Goal: Answer question/provide support

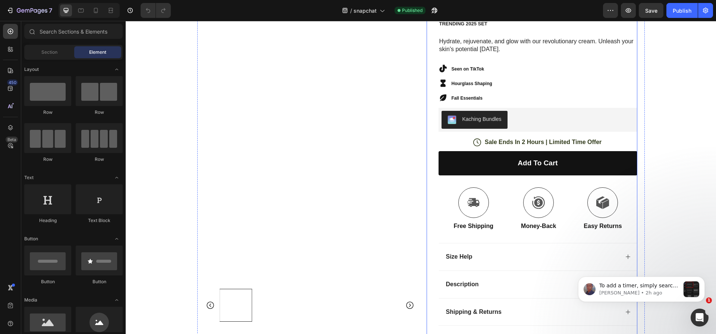
scroll to position [7, 0]
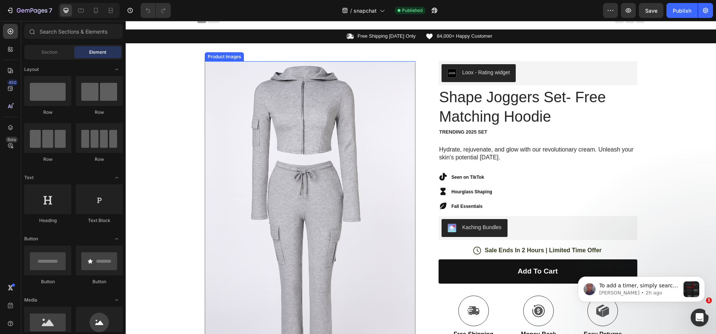
click at [364, 103] on img at bounding box center [310, 224] width 211 height 327
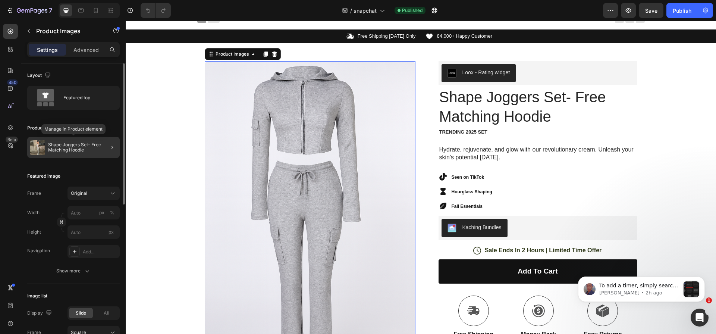
click at [94, 144] on p "Shape Joggers Set- Free Matching Hoodie" at bounding box center [82, 147] width 69 height 10
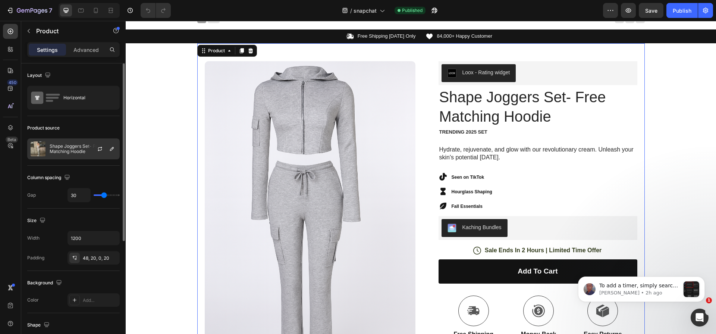
click at [111, 141] on div at bounding box center [103, 149] width 33 height 20
click at [101, 150] on icon "button" at bounding box center [100, 150] width 4 height 2
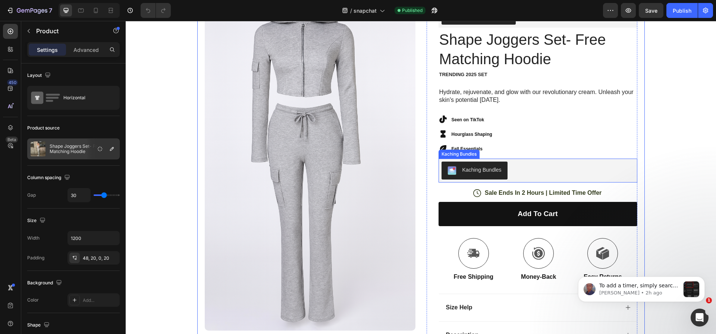
scroll to position [63, 0]
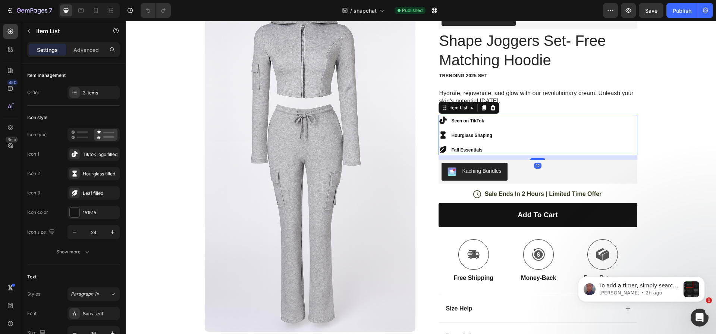
click at [479, 147] on strong "Fall Essentials" at bounding box center [467, 149] width 31 height 5
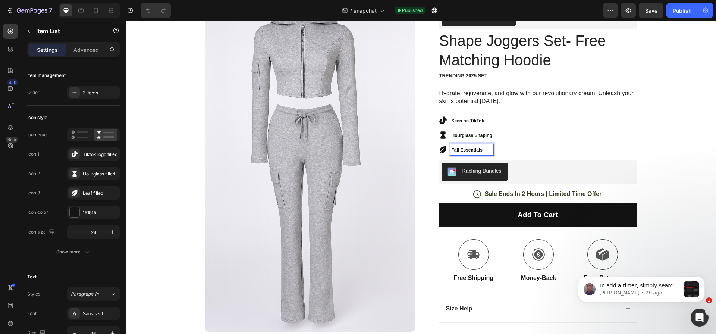
click at [254, 156] on img at bounding box center [310, 168] width 211 height 327
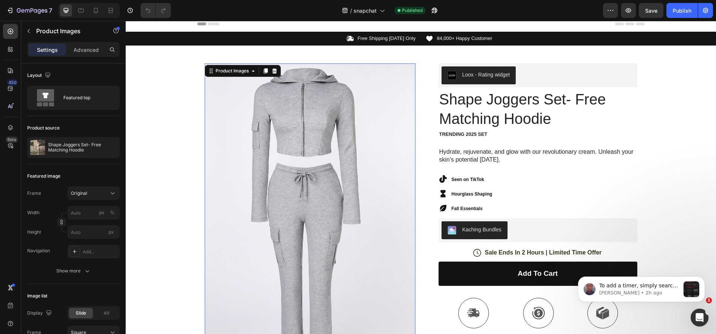
scroll to position [0, 0]
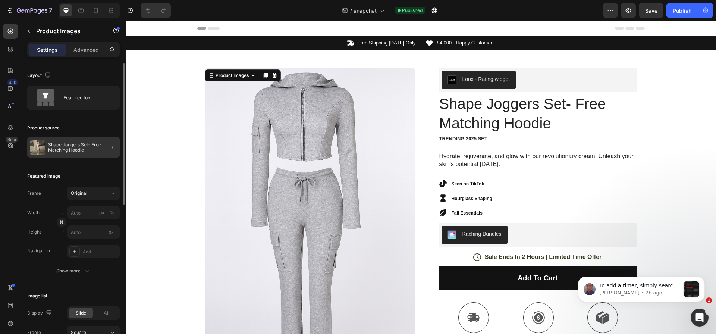
click at [100, 152] on div at bounding box center [109, 147] width 21 height 21
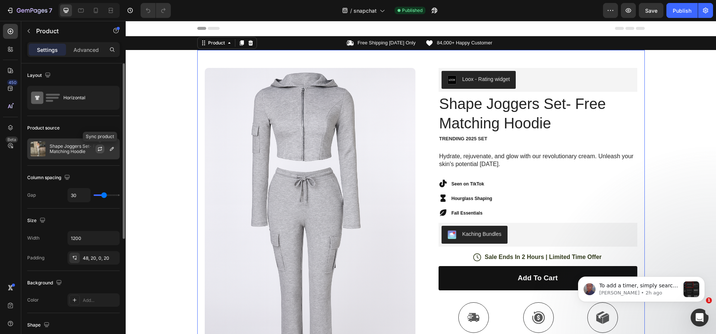
click at [98, 146] on icon "button" at bounding box center [100, 149] width 6 height 6
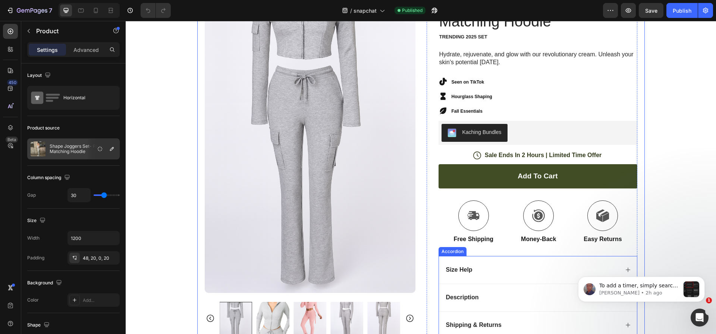
scroll to position [98, 0]
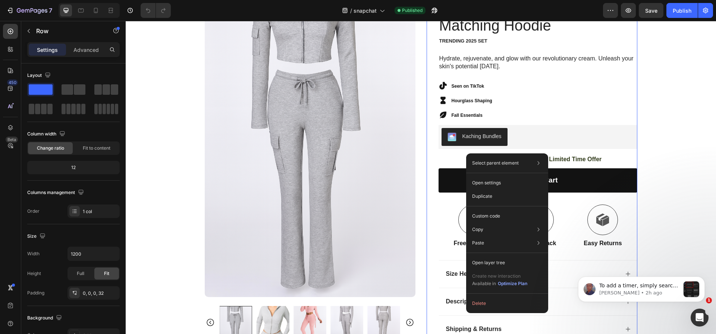
drag, startPoint x: 466, startPoint y: 153, endPoint x: 596, endPoint y: 179, distance: 131.6
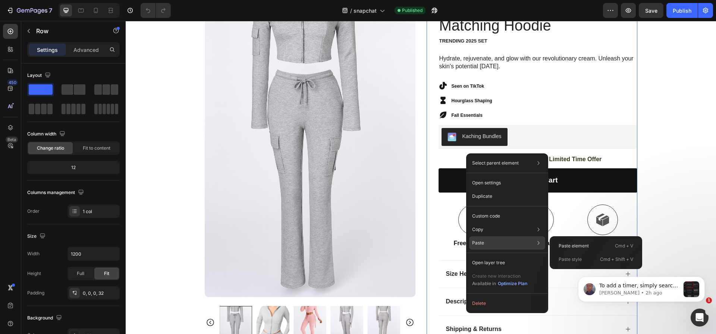
drag, startPoint x: 502, startPoint y: 244, endPoint x: 506, endPoint y: 244, distance: 3.8
click at [502, 244] on div "Paste Paste element Cmd + V Paste style Cmd + Shift + V" at bounding box center [507, 242] width 76 height 13
click at [568, 244] on p "Paste element" at bounding box center [574, 246] width 30 height 7
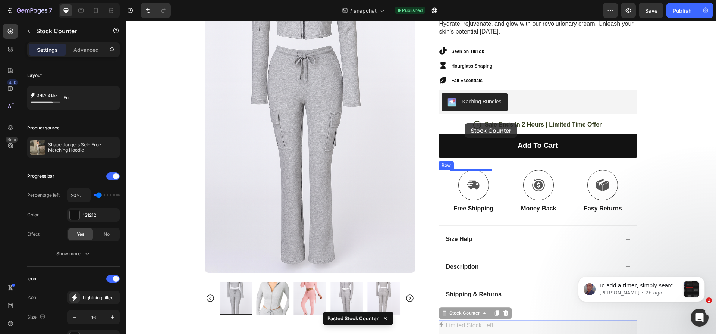
scroll to position [132, 0]
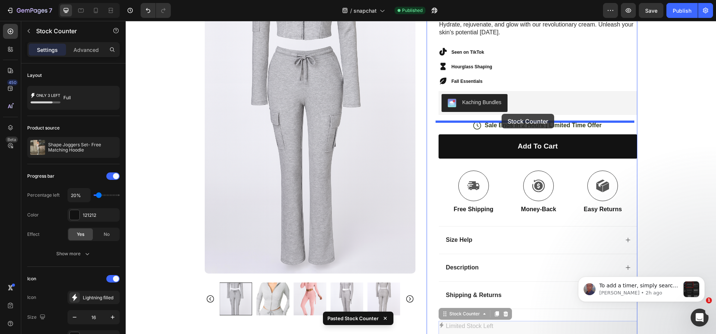
drag, startPoint x: 442, startPoint y: 196, endPoint x: 502, endPoint y: 114, distance: 101.8
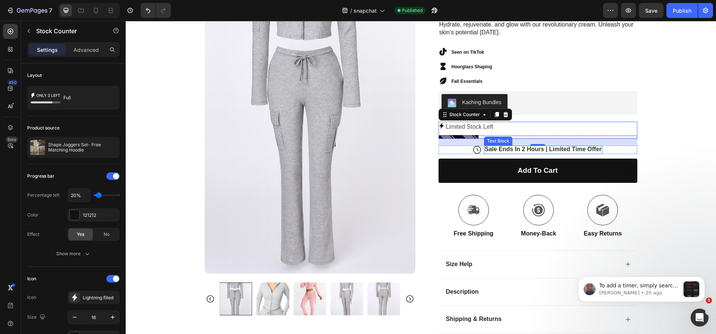
click at [517, 151] on p "Sale Ends In 2 Hours | Limited Time Offer" at bounding box center [543, 150] width 117 height 8
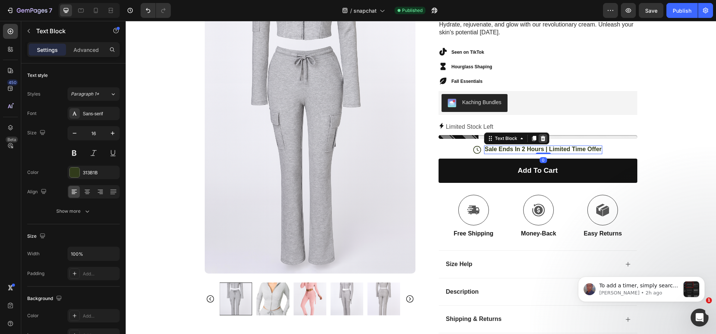
click at [540, 139] on icon at bounding box center [543, 138] width 6 height 6
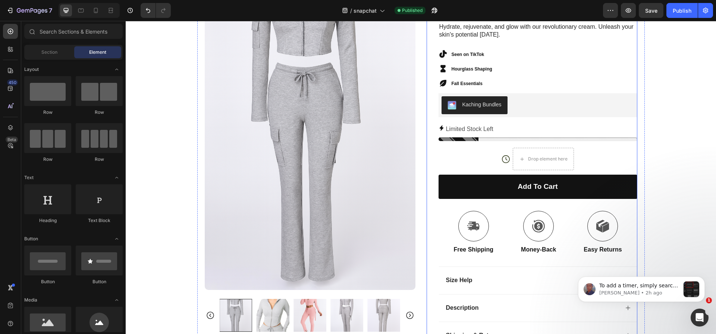
scroll to position [125, 0]
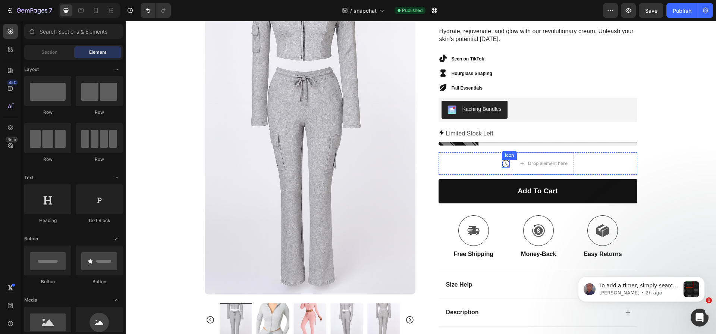
click at [502, 165] on icon at bounding box center [506, 164] width 8 height 8
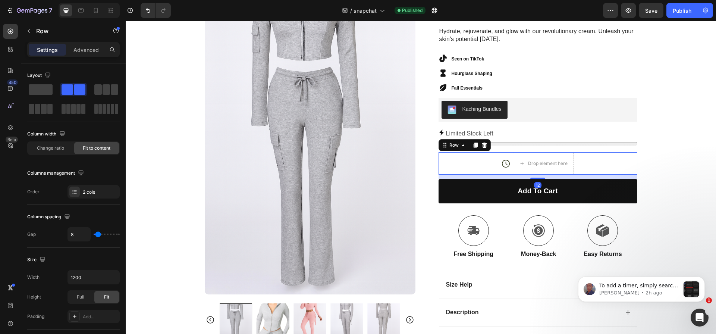
click at [476, 164] on div "Icon Drop element here Row 12" at bounding box center [538, 163] width 199 height 22
click at [482, 144] on icon at bounding box center [485, 145] width 6 height 6
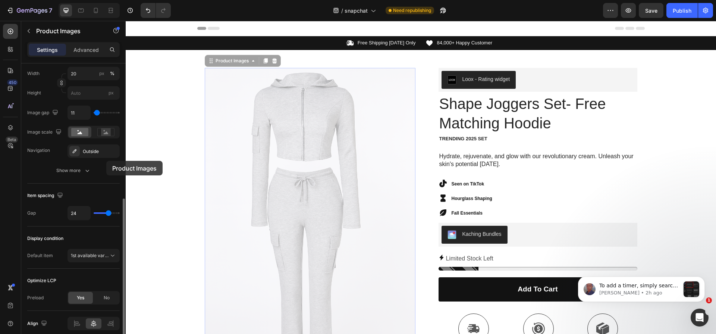
scroll to position [287, 0]
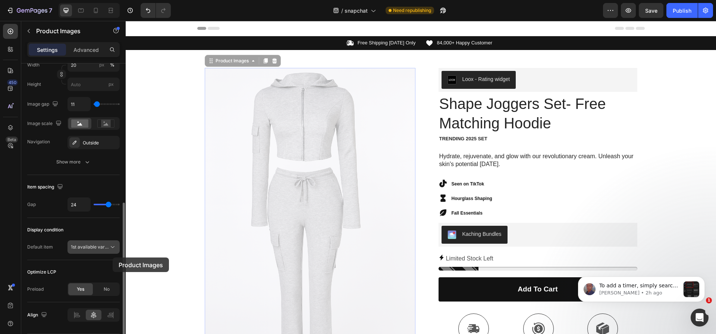
click at [107, 250] on span "1st available variant" at bounding box center [90, 247] width 38 height 7
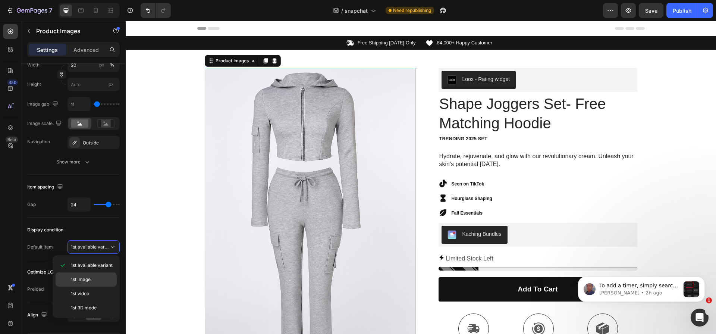
click at [102, 280] on p "1st image" at bounding box center [92, 279] width 43 height 7
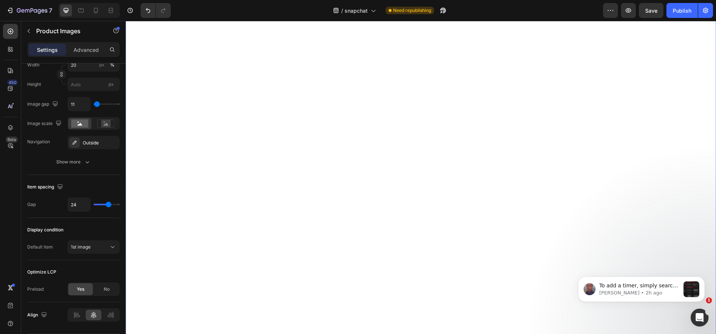
scroll to position [2450, 0]
click at [679, 13] on div "Publish" at bounding box center [682, 11] width 19 height 8
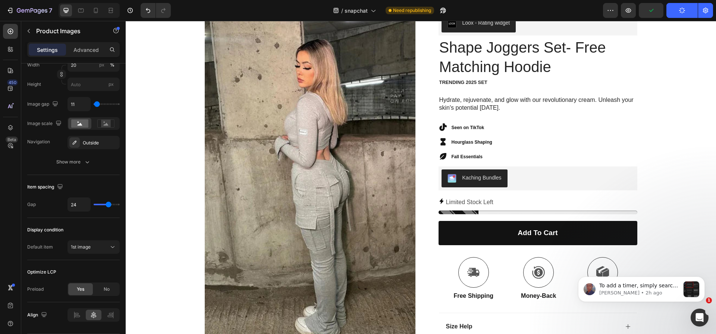
scroll to position [0, 0]
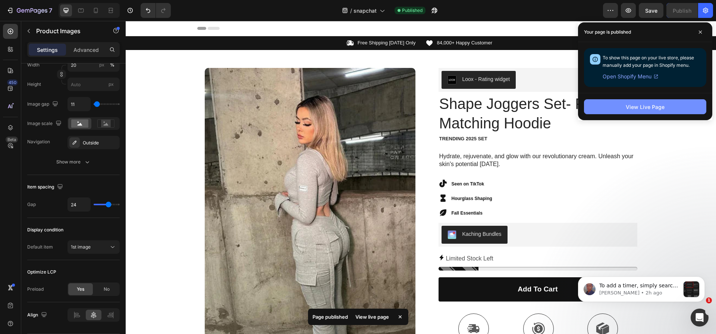
click at [675, 105] on button "View Live Page" at bounding box center [645, 106] width 122 height 15
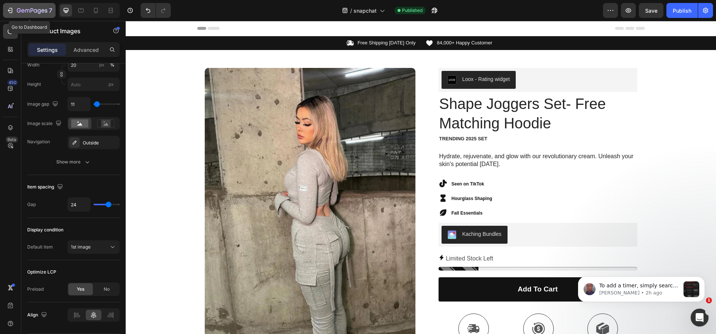
click at [16, 7] on div "7" at bounding box center [29, 10] width 46 height 9
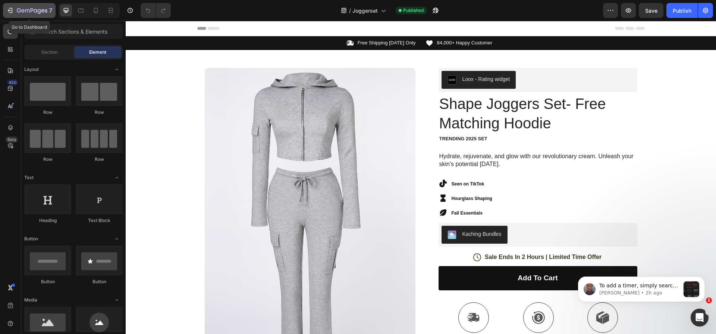
click at [18, 12] on icon "button" at bounding box center [32, 11] width 31 height 6
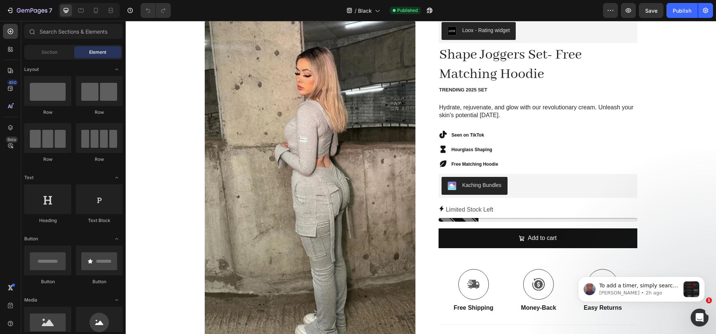
scroll to position [53, 0]
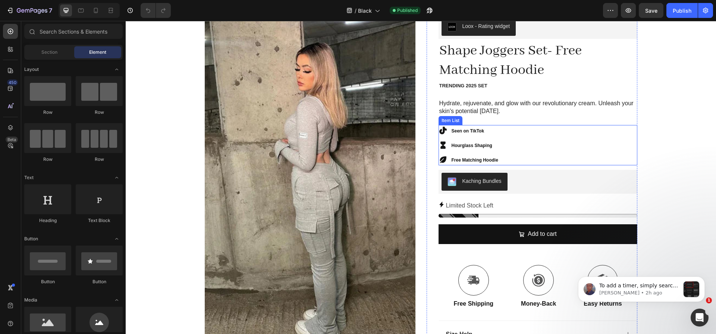
click at [490, 160] on strong "Free Matching Hoodie" at bounding box center [475, 159] width 47 height 5
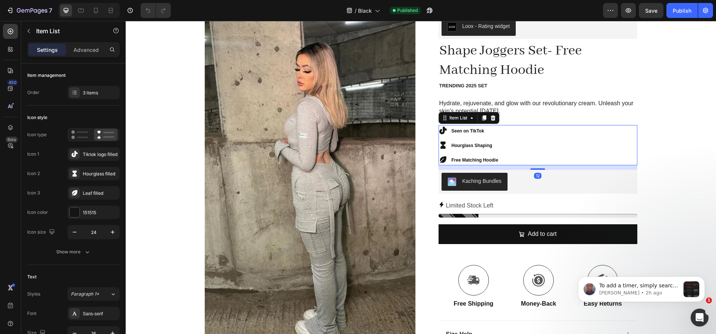
click at [490, 160] on strong "Free Matching Hoodie" at bounding box center [475, 159] width 47 height 5
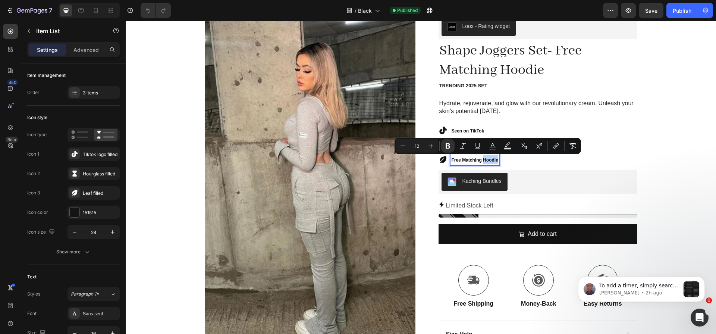
click at [444, 160] on icon at bounding box center [443, 159] width 9 height 9
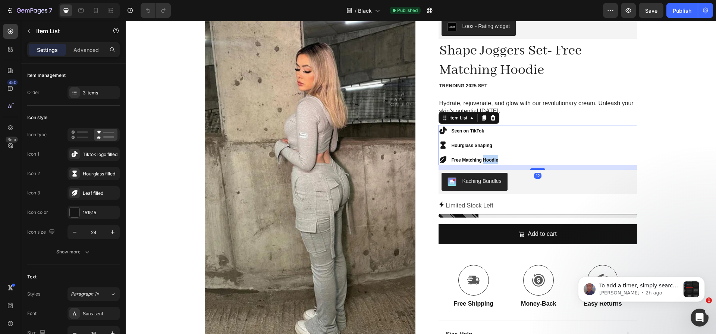
click at [439, 161] on icon at bounding box center [443, 159] width 9 height 9
click at [515, 173] on div "Kaching Bundles" at bounding box center [538, 182] width 193 height 18
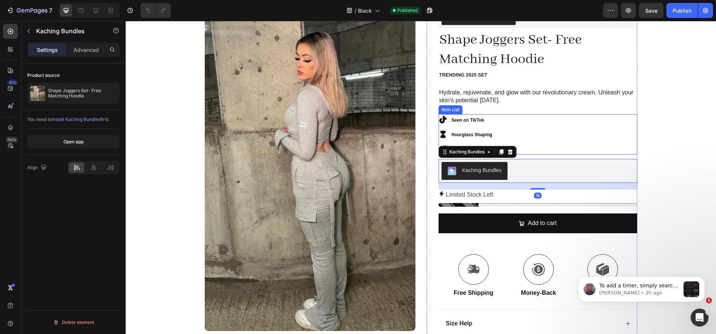
scroll to position [65, 0]
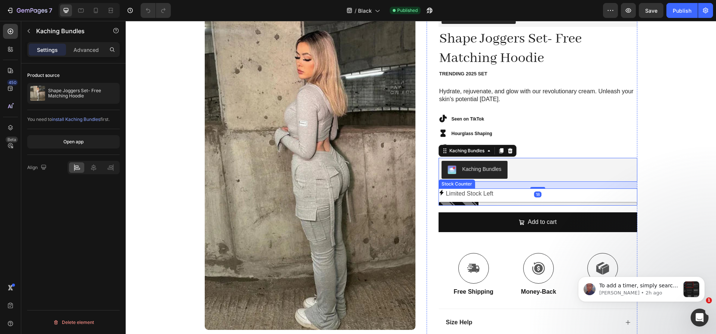
click at [512, 194] on div "Limited Stock Left" at bounding box center [538, 193] width 199 height 11
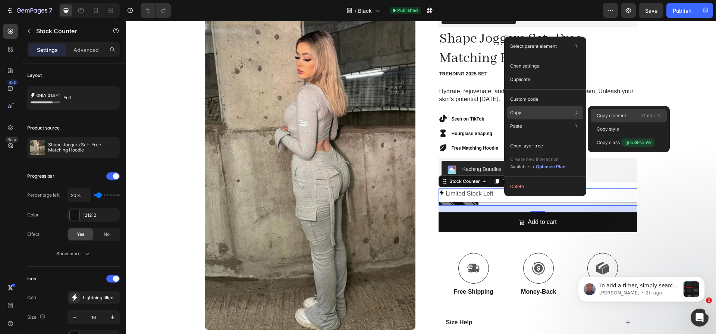
click at [617, 110] on div "Copy element Cmd + C" at bounding box center [629, 115] width 76 height 13
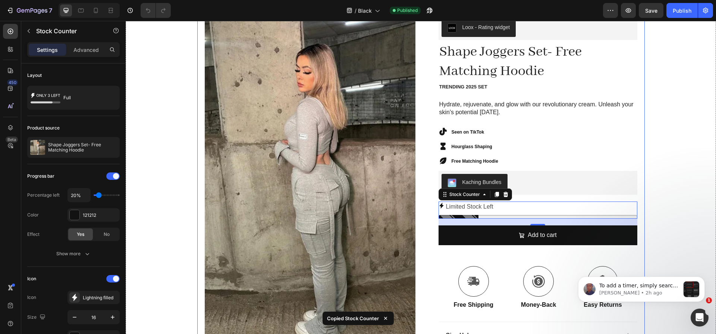
click at [643, 128] on div "Icon Free Shipping Today Only Text Block Row Icon 84,000+ Happy Customer Text B…" at bounding box center [421, 242] width 591 height 516
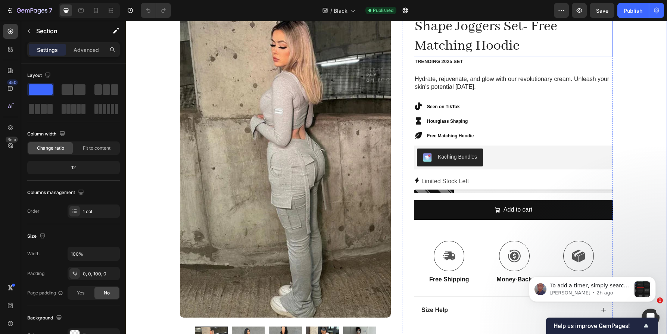
scroll to position [0, 0]
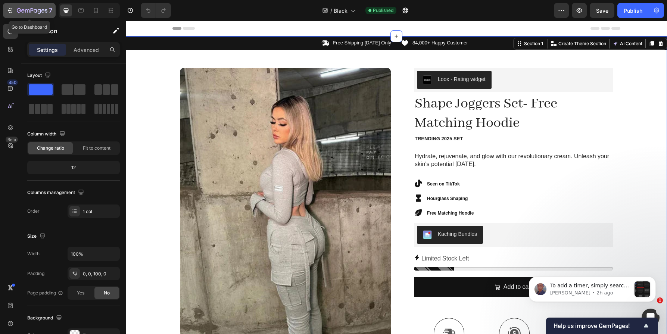
click at [22, 9] on icon "button" at bounding box center [22, 10] width 3 height 3
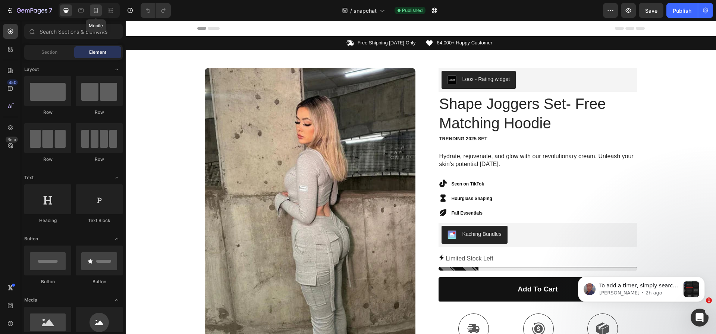
click at [93, 10] on icon at bounding box center [95, 10] width 7 height 7
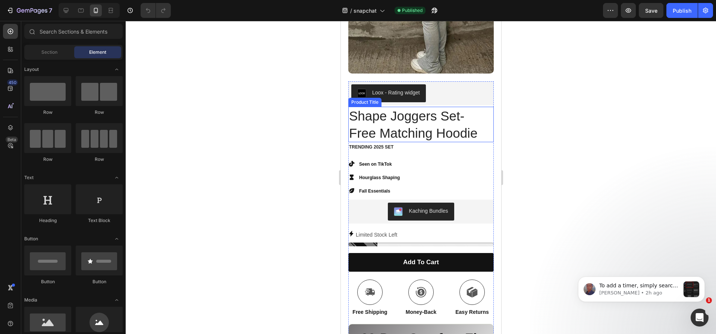
scroll to position [213, 0]
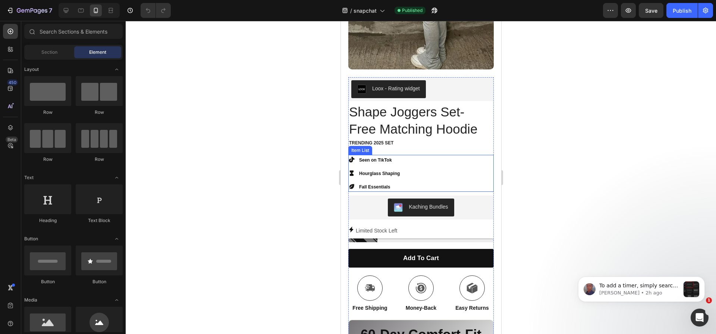
click at [387, 183] on p "Fall Essentials" at bounding box center [379, 187] width 41 height 8
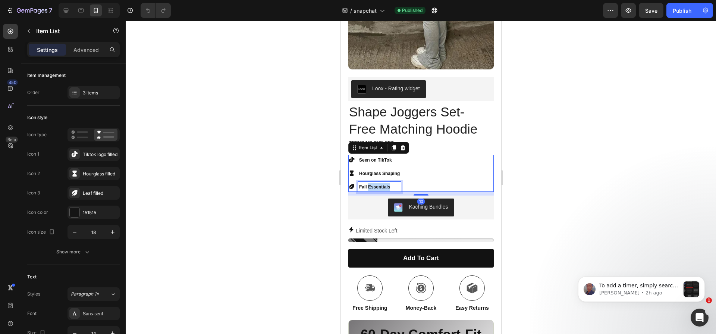
click at [387, 183] on p "Fall Essentials" at bounding box center [379, 187] width 41 height 8
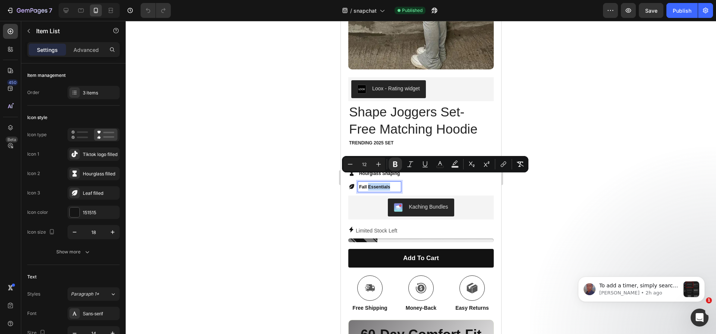
click at [386, 184] on strong "Fall Essentials" at bounding box center [374, 186] width 31 height 5
click at [385, 184] on strong "Fall Essentials" at bounding box center [374, 186] width 31 height 5
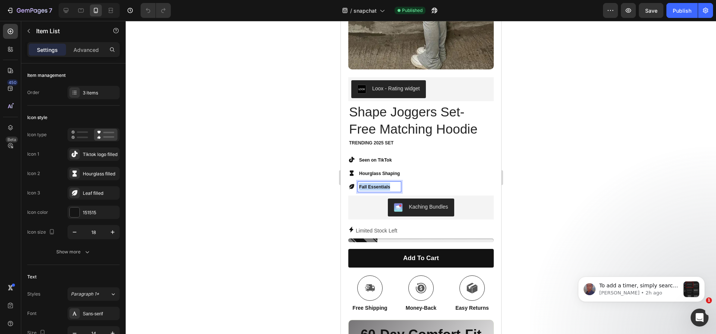
click at [385, 184] on strong "Fall Essentials" at bounding box center [374, 186] width 31 height 5
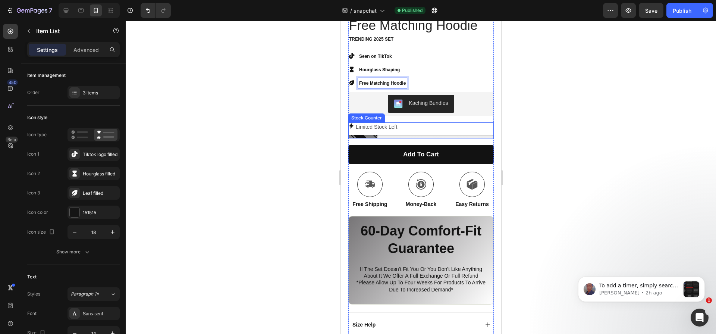
scroll to position [343, 0]
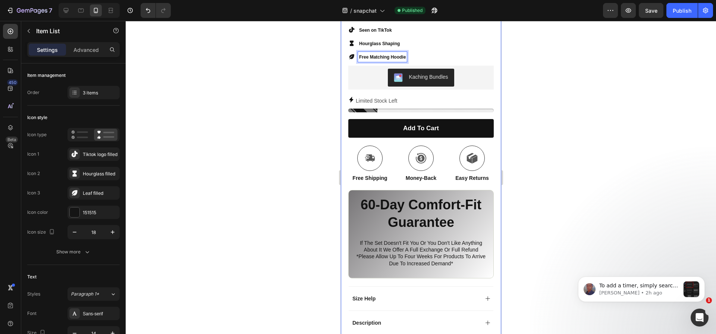
click at [686, 19] on div "7 Version history / snapchat Published Preview Save Publish" at bounding box center [358, 10] width 716 height 21
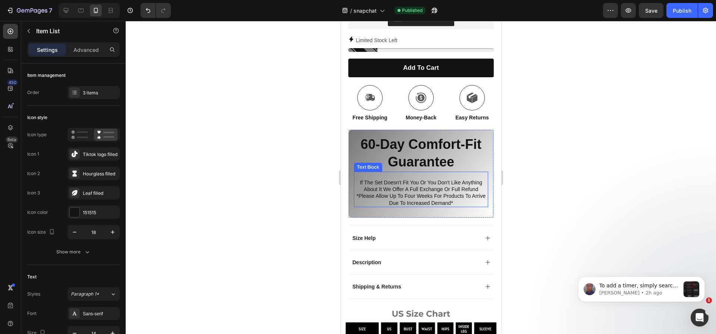
scroll to position [412, 0]
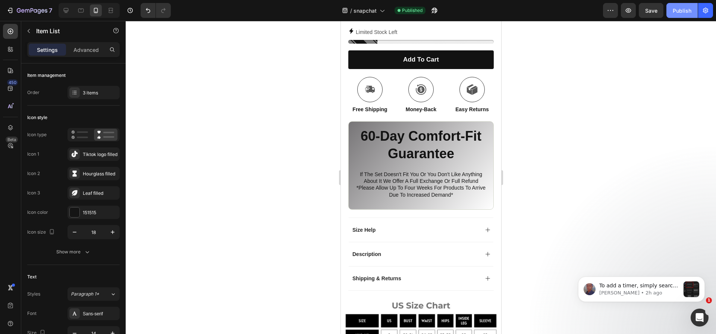
click at [676, 6] on button "Publish" at bounding box center [682, 10] width 31 height 15
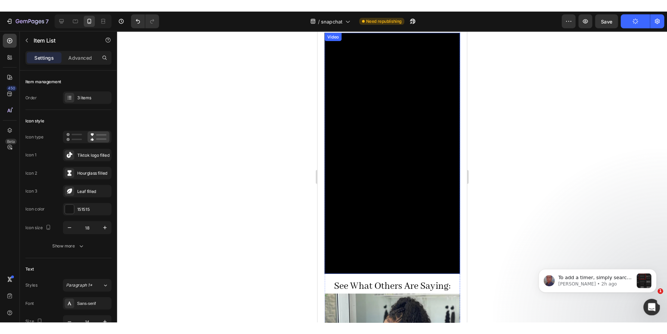
scroll to position [271, 0]
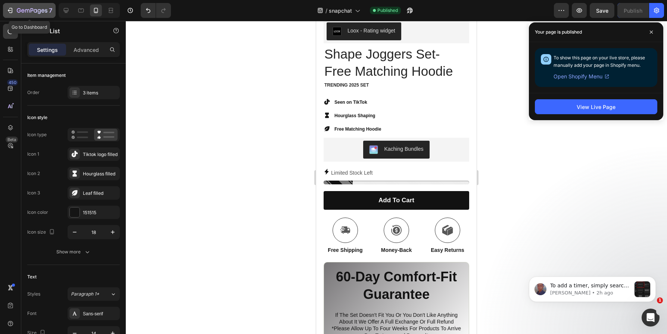
click at [11, 7] on icon "button" at bounding box center [9, 10] width 7 height 7
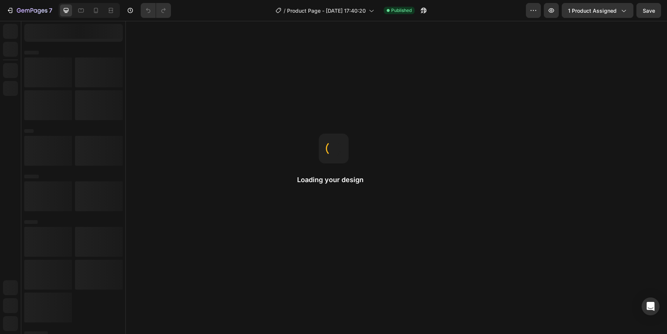
radio input "false"
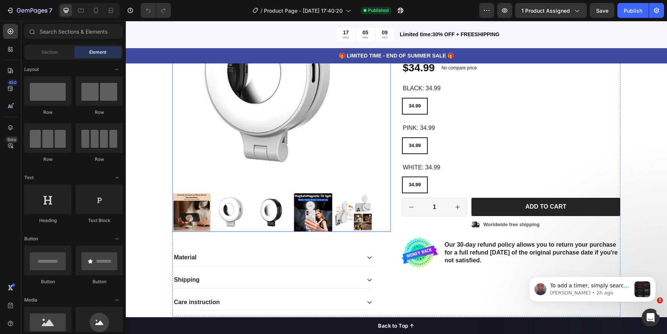
scroll to position [144, 0]
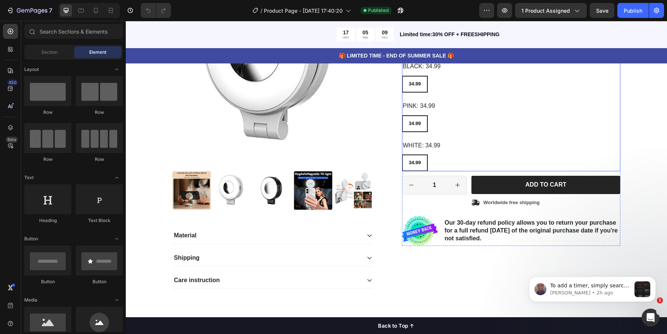
click at [510, 124] on div "34.99 34.99 34.99" at bounding box center [511, 123] width 218 height 17
radio input "false"
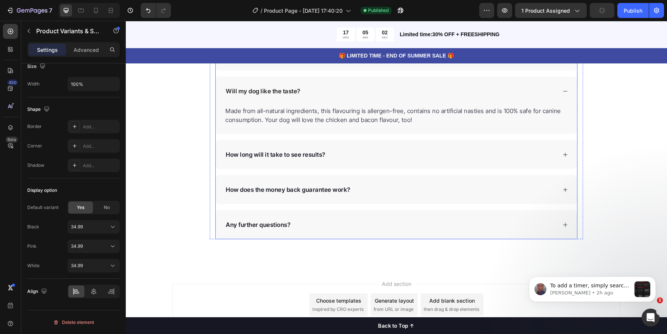
scroll to position [70, 0]
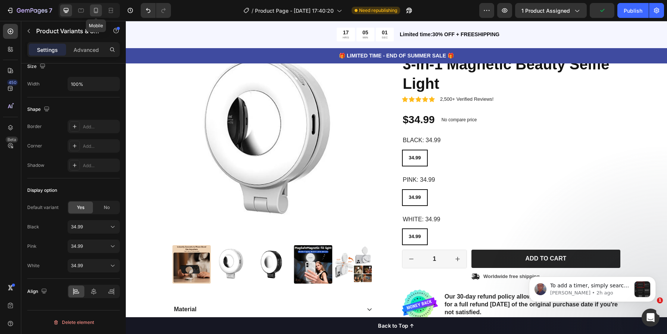
click at [99, 11] on icon at bounding box center [95, 10] width 7 height 7
type input "10"
type input "12"
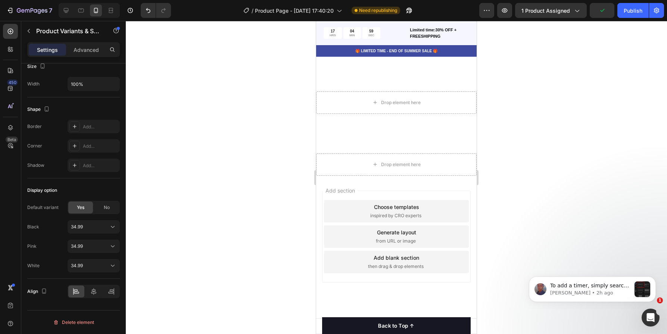
scroll to position [2866, 0]
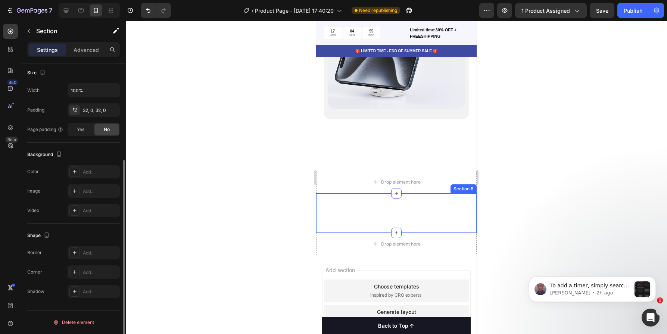
click at [436, 193] on div "Title Line Section 6" at bounding box center [396, 213] width 160 height 40
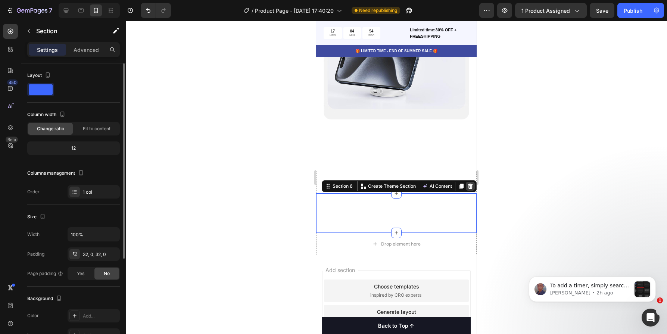
click at [467, 183] on icon at bounding box center [470, 186] width 6 height 6
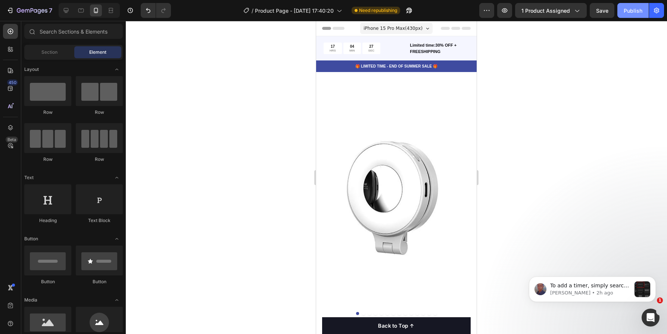
click at [642, 4] on button "Publish" at bounding box center [632, 10] width 31 height 15
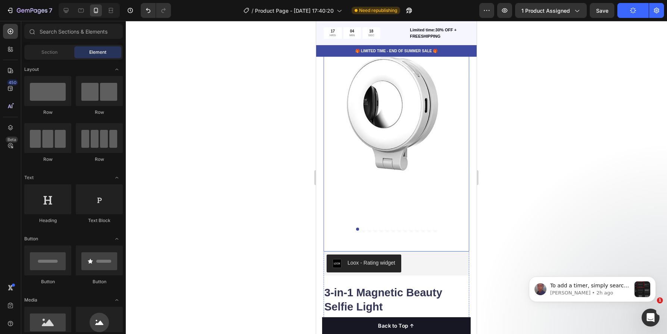
scroll to position [140, 0]
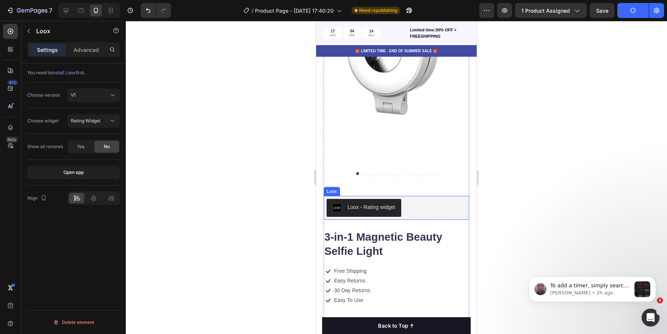
click at [403, 201] on div "Loox - Rating widget" at bounding box center [397, 208] width 140 height 18
click at [110, 95] on icon at bounding box center [112, 94] width 7 height 7
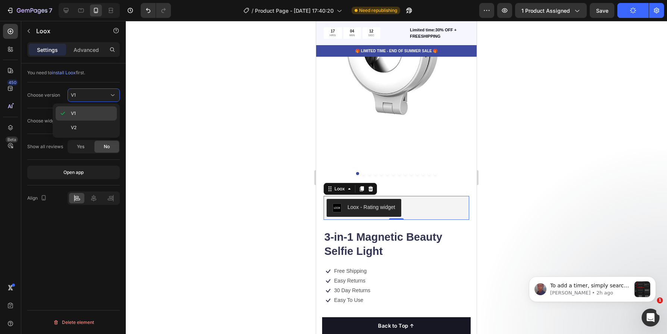
click at [97, 109] on div "V1" at bounding box center [86, 113] width 61 height 14
click at [100, 96] on div "V1" at bounding box center [90, 95] width 38 height 7
click at [89, 129] on p "V2" at bounding box center [92, 127] width 43 height 7
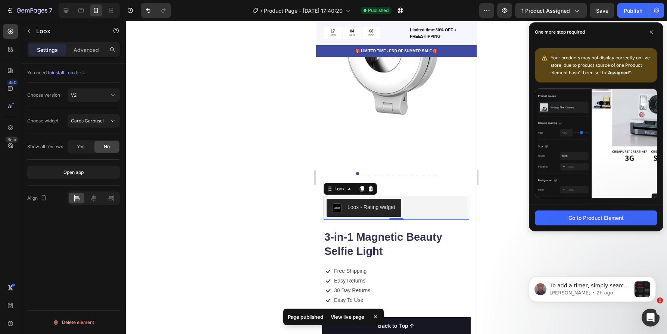
click at [200, 93] on div at bounding box center [396, 177] width 541 height 313
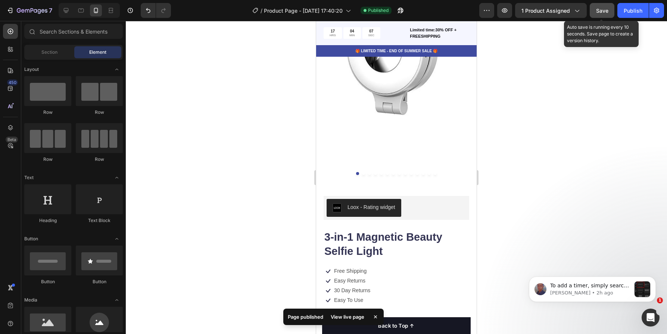
click at [603, 11] on span "Save" at bounding box center [602, 10] width 12 height 6
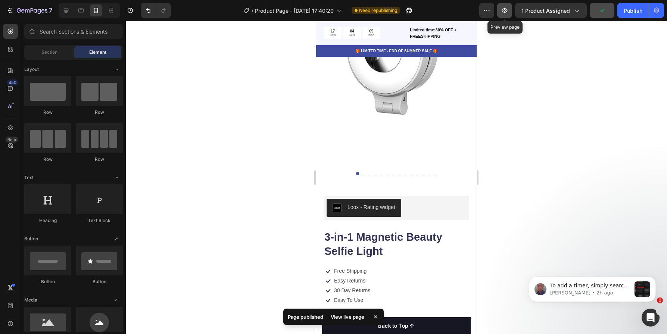
click at [508, 15] on button "button" at bounding box center [504, 10] width 15 height 15
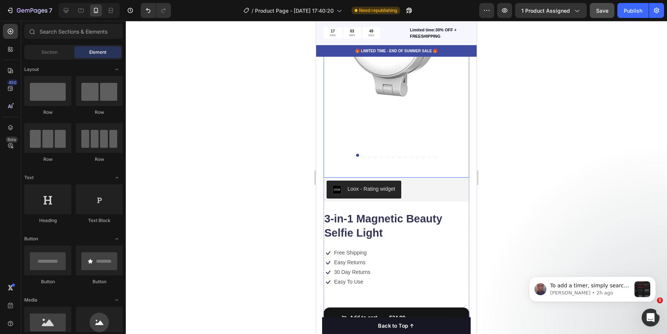
scroll to position [159, 0]
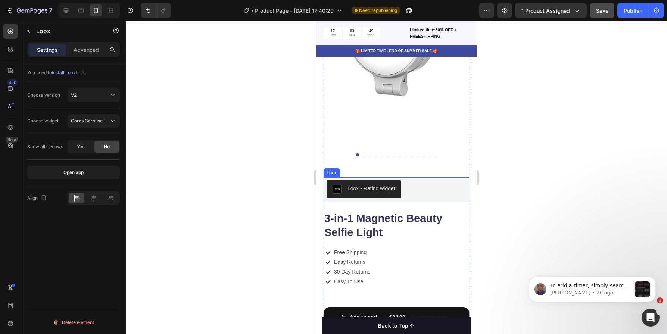
click at [411, 180] on div "Loox - Rating widget" at bounding box center [397, 189] width 140 height 18
click at [112, 93] on icon at bounding box center [112, 94] width 7 height 7
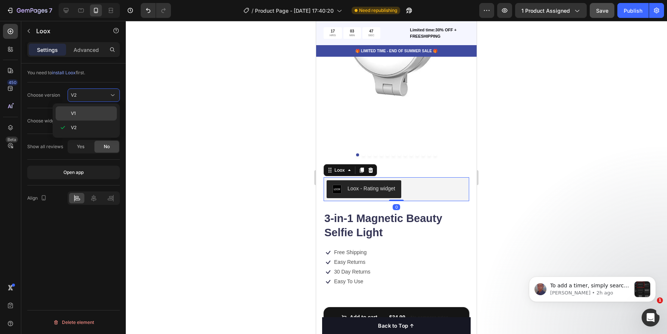
click at [103, 108] on div "V1" at bounding box center [86, 113] width 61 height 14
click at [634, 17] on button "Publish" at bounding box center [632, 10] width 31 height 15
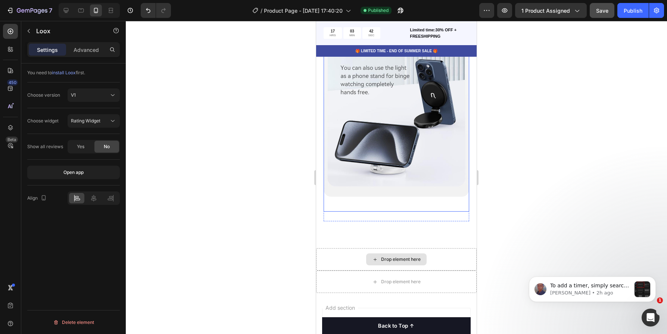
scroll to position [2633, 0]
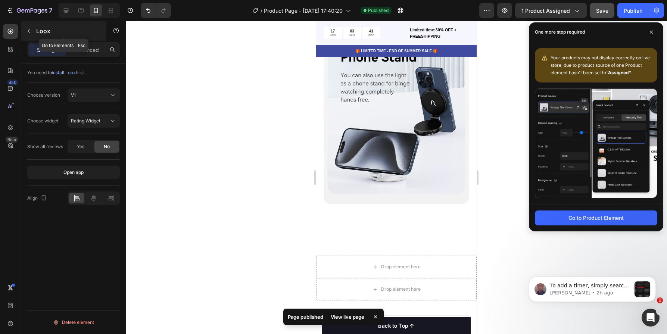
click at [35, 31] on div "Loox" at bounding box center [63, 30] width 85 height 19
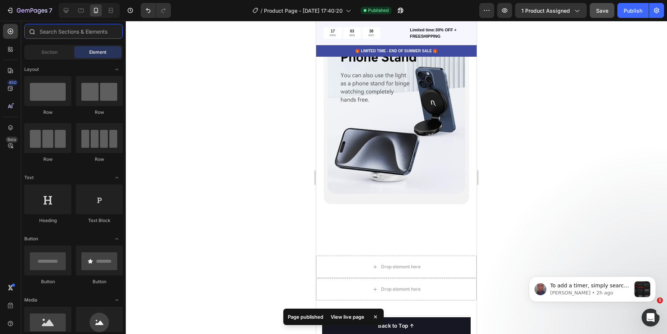
click at [52, 34] on input "text" at bounding box center [73, 31] width 99 height 15
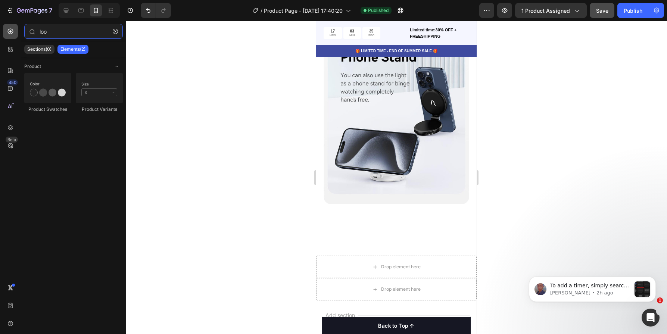
type input "loo"
click at [14, 37] on div at bounding box center [10, 31] width 15 height 15
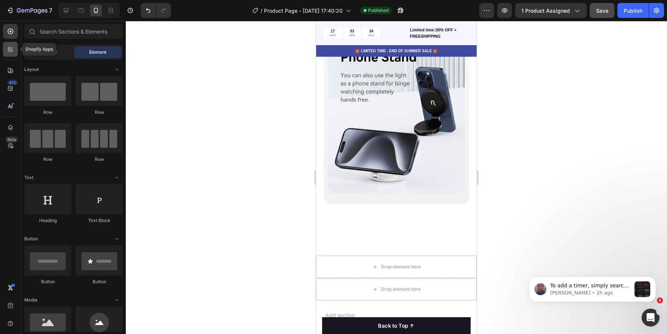
click at [7, 47] on icon at bounding box center [10, 49] width 7 height 7
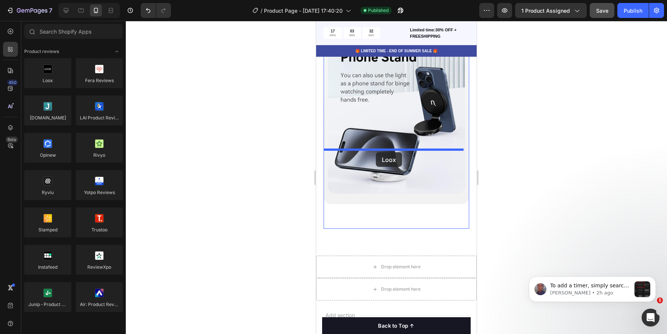
drag, startPoint x: 530, startPoint y: 168, endPoint x: 376, endPoint y: 152, distance: 154.6
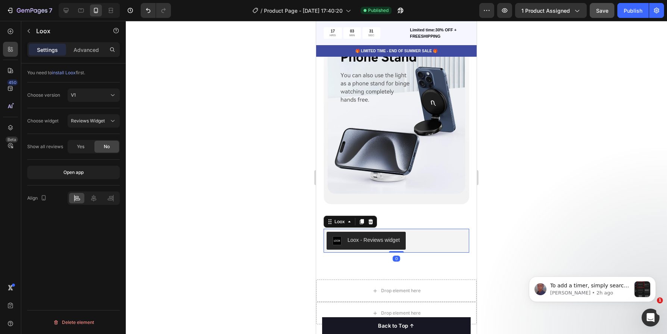
click at [433, 232] on div "Loox - Reviews widget" at bounding box center [397, 241] width 140 height 18
click at [84, 118] on span "Reviews Widget" at bounding box center [88, 121] width 34 height 6
click at [99, 149] on div "Rating Widget" at bounding box center [86, 153] width 61 height 14
click at [633, 15] on button "Publish" at bounding box center [632, 10] width 31 height 15
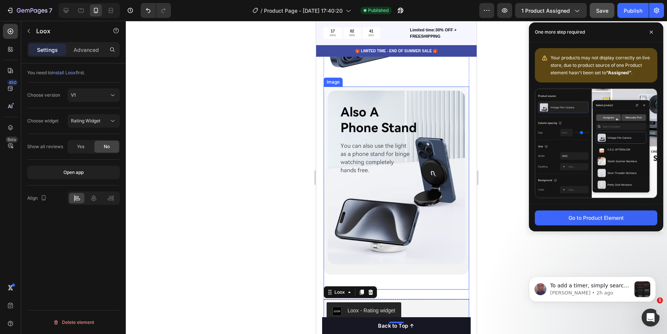
scroll to position [2566, 0]
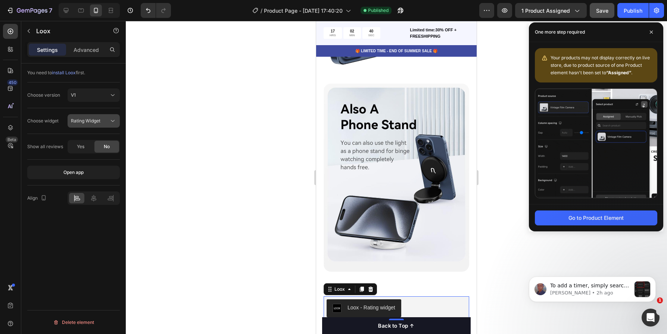
click at [88, 125] on button "Rating Widget" at bounding box center [94, 120] width 52 height 13
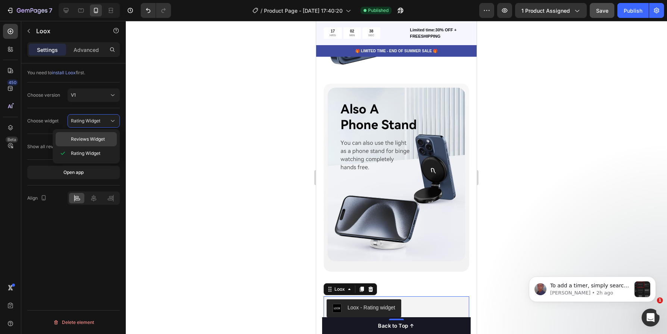
click at [100, 142] on span "Reviews Widget" at bounding box center [88, 139] width 34 height 7
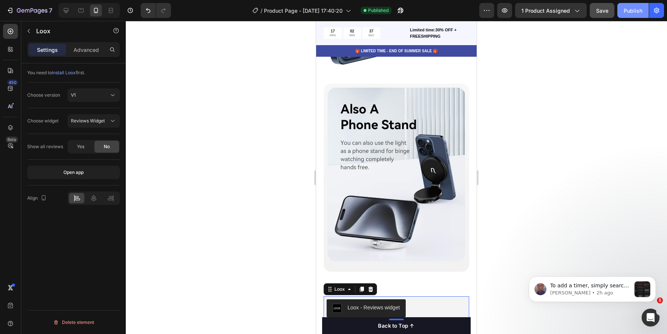
click at [642, 12] on div "Publish" at bounding box center [633, 11] width 19 height 8
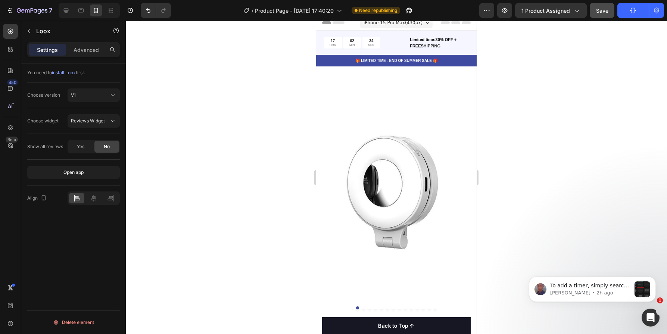
scroll to position [0, 0]
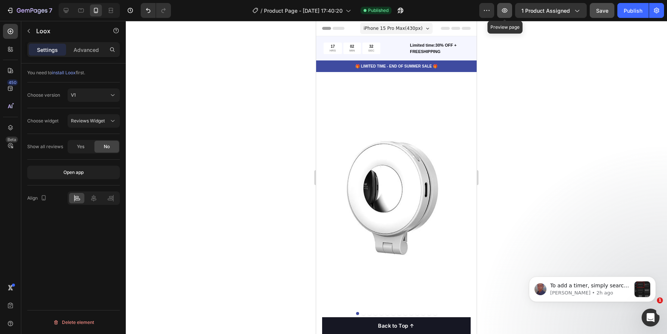
click at [508, 11] on button "button" at bounding box center [504, 10] width 15 height 15
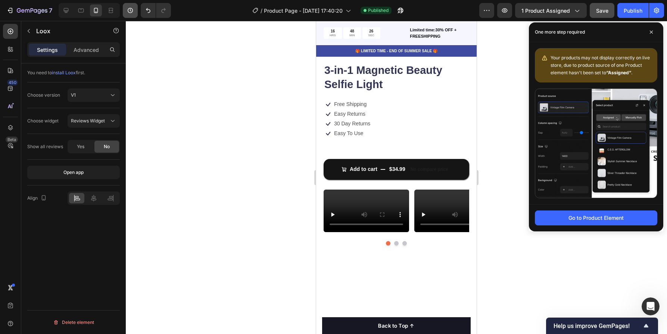
scroll to position [112, 0]
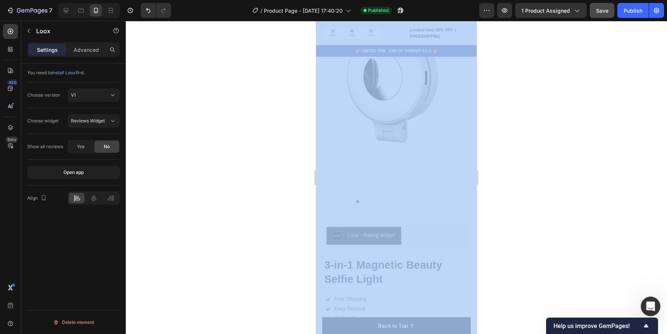
drag, startPoint x: 1289, startPoint y: 593, endPoint x: 648, endPoint y: 296, distance: 706.6
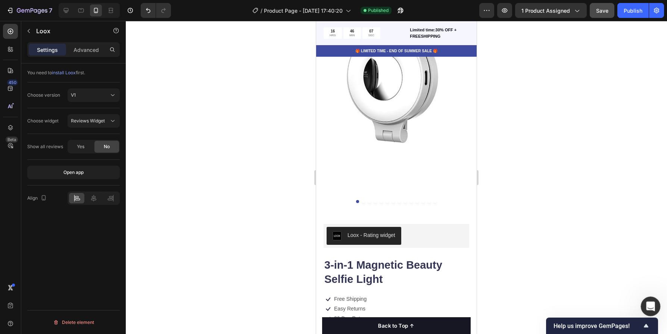
click at [646, 300] on icon "Open Intercom Messenger" at bounding box center [649, 305] width 12 height 12
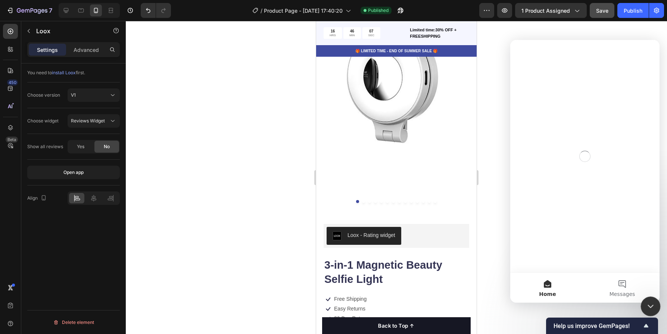
scroll to position [0, 0]
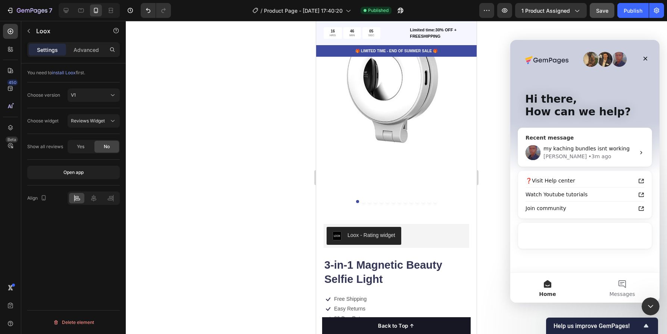
click at [609, 156] on div "Jay • 3m ago" at bounding box center [589, 157] width 92 height 8
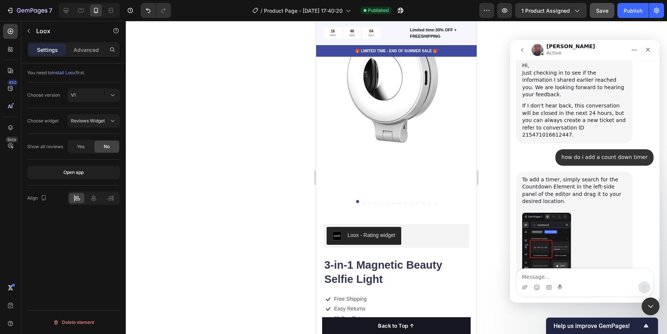
scroll to position [509, 0]
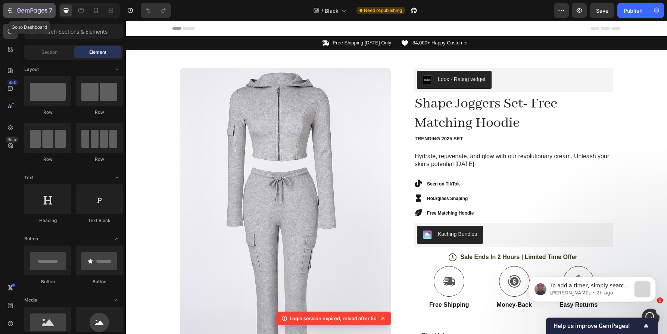
click at [30, 12] on icon "button" at bounding box center [32, 11] width 31 height 6
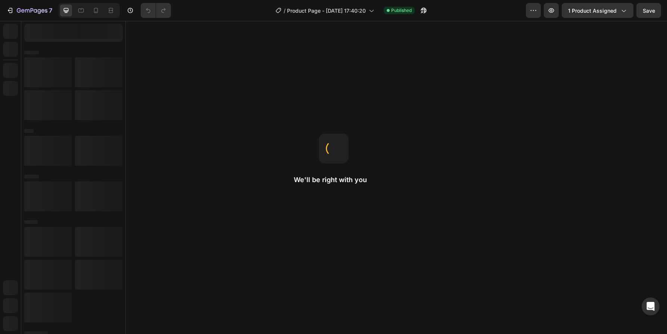
radio input "false"
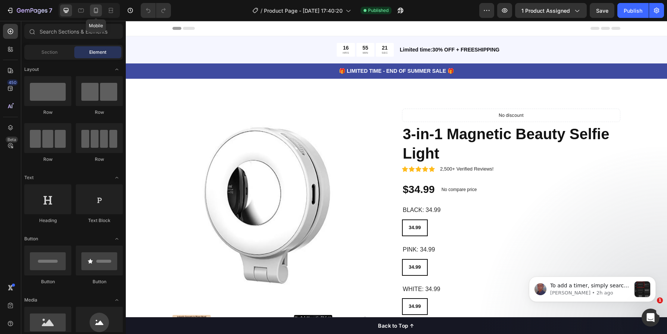
click at [94, 13] on icon at bounding box center [95, 10] width 7 height 7
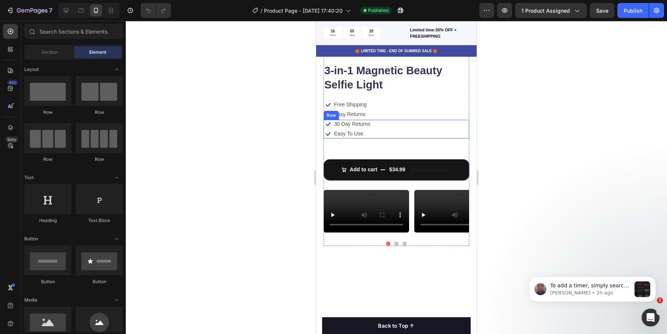
scroll to position [367, 0]
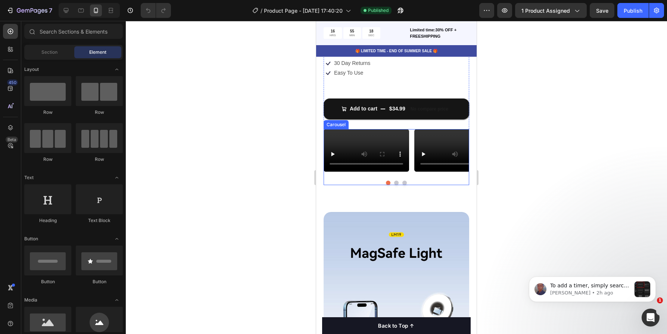
click at [410, 168] on div "Video Video Video" at bounding box center [397, 150] width 146 height 43
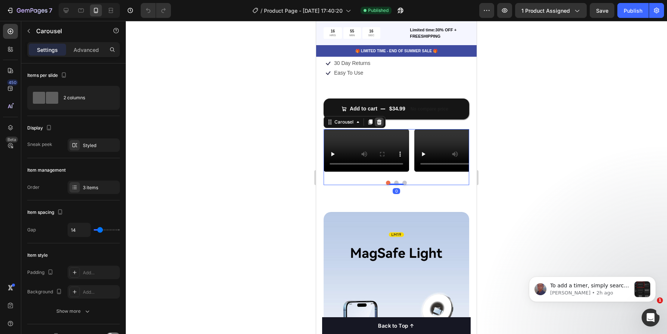
click at [380, 119] on icon at bounding box center [379, 121] width 5 height 5
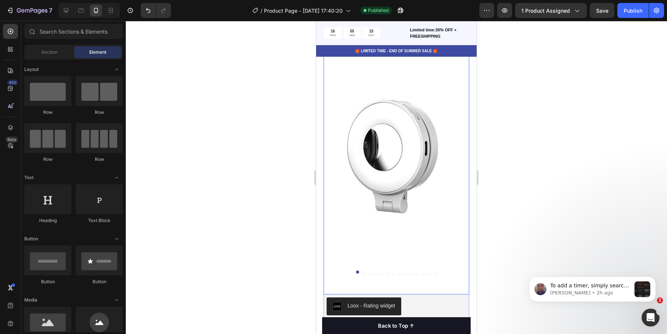
scroll to position [1, 0]
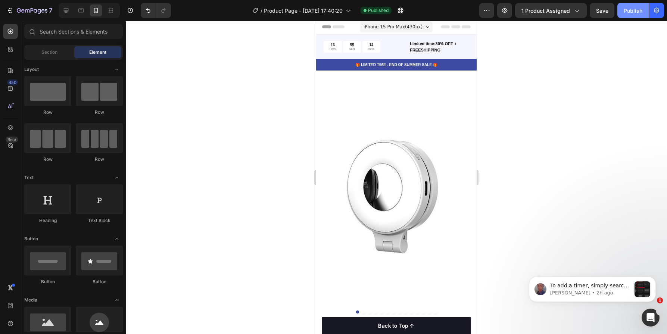
click at [632, 17] on button "Publish" at bounding box center [632, 10] width 31 height 15
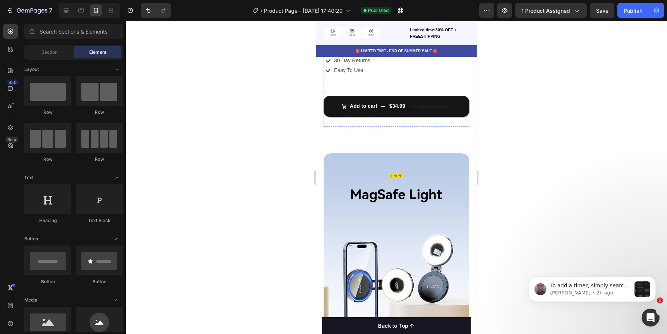
scroll to position [369, 0]
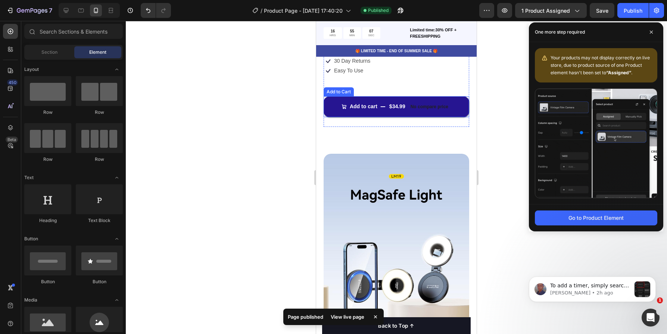
click at [429, 102] on div "No compare price" at bounding box center [429, 107] width 44 height 10
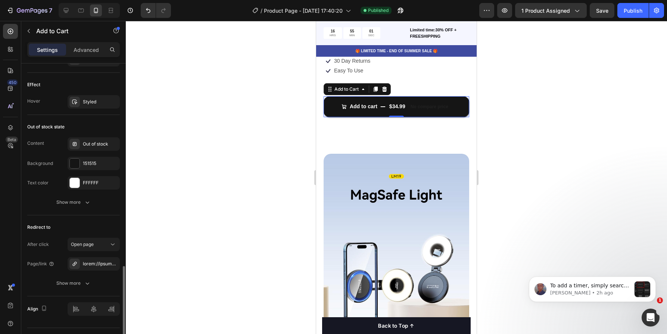
scroll to position [685, 0]
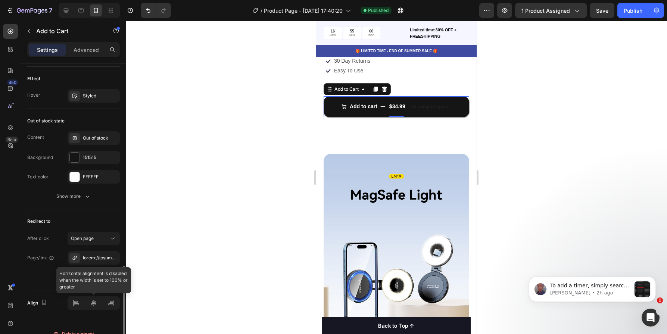
click at [91, 299] on div at bounding box center [94, 302] width 52 height 13
click at [91, 300] on div at bounding box center [94, 302] width 52 height 13
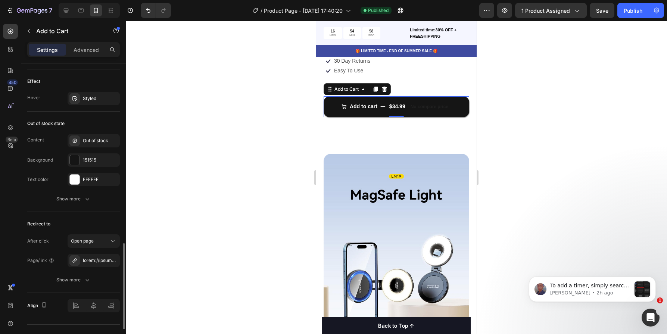
scroll to position [665, 0]
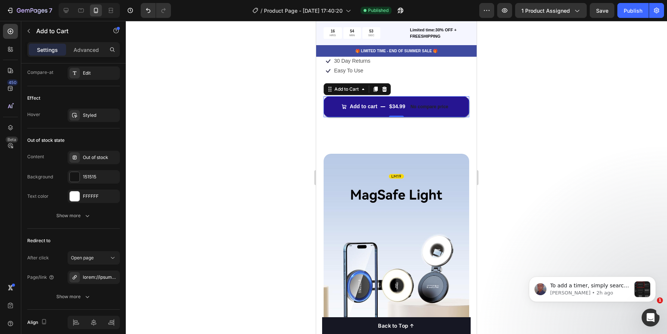
click at [451, 96] on button "Add to cart $34.99 No compare price" at bounding box center [397, 106] width 146 height 21
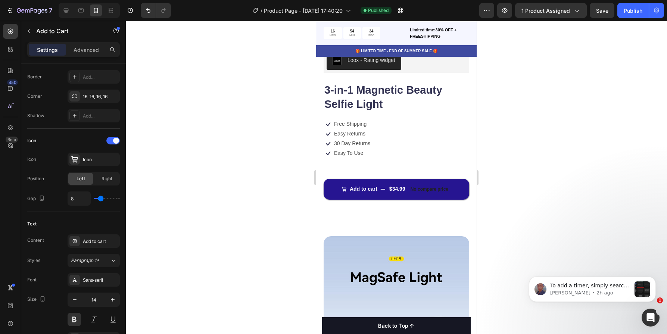
scroll to position [288, 0]
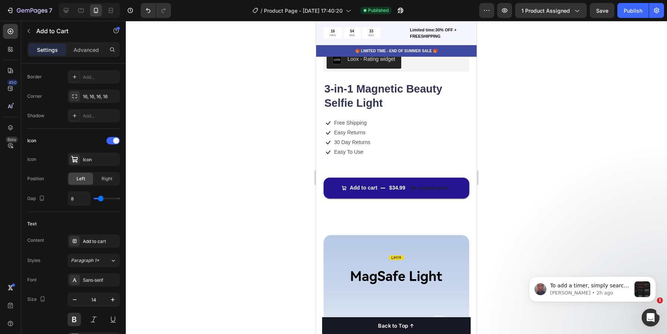
click at [376, 178] on button "Add to cart $34.99 No compare price" at bounding box center [397, 188] width 146 height 21
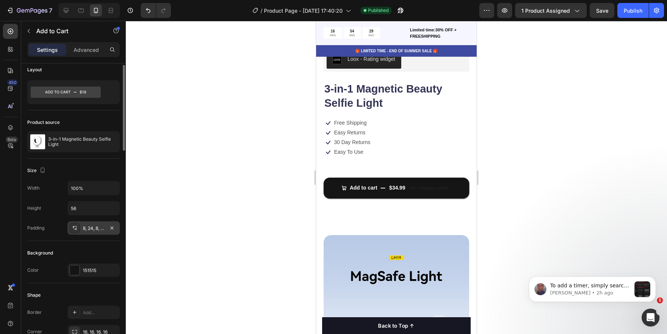
scroll to position [0, 0]
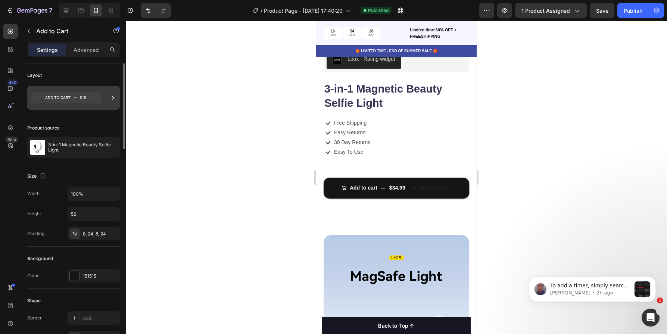
click at [95, 93] on icon at bounding box center [66, 97] width 70 height 11
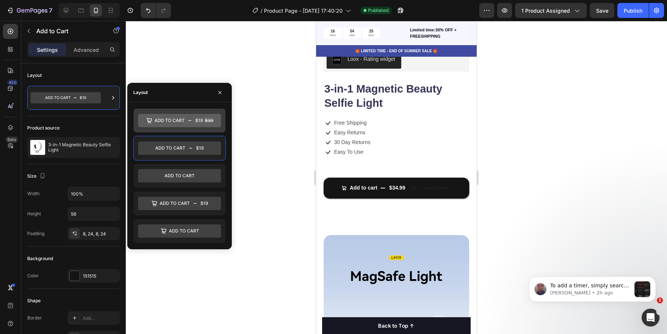
click at [179, 124] on icon at bounding box center [179, 120] width 83 height 13
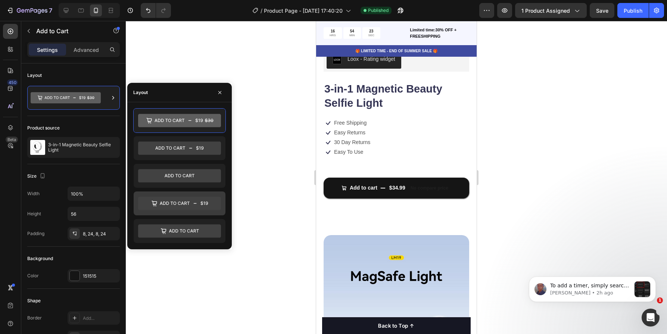
click at [185, 202] on icon at bounding box center [179, 203] width 83 height 13
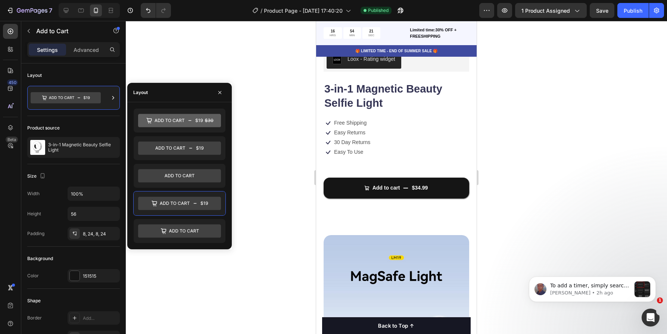
click at [254, 198] on div at bounding box center [396, 177] width 541 height 313
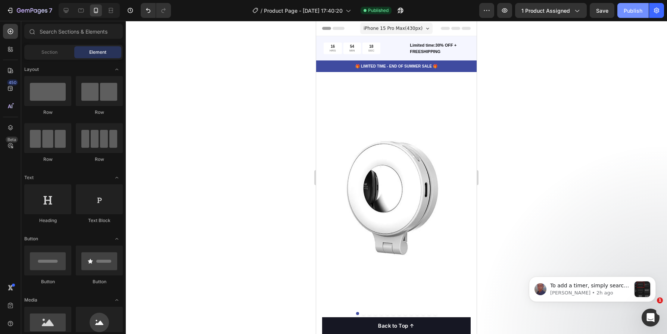
click at [631, 13] on div "Publish" at bounding box center [633, 11] width 19 height 8
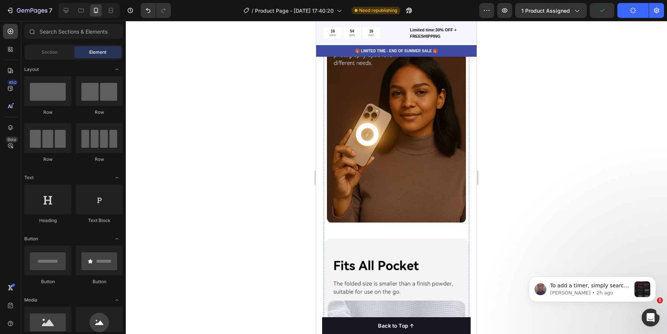
scroll to position [1082, 0]
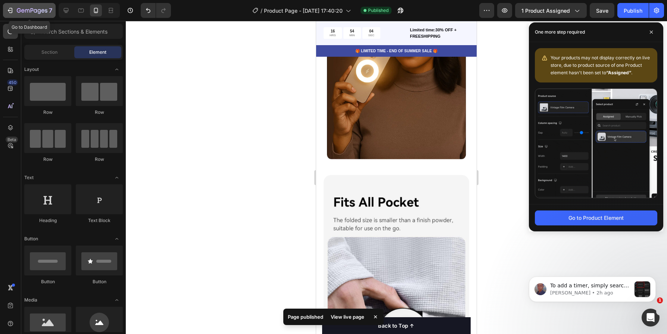
click at [14, 8] on div "7" at bounding box center [29, 10] width 46 height 9
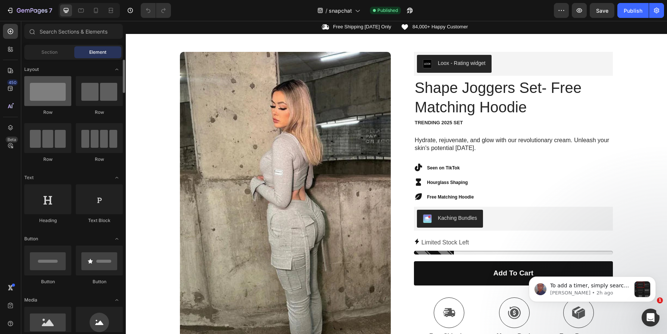
scroll to position [16, 0]
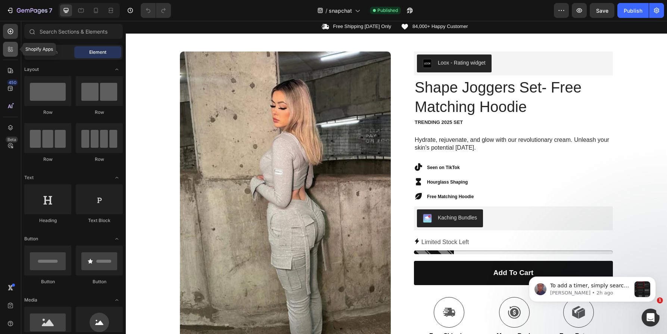
click at [12, 50] on icon at bounding box center [10, 49] width 7 height 7
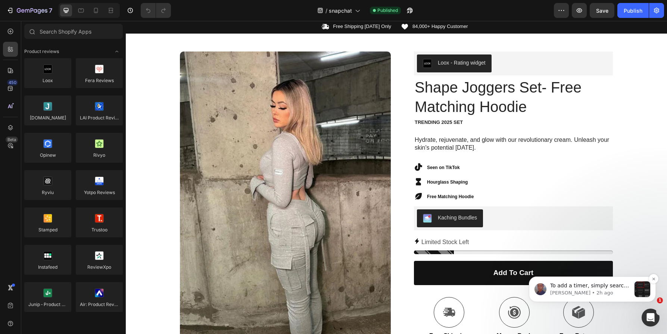
click at [603, 293] on p "[PERSON_NAME] • 2h ago" at bounding box center [590, 293] width 81 height 7
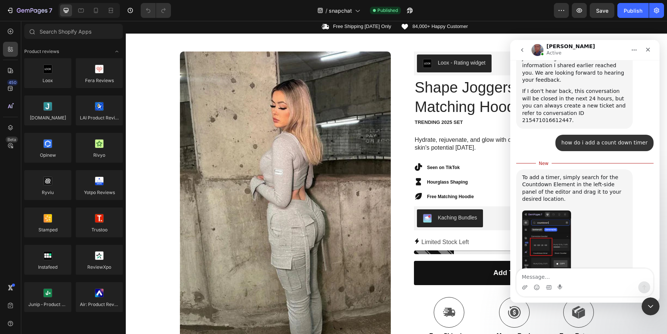
scroll to position [482, 0]
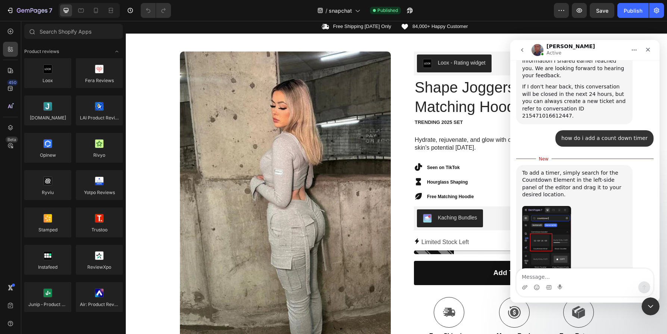
type textarea "g"
type textarea "how do i add other payments"
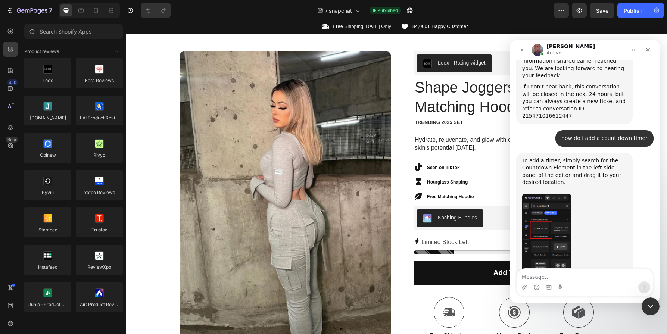
scroll to position [492, 0]
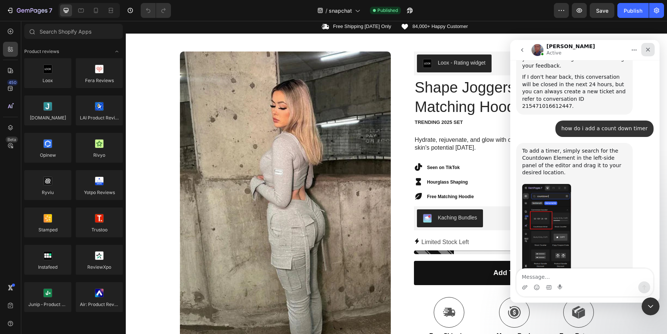
click at [647, 50] on icon "Close" at bounding box center [648, 50] width 6 height 6
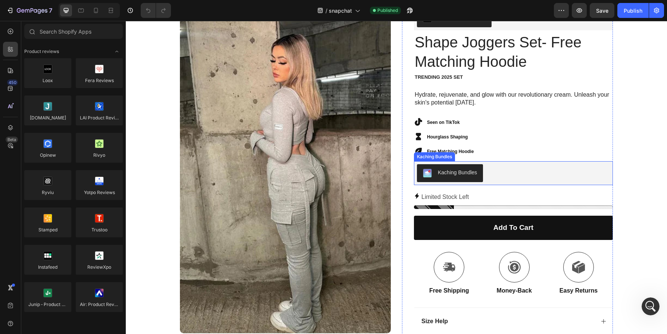
scroll to position [15, 0]
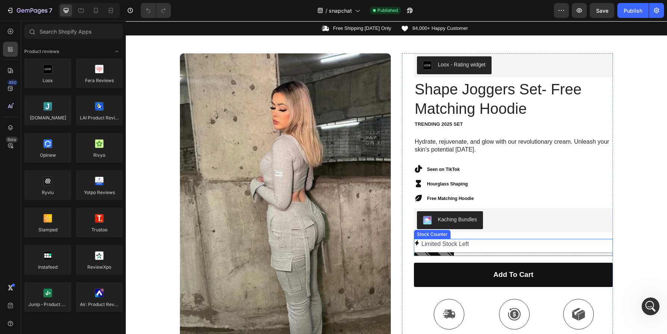
click at [470, 254] on div at bounding box center [513, 254] width 199 height 4
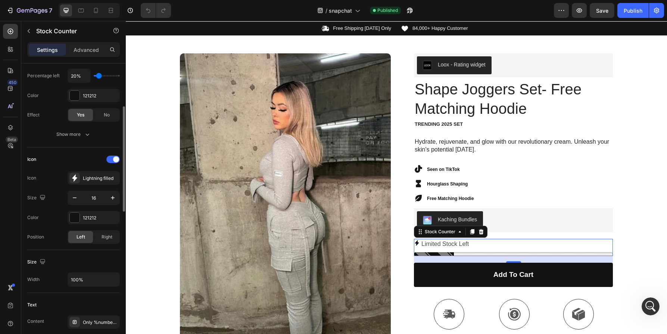
scroll to position [0, 0]
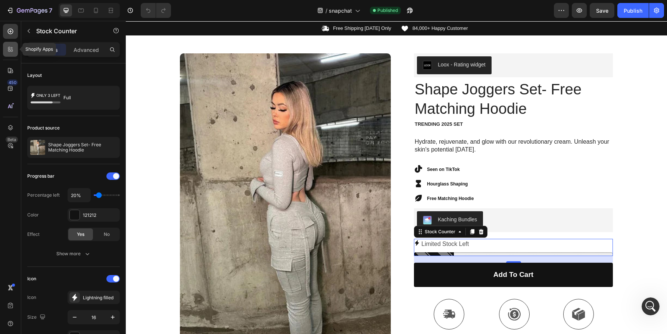
click at [11, 56] on div at bounding box center [10, 49] width 15 height 15
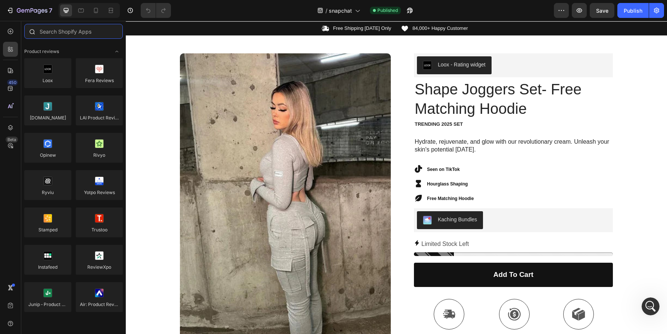
click at [72, 28] on input "text" at bounding box center [73, 31] width 99 height 15
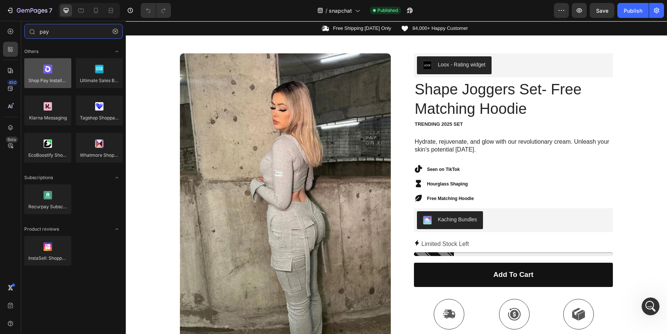
type input "pay"
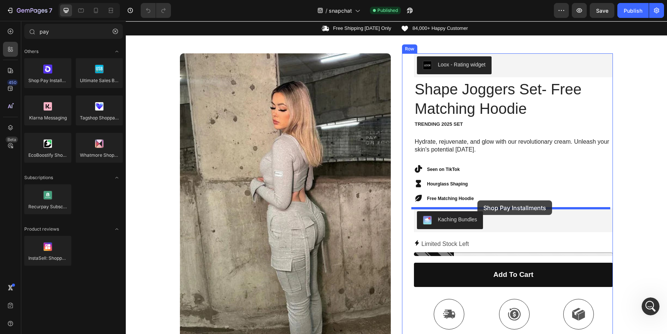
drag, startPoint x: 276, startPoint y: 178, endPoint x: 477, endPoint y: 200, distance: 202.4
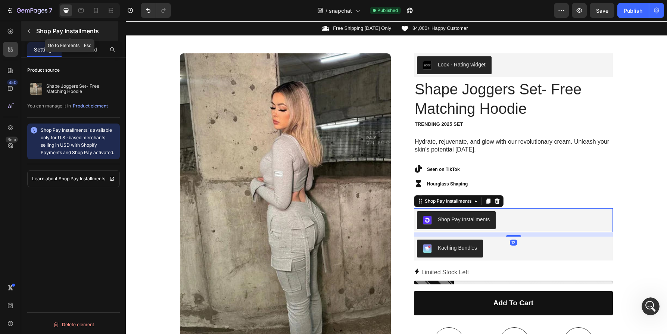
click at [32, 38] on div "Shop Pay Installments" at bounding box center [69, 30] width 97 height 19
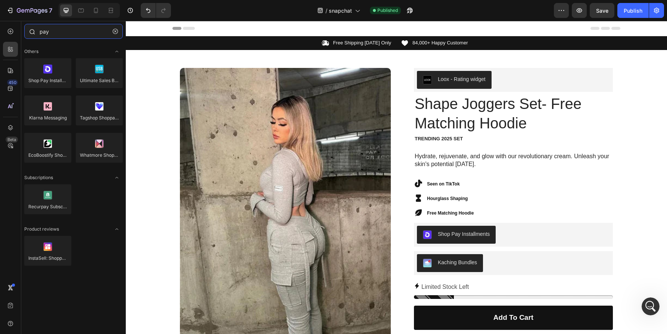
click at [75, 34] on input "pay" at bounding box center [73, 31] width 99 height 15
click at [623, 16] on button "Publish" at bounding box center [632, 10] width 31 height 15
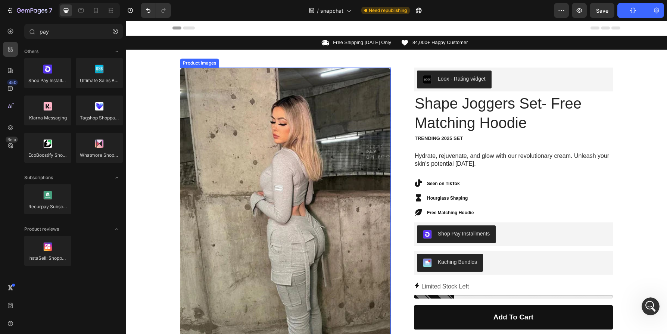
scroll to position [1, 0]
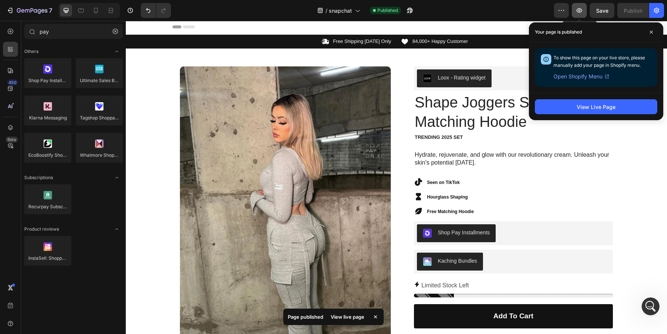
click at [574, 10] on button "button" at bounding box center [579, 10] width 15 height 15
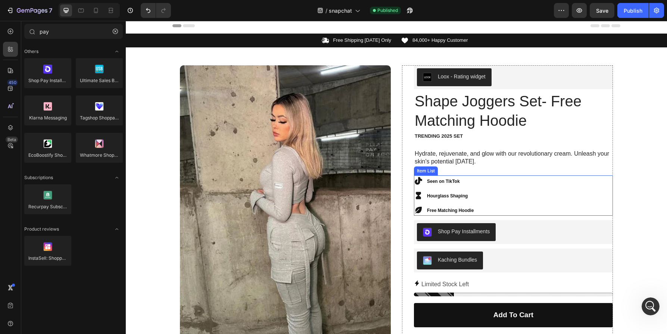
scroll to position [3, 0]
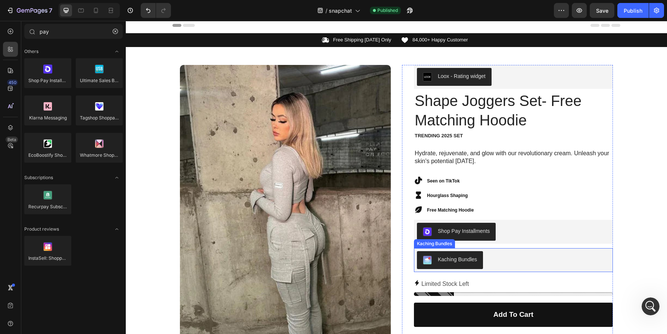
click at [484, 265] on div "Kaching Bundles" at bounding box center [513, 260] width 193 height 18
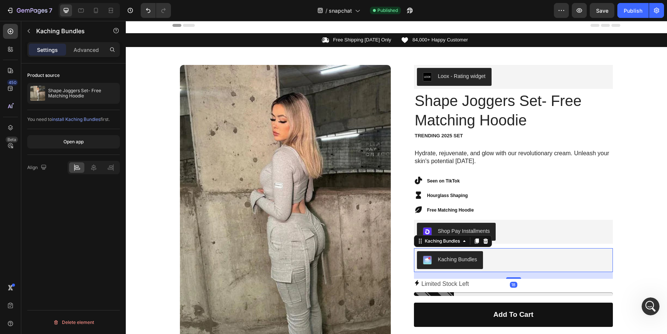
click at [495, 264] on div "Kaching Bundles" at bounding box center [513, 260] width 193 height 18
click at [639, 12] on div "Publish" at bounding box center [633, 11] width 19 height 8
click at [583, 13] on icon "button" at bounding box center [578, 10] width 7 height 7
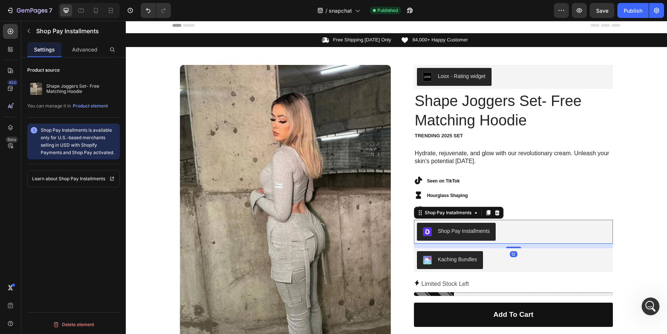
click at [511, 228] on div "Shop Pay Installments" at bounding box center [513, 232] width 193 height 18
click at [497, 212] on icon at bounding box center [497, 213] width 6 height 6
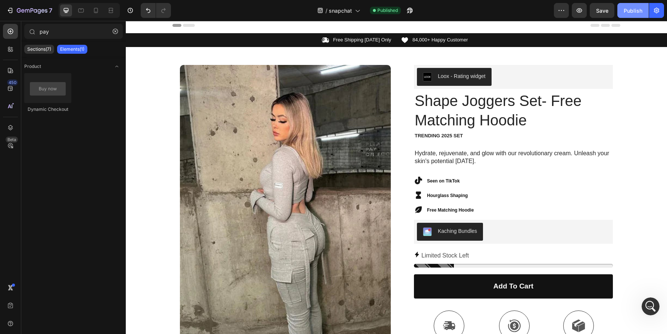
click at [643, 8] on button "Publish" at bounding box center [632, 10] width 31 height 15
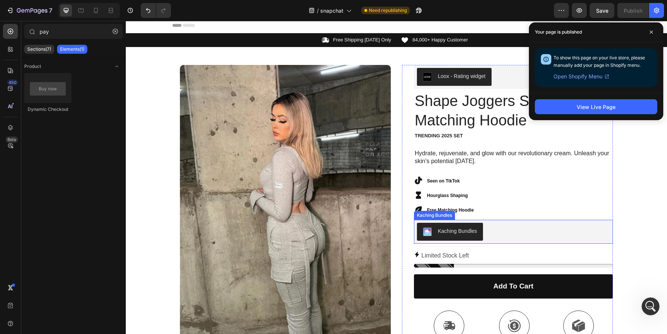
click at [505, 227] on div "Kaching Bundles" at bounding box center [513, 232] width 193 height 18
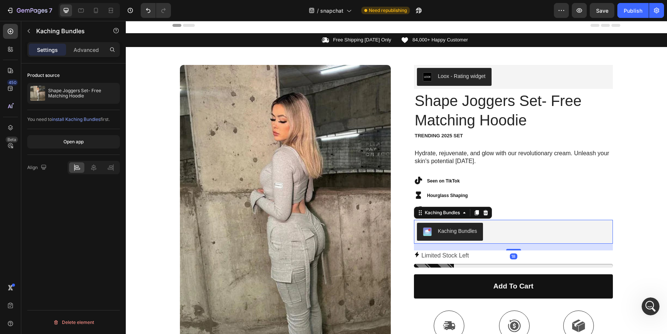
click at [505, 227] on div "Kaching Bundles" at bounding box center [513, 232] width 193 height 18
click at [107, 98] on div at bounding box center [109, 93] width 21 height 21
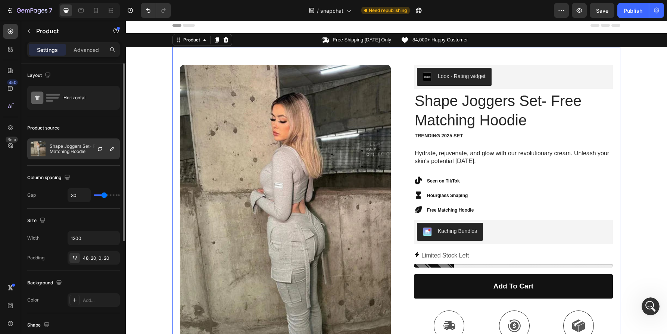
click at [103, 159] on div "Shape Joggers Set- Free Matching Hoodie" at bounding box center [73, 148] width 93 height 21
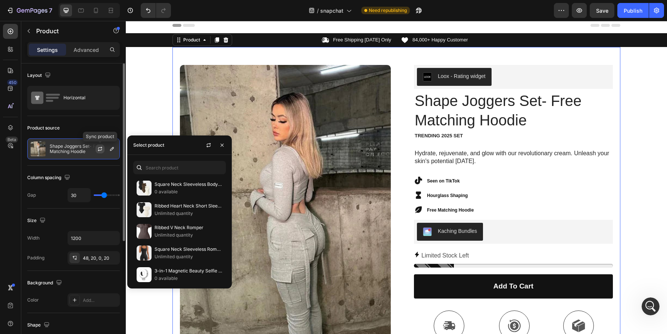
click at [99, 149] on icon "button" at bounding box center [100, 149] width 6 height 6
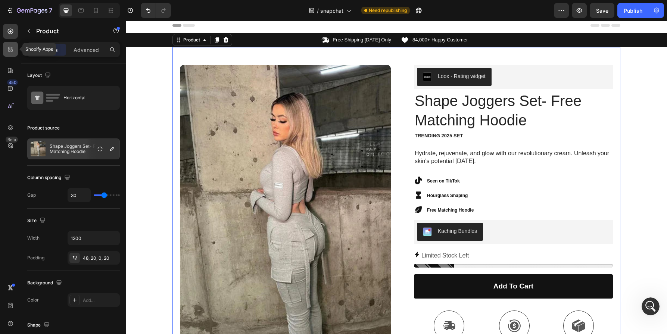
click at [10, 51] on icon at bounding box center [10, 49] width 7 height 7
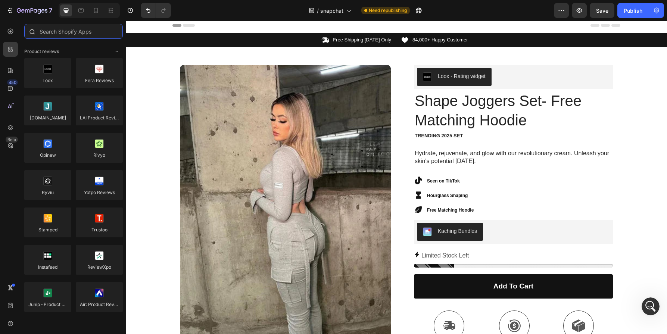
click at [59, 32] on input "text" at bounding box center [73, 31] width 99 height 15
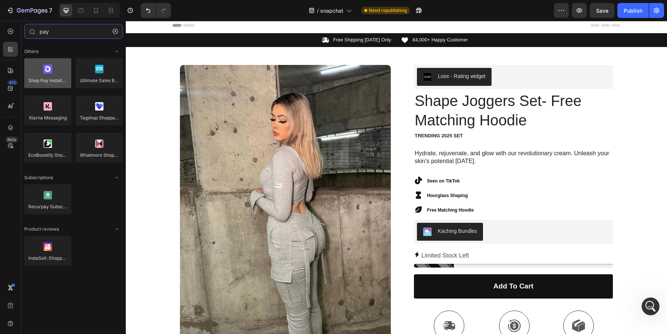
type input "pay"
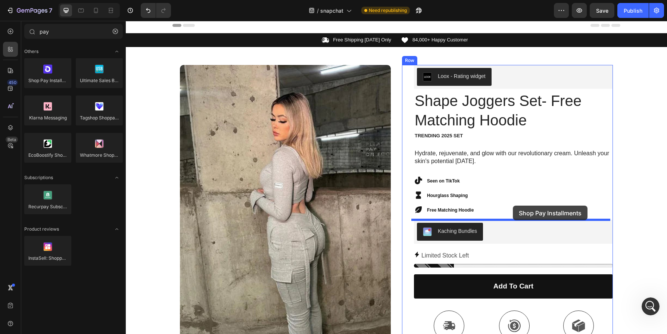
drag, startPoint x: 174, startPoint y: 100, endPoint x: 512, endPoint y: 207, distance: 353.7
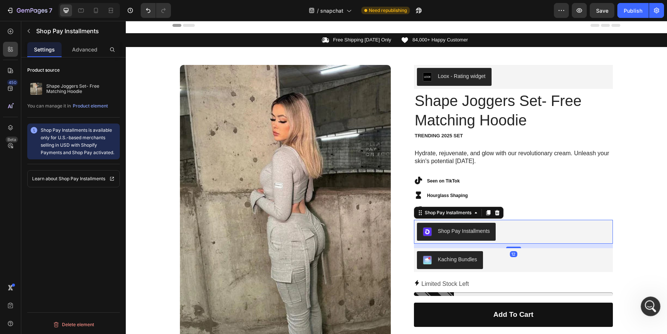
click at [648, 303] on icon "Open Intercom Messenger" at bounding box center [649, 305] width 12 height 12
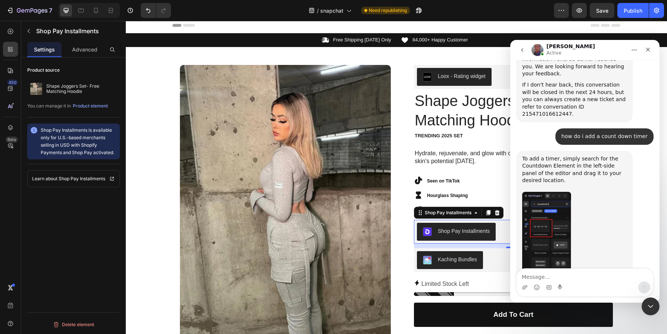
scroll to position [492, 0]
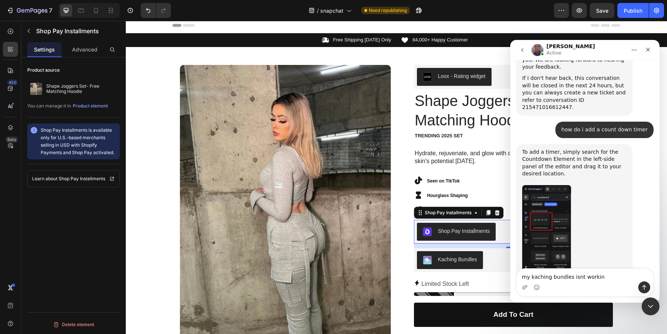
type textarea "my kaching bundles isnt working"
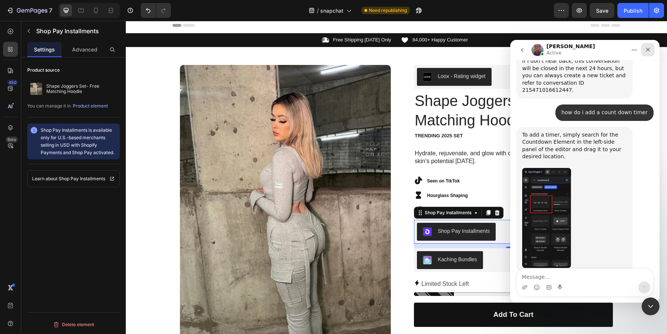
drag, startPoint x: 1030, startPoint y: 69, endPoint x: 646, endPoint y: 51, distance: 384.8
click at [646, 51] on div "Close" at bounding box center [647, 49] width 13 height 13
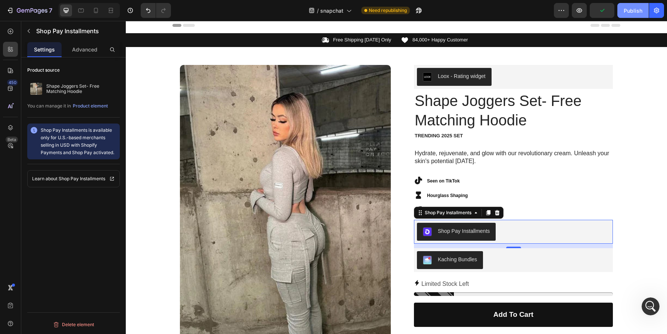
click at [638, 17] on div "7 Version history / snapchat Need republishing Preview Publish" at bounding box center [333, 10] width 667 height 21
click at [638, 16] on button "Publish" at bounding box center [632, 10] width 31 height 15
click at [585, 11] on button "button" at bounding box center [579, 10] width 15 height 15
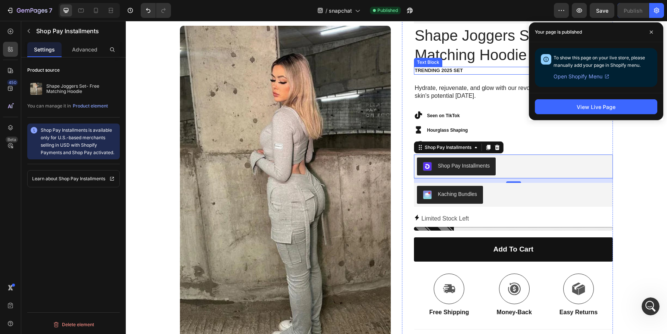
scroll to position [69, 0]
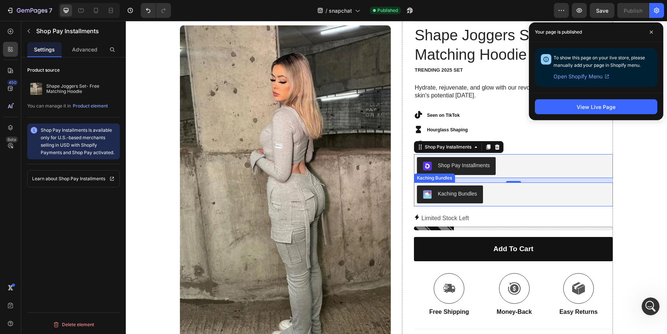
click at [523, 194] on div "Kaching Bundles" at bounding box center [513, 194] width 193 height 18
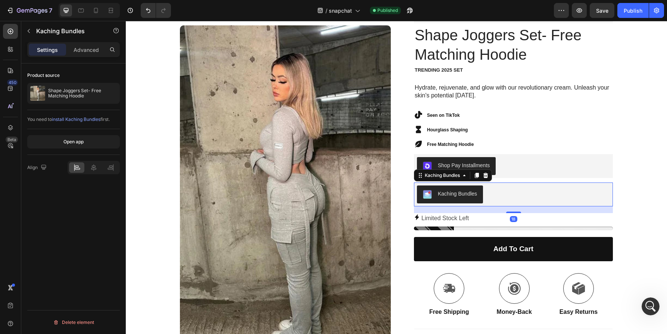
click at [523, 194] on div "Kaching Bundles" at bounding box center [513, 194] width 193 height 18
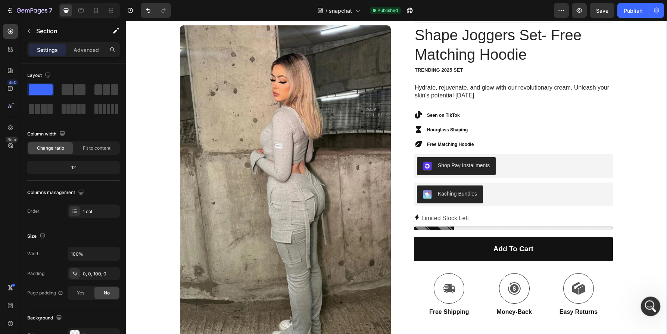
click at [642, 303] on div "Open Intercom Messenger" at bounding box center [649, 305] width 25 height 25
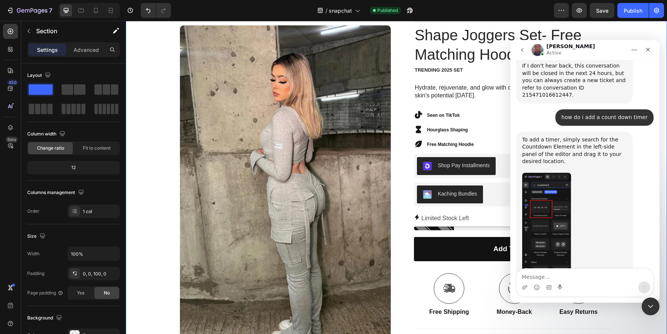
scroll to position [509, 0]
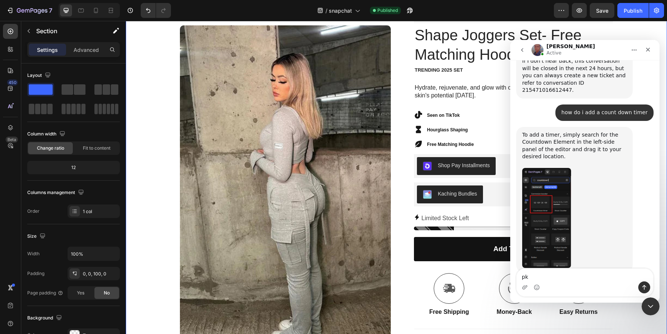
type textarea "p"
click at [14, 4] on button "7" at bounding box center [29, 10] width 53 height 15
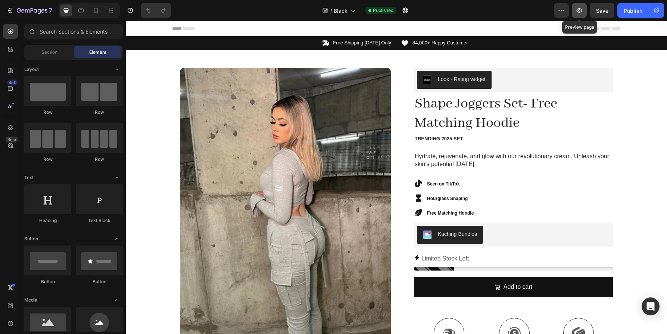
click at [581, 13] on icon "button" at bounding box center [578, 10] width 7 height 7
click at [655, 305] on div "Open Intercom Messenger" at bounding box center [651, 307] width 20 height 20
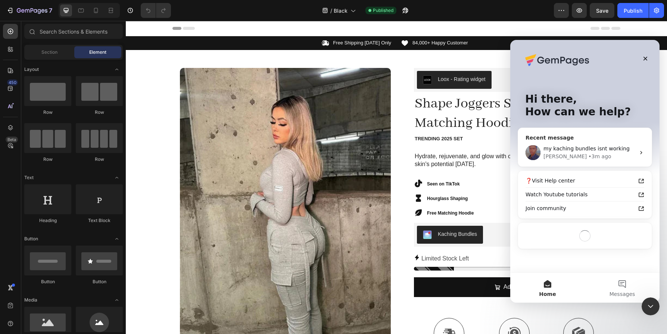
click at [571, 150] on span "my kaching bundles isnt working" at bounding box center [586, 149] width 86 height 6
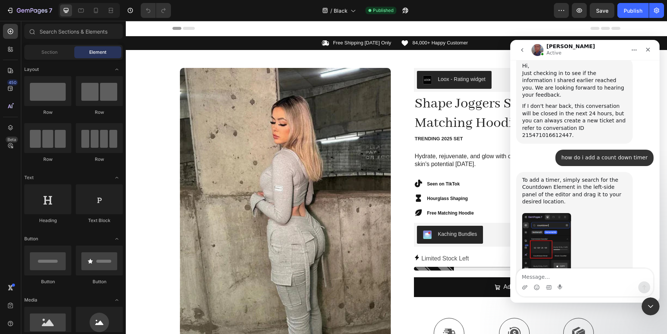
scroll to position [509, 0]
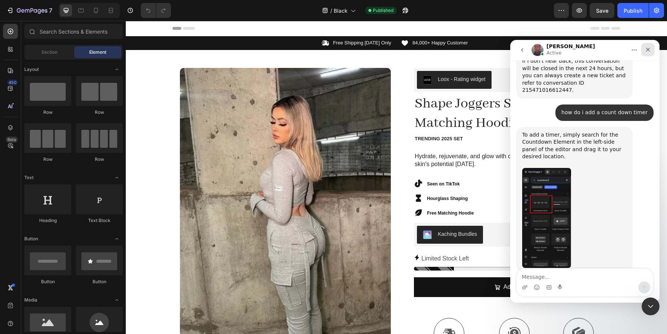
click at [652, 50] on div "Close" at bounding box center [647, 49] width 13 height 13
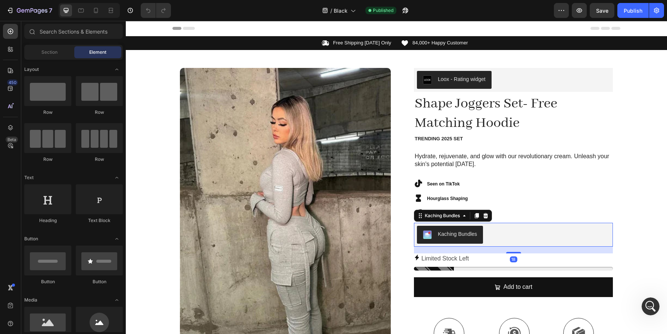
click at [509, 234] on div "Kaching Bundles" at bounding box center [513, 235] width 193 height 18
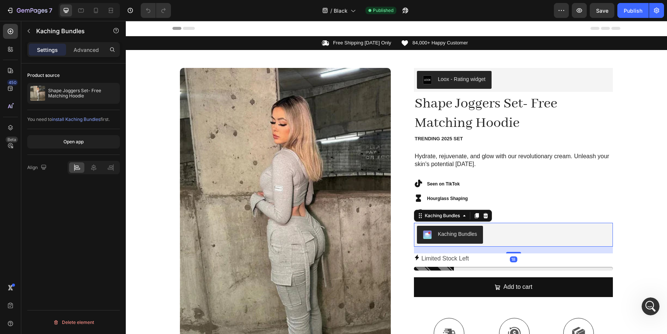
click at [508, 234] on div "Kaching Bundles" at bounding box center [513, 235] width 193 height 18
click at [88, 97] on p "Shape Joggers Set- Free Matching Hoodie" at bounding box center [82, 93] width 69 height 10
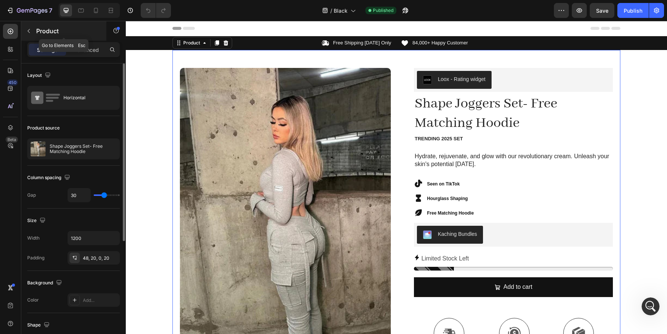
click at [32, 35] on button "button" at bounding box center [29, 31] width 12 height 12
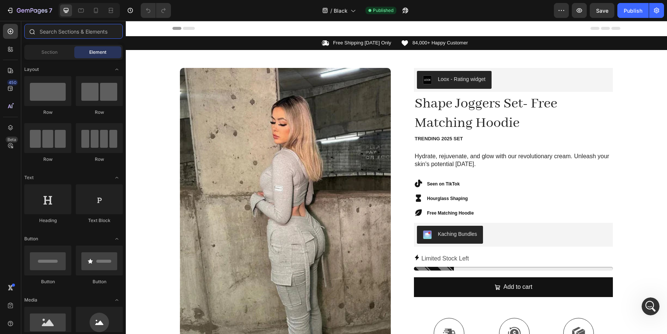
click at [65, 38] on input "text" at bounding box center [73, 31] width 99 height 15
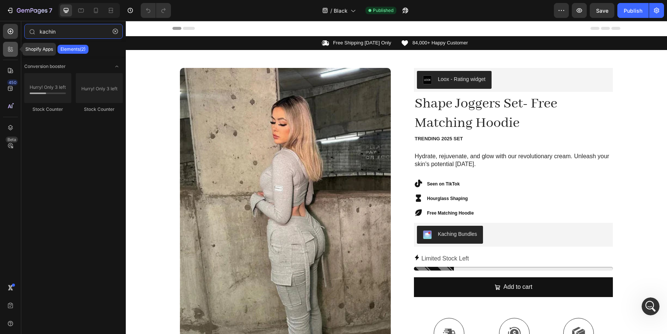
type input "kachin"
click at [9, 52] on icon at bounding box center [10, 49] width 7 height 7
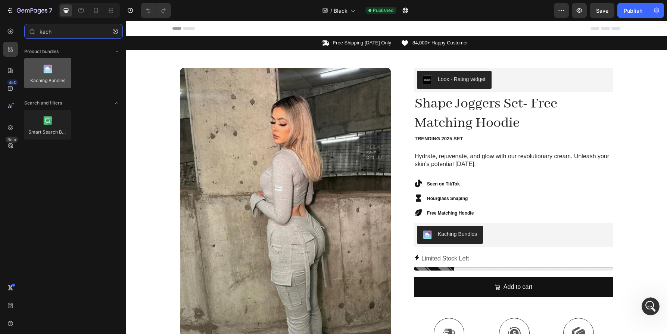
type input "kach"
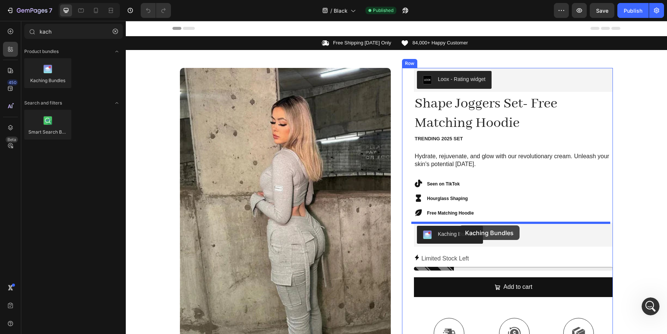
drag, startPoint x: 165, startPoint y: 91, endPoint x: 459, endPoint y: 225, distance: 322.9
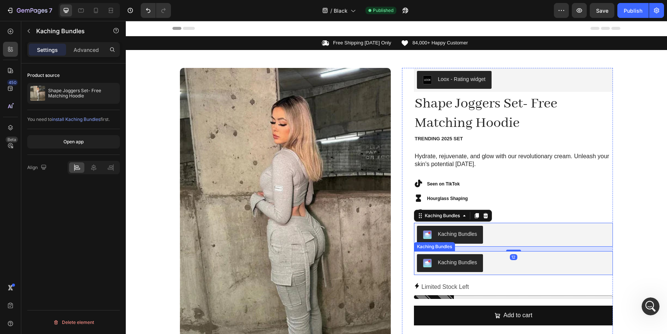
click at [536, 267] on div "Kaching Bundles" at bounding box center [513, 263] width 193 height 18
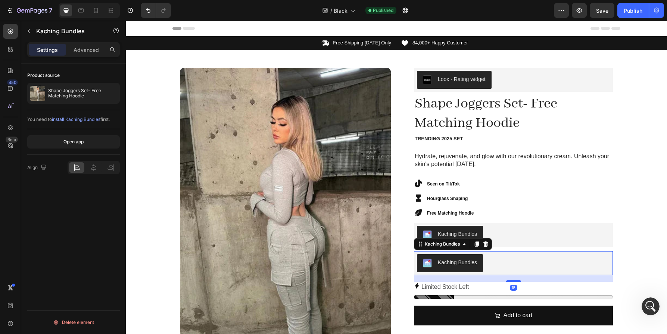
click at [488, 245] on div "Kaching Bundles" at bounding box center [453, 244] width 78 height 12
click at [487, 244] on div at bounding box center [485, 244] width 9 height 9
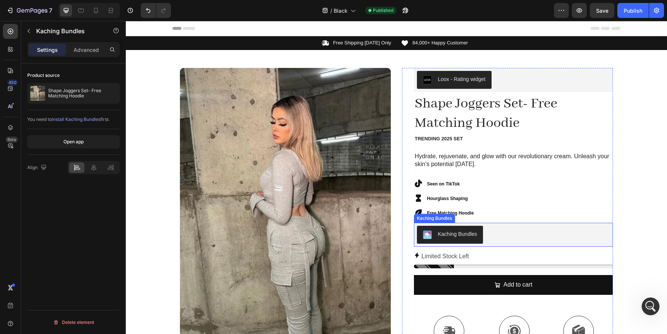
click at [500, 231] on div "Kaching Bundles" at bounding box center [513, 235] width 193 height 18
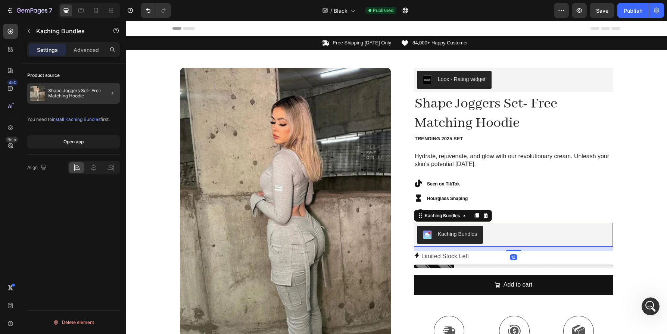
click at [97, 92] on p "Shape Joggers Set- Free Matching Hoodie" at bounding box center [82, 93] width 69 height 10
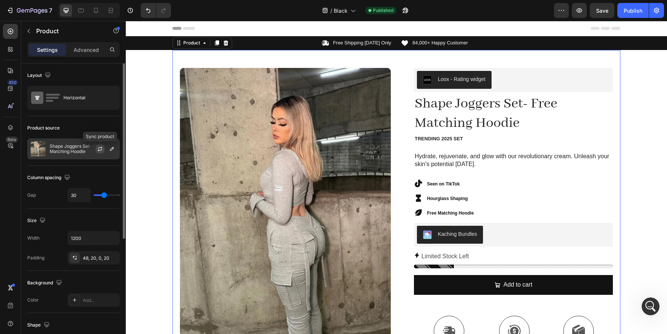
click at [100, 147] on icon "button" at bounding box center [100, 149] width 6 height 6
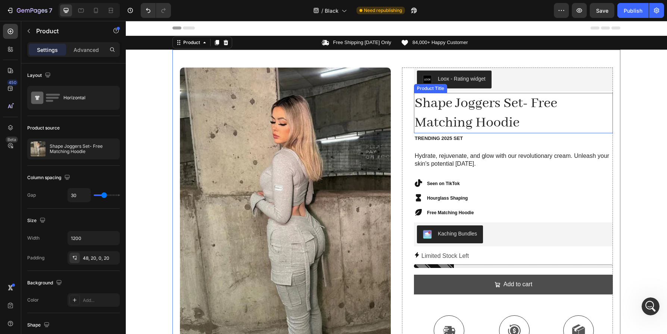
scroll to position [157, 0]
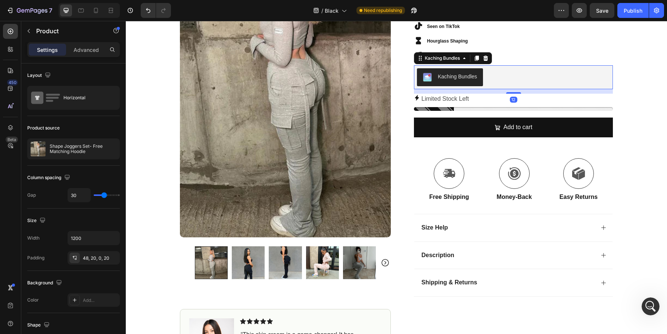
click at [517, 81] on div "Kaching Bundles" at bounding box center [513, 77] width 193 height 18
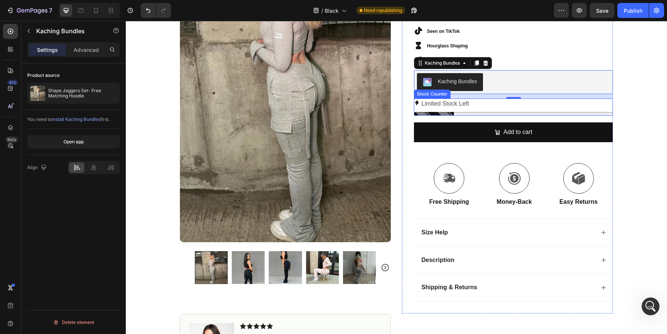
scroll to position [150, 0]
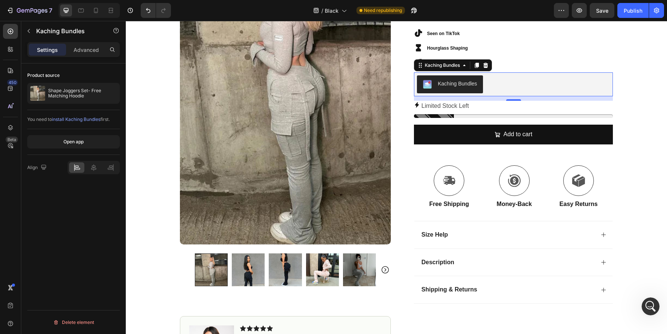
click at [503, 90] on div "Kaching Bundles" at bounding box center [513, 84] width 193 height 18
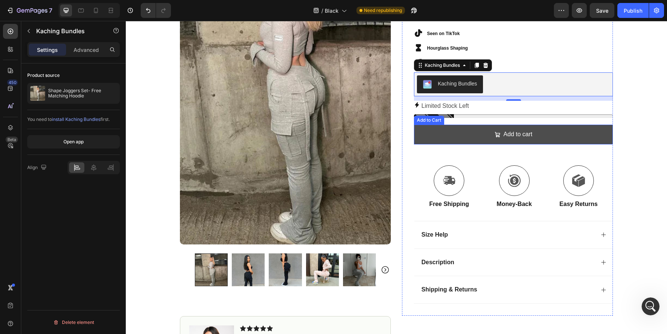
click at [459, 135] on button "Add to cart" at bounding box center [513, 135] width 199 height 20
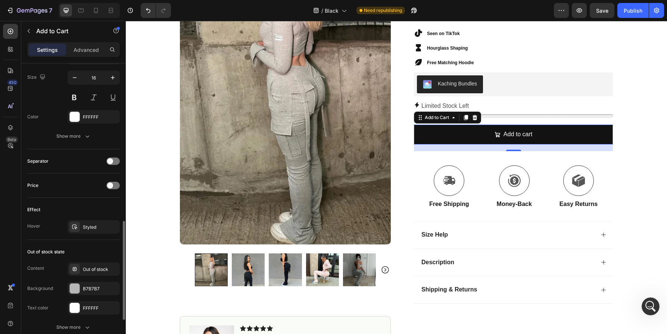
scroll to position [567, 0]
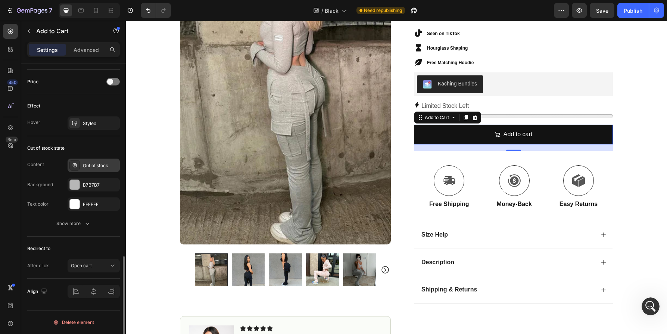
click at [105, 163] on div "Out of stock" at bounding box center [100, 165] width 35 height 7
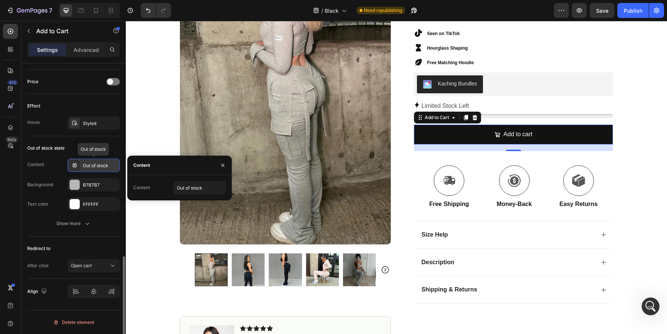
click at [105, 163] on div "Out of stock" at bounding box center [100, 165] width 35 height 7
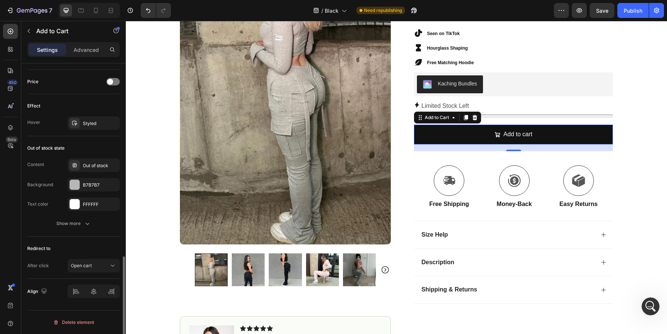
click at [94, 273] on div "Redirect to After click Open cart" at bounding box center [73, 258] width 93 height 42
click at [97, 267] on div "Open cart" at bounding box center [90, 265] width 38 height 7
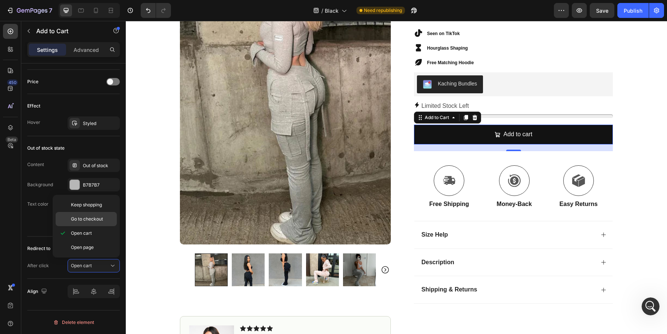
click at [105, 222] on div "Go to checkout" at bounding box center [86, 219] width 61 height 14
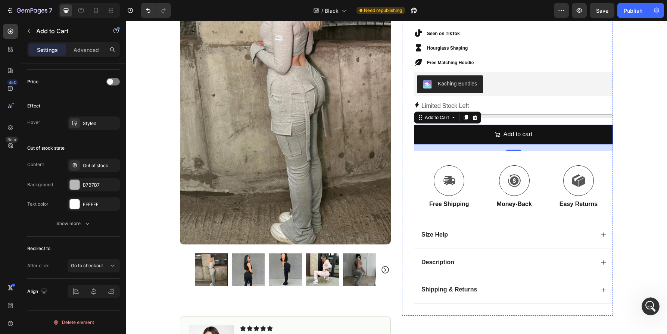
scroll to position [0, 0]
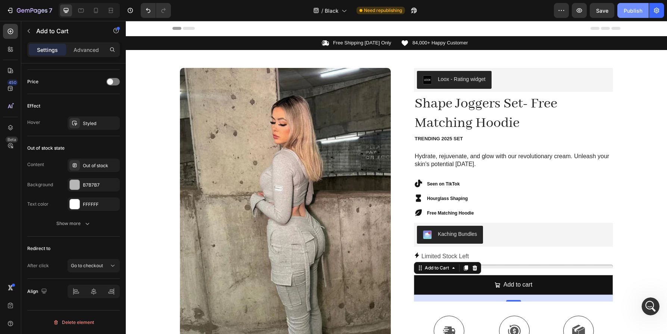
click at [640, 15] on button "Publish" at bounding box center [632, 10] width 31 height 15
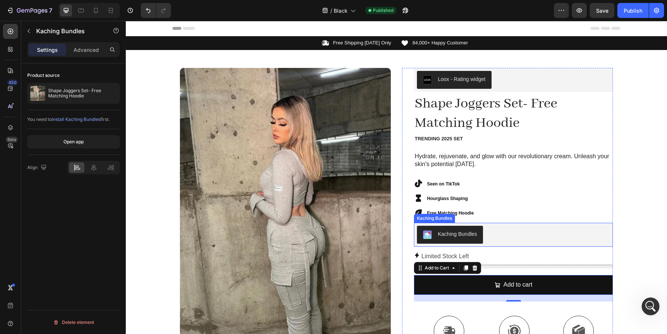
click at [528, 232] on div "Kaching Bundles" at bounding box center [513, 235] width 193 height 18
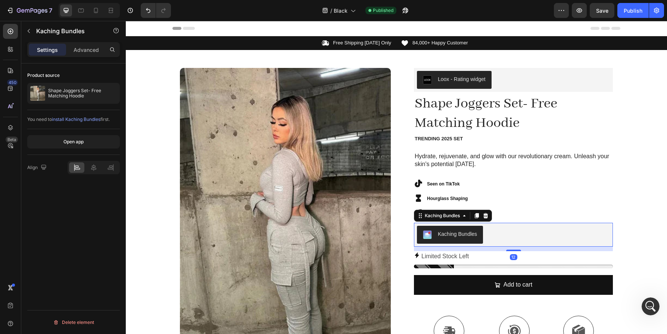
click at [528, 232] on div "Kaching Bundles" at bounding box center [513, 235] width 193 height 18
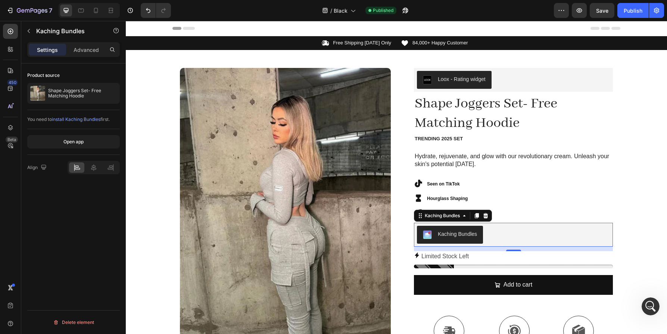
click at [79, 118] on span "install Kaching Bundles" at bounding box center [76, 119] width 49 height 6
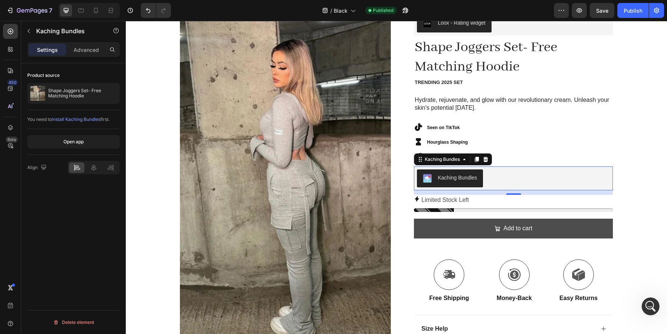
scroll to position [66, 0]
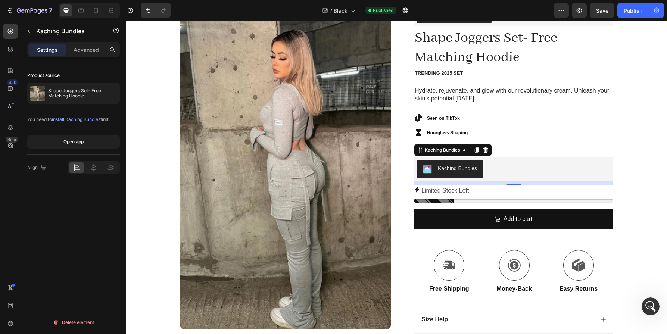
click at [520, 168] on div "Kaching Bundles" at bounding box center [513, 169] width 193 height 18
click at [573, 156] on div "Loox - Rating widget Loox Shape Joggers Set- Free Matching Hoodie Product Title…" at bounding box center [513, 201] width 199 height 398
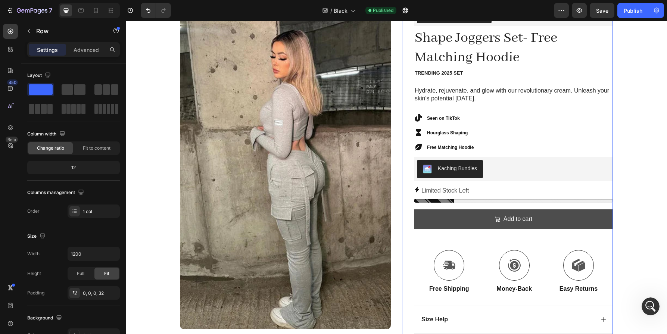
click at [547, 219] on button "Add to cart" at bounding box center [513, 219] width 199 height 20
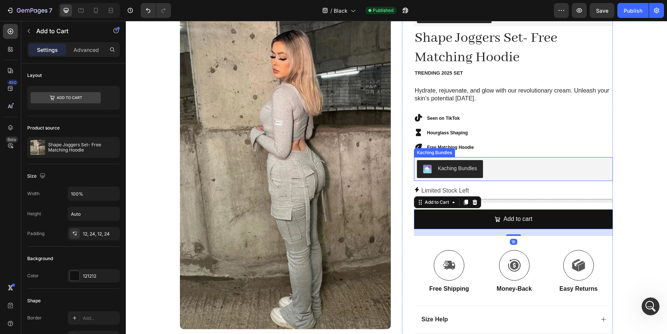
click at [529, 167] on div "Kaching Bundles" at bounding box center [513, 169] width 193 height 18
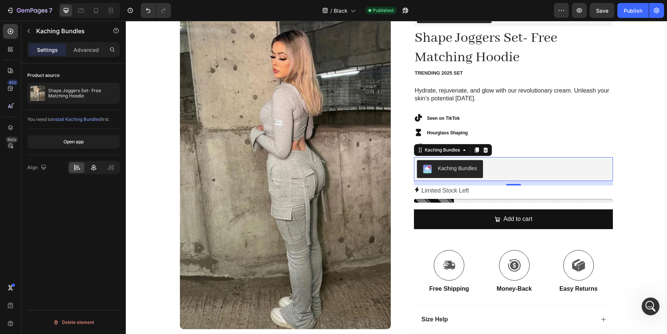
click at [97, 168] on icon at bounding box center [93, 167] width 7 height 7
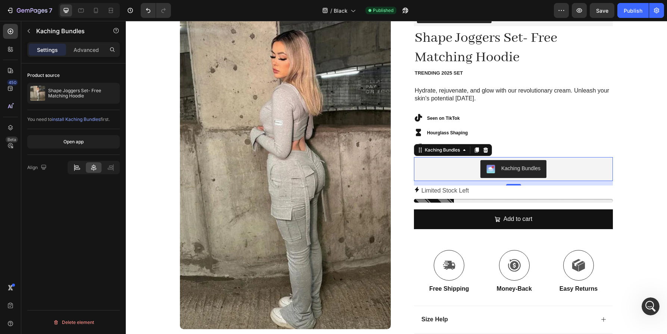
click at [73, 168] on icon at bounding box center [76, 167] width 7 height 7
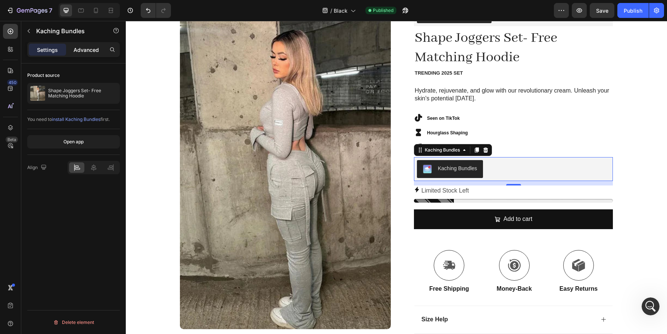
click at [90, 47] on p "Advanced" at bounding box center [86, 50] width 25 height 8
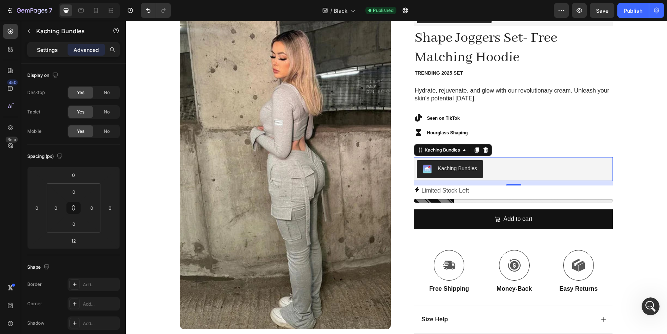
click at [46, 49] on p "Settings" at bounding box center [47, 50] width 21 height 8
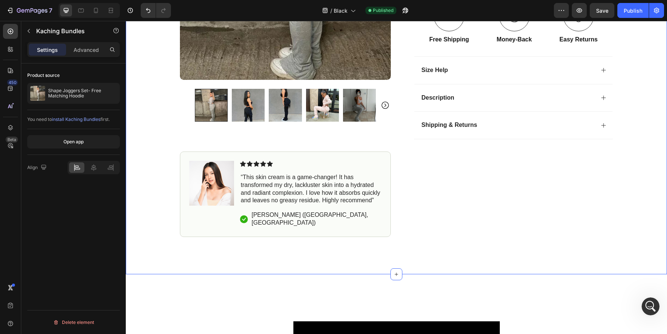
scroll to position [0, 0]
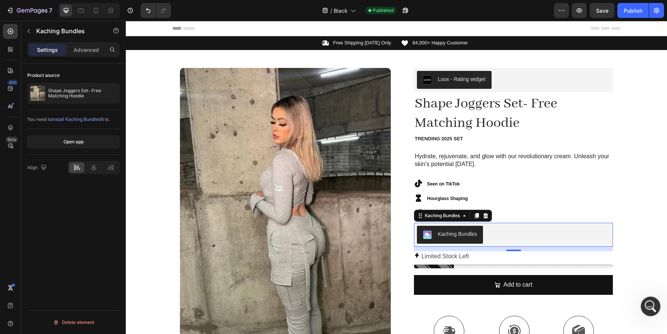
click at [644, 303] on div "Open Intercom Messenger" at bounding box center [649, 305] width 25 height 25
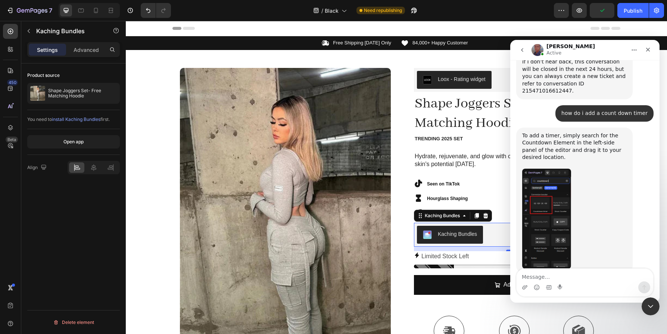
scroll to position [509, 0]
click at [648, 50] on icon "Close" at bounding box center [648, 50] width 4 height 4
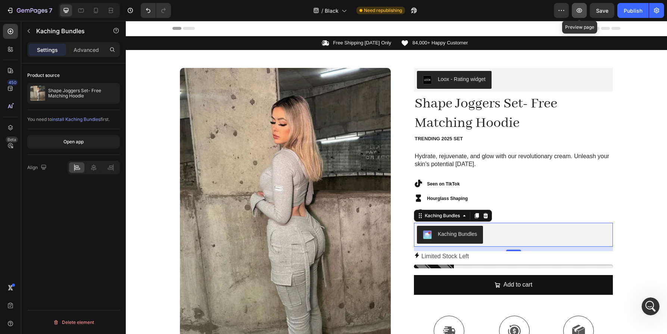
click at [583, 10] on button "button" at bounding box center [579, 10] width 15 height 15
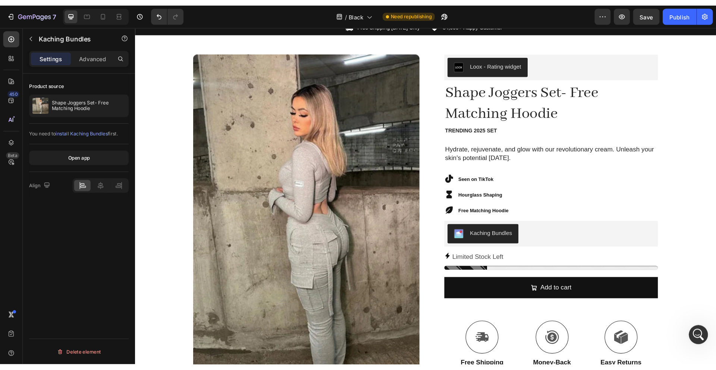
scroll to position [0, 0]
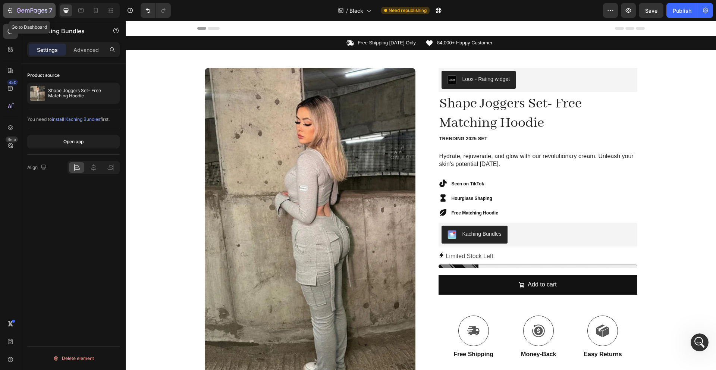
click at [28, 11] on icon "button" at bounding box center [32, 11] width 31 height 6
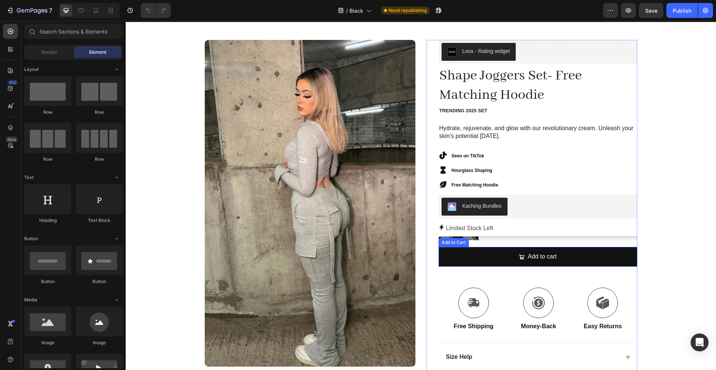
scroll to position [32, 0]
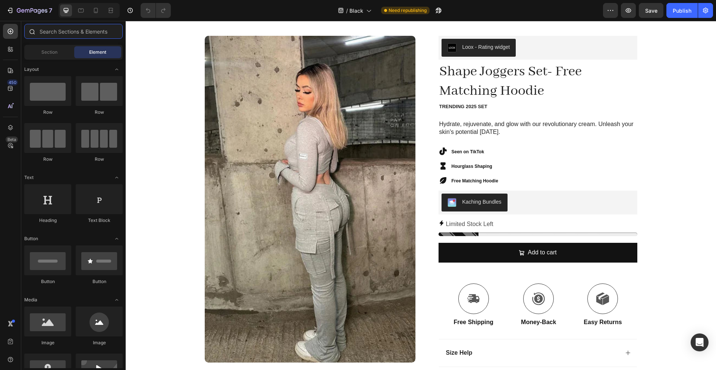
click at [49, 29] on input "text" at bounding box center [73, 31] width 99 height 15
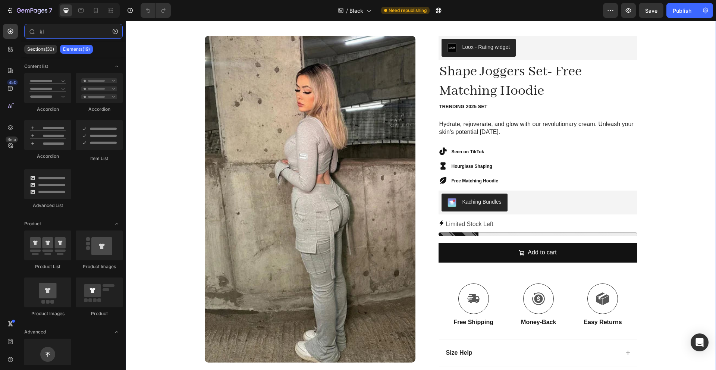
type input "k"
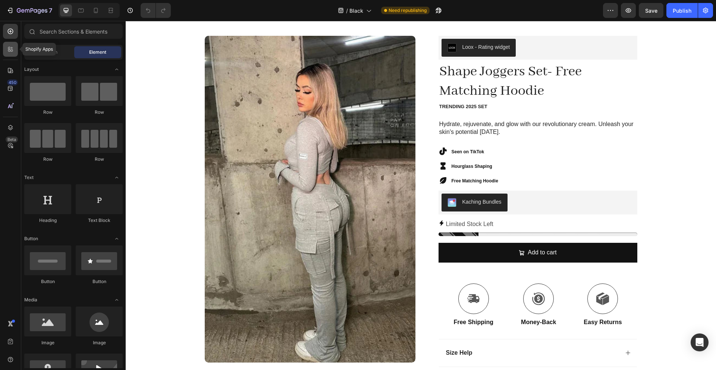
click at [7, 49] on icon at bounding box center [10, 49] width 7 height 7
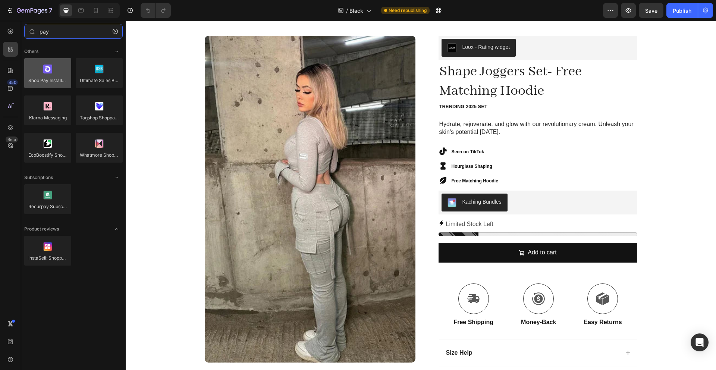
type input "pay"
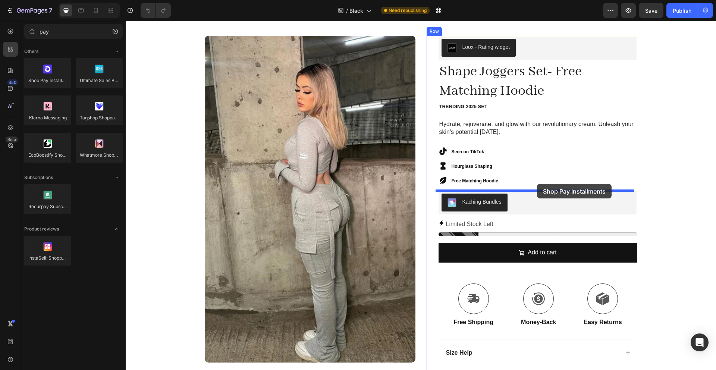
drag, startPoint x: 190, startPoint y: 99, endPoint x: 537, endPoint y: 184, distance: 358.0
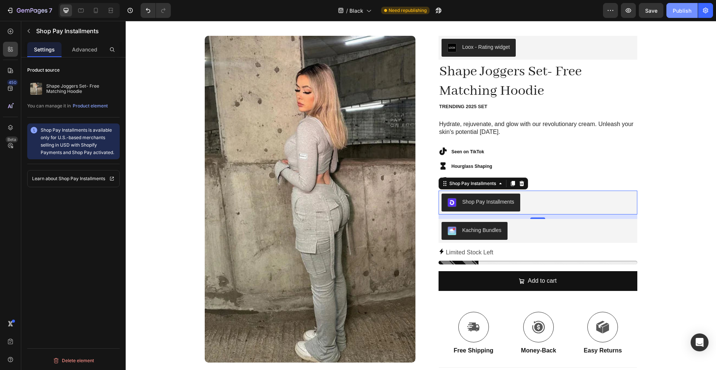
click at [671, 15] on button "Publish" at bounding box center [682, 10] width 31 height 15
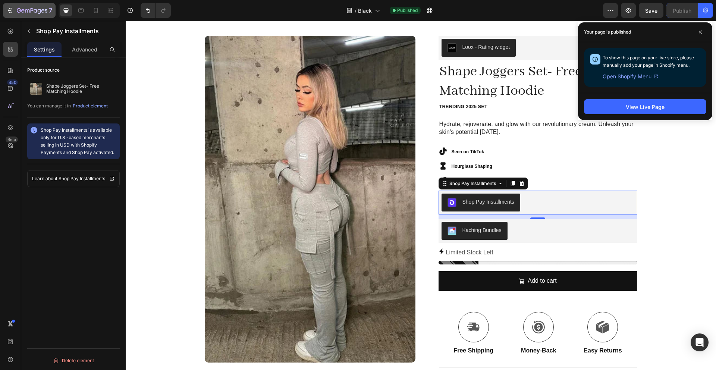
click at [20, 3] on button "7" at bounding box center [29, 10] width 53 height 15
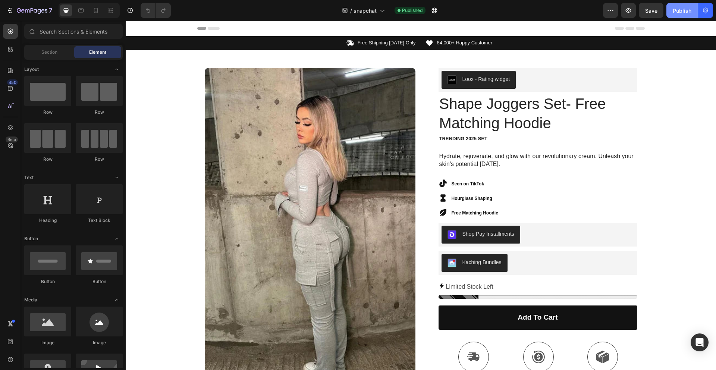
click at [674, 13] on div "Publish" at bounding box center [682, 11] width 19 height 8
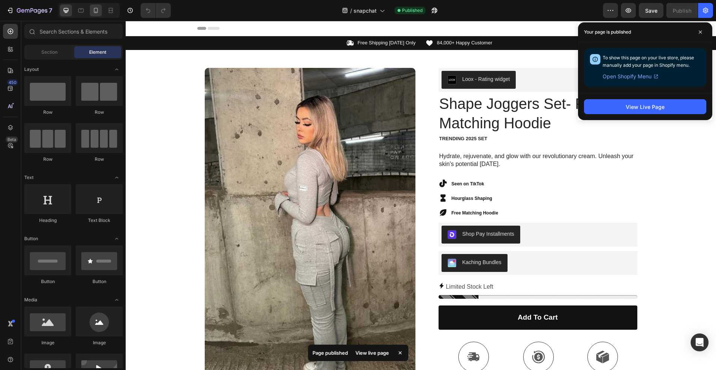
click at [96, 16] on div at bounding box center [96, 10] width 12 height 12
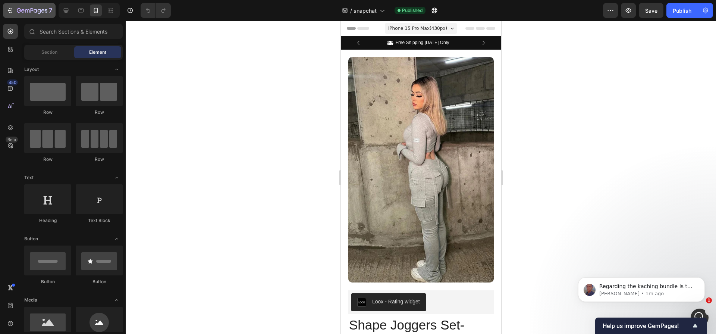
click at [12, 13] on icon "button" at bounding box center [9, 10] width 7 height 7
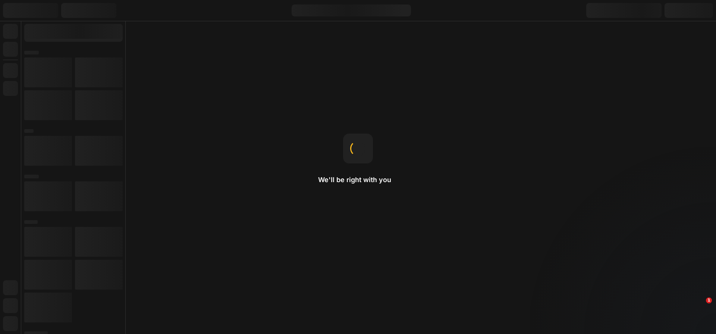
radio input "false"
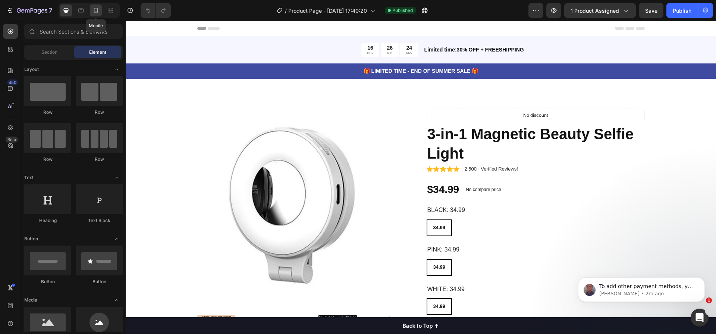
click at [92, 11] on icon at bounding box center [95, 10] width 7 height 7
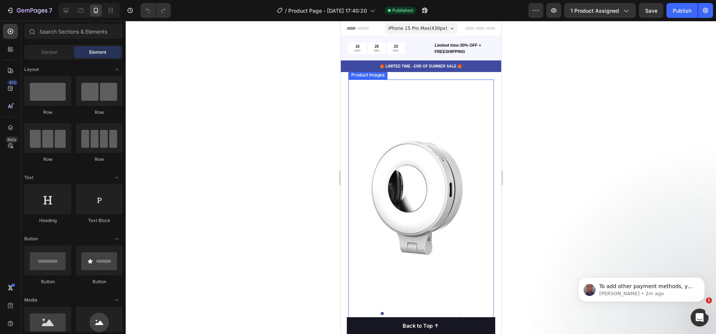
click at [376, 100] on img at bounding box center [421, 199] width 146 height 241
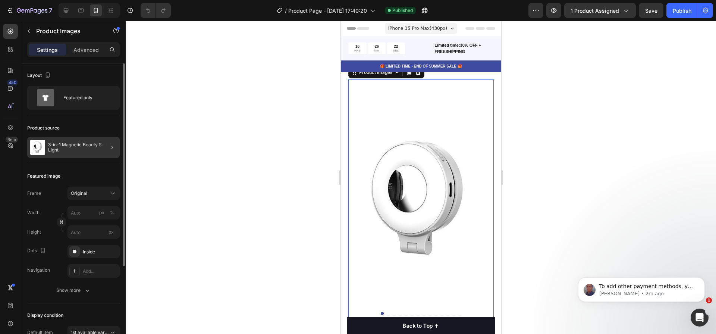
click at [99, 150] on div at bounding box center [109, 147] width 21 height 21
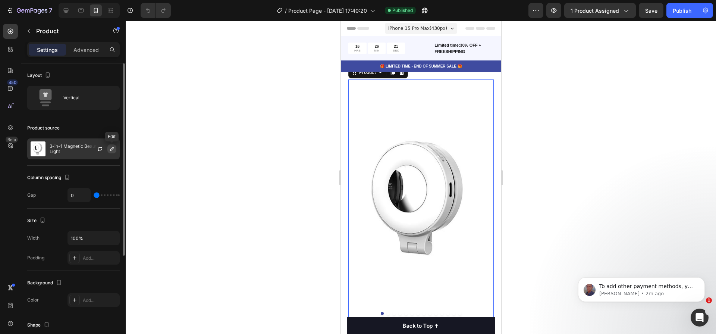
click at [115, 152] on button "button" at bounding box center [111, 148] width 9 height 9
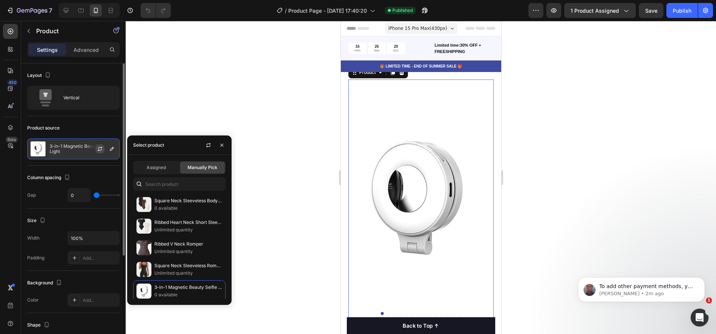
click at [102, 150] on icon "button" at bounding box center [100, 150] width 4 height 2
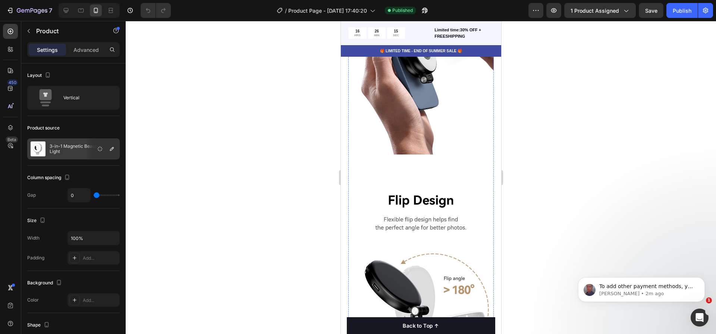
scroll to position [706, 0]
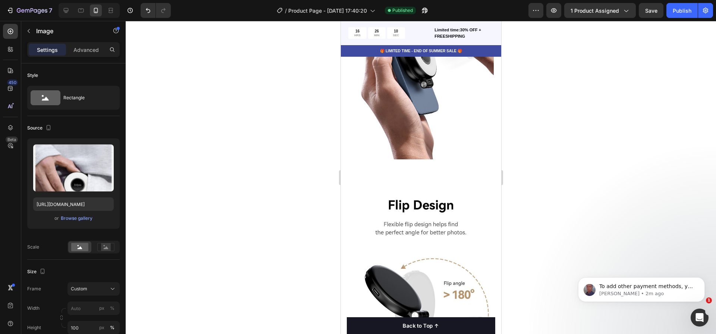
scroll to position [580, 0]
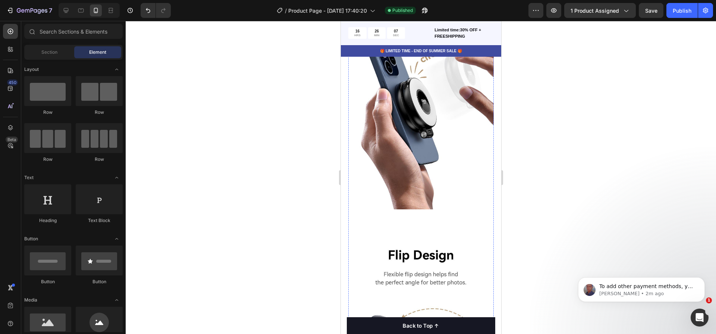
scroll to position [593, 0]
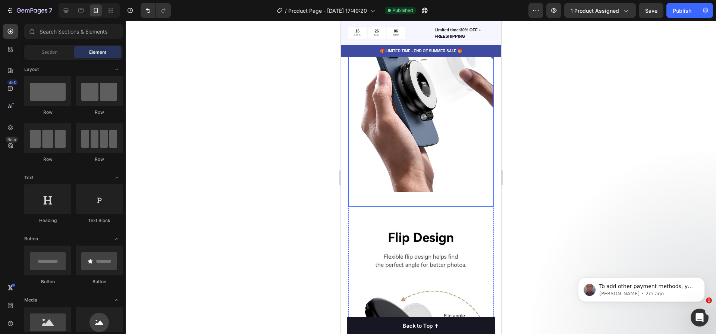
scroll to position [592, 0]
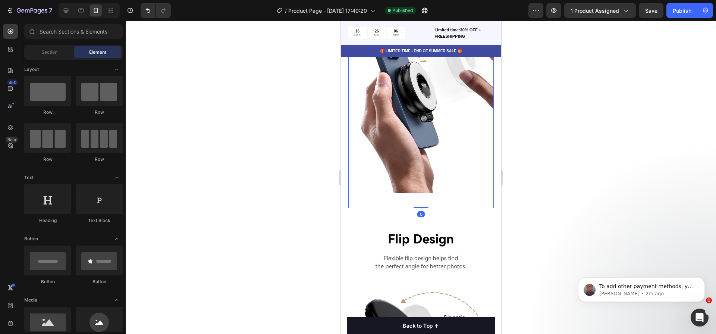
click at [413, 194] on img at bounding box center [421, 65] width 146 height 257
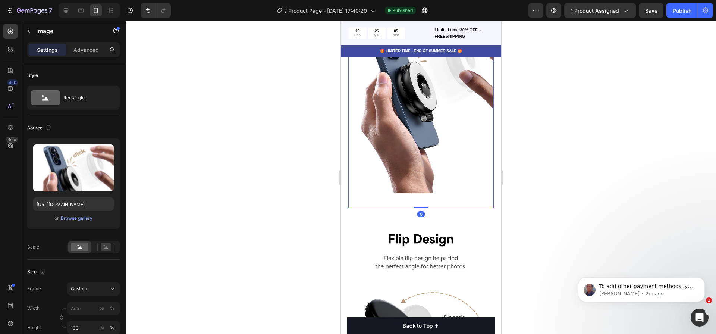
click at [431, 194] on img at bounding box center [421, 65] width 146 height 257
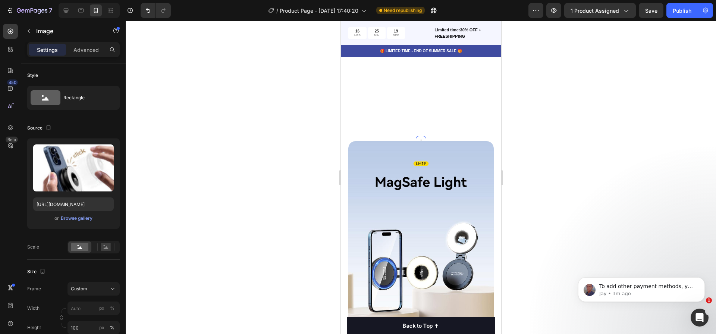
scroll to position [419, 0]
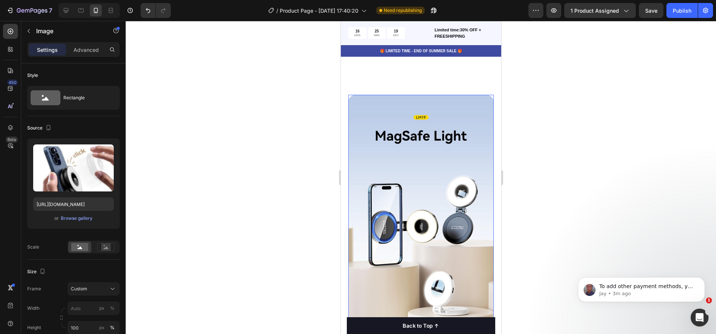
click at [415, 134] on img at bounding box center [421, 226] width 146 height 262
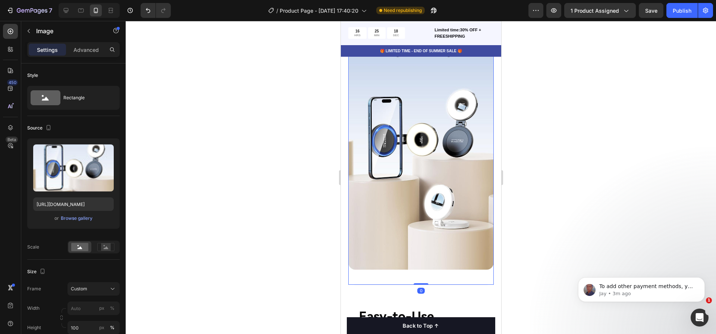
drag, startPoint x: 378, startPoint y: 113, endPoint x: 381, endPoint y: 109, distance: 5.2
click at [380, 109] on img at bounding box center [421, 139] width 146 height 262
click at [381, 109] on img at bounding box center [421, 139] width 146 height 262
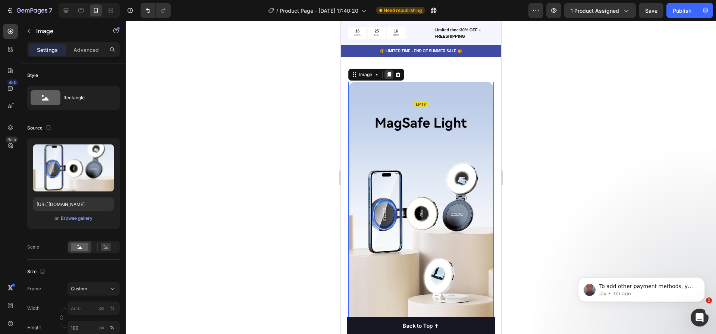
click at [393, 76] on div at bounding box center [388, 74] width 9 height 9
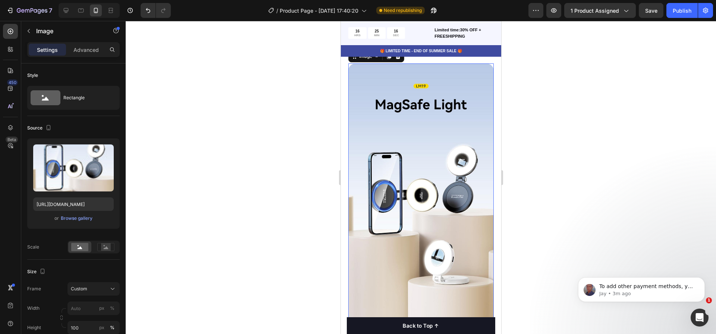
scroll to position [641, 0]
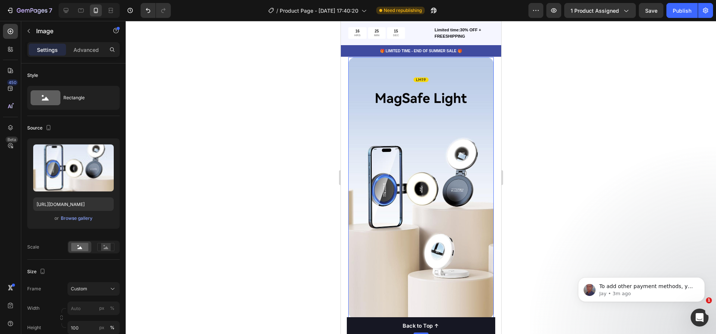
click at [424, 135] on img at bounding box center [421, 188] width 146 height 262
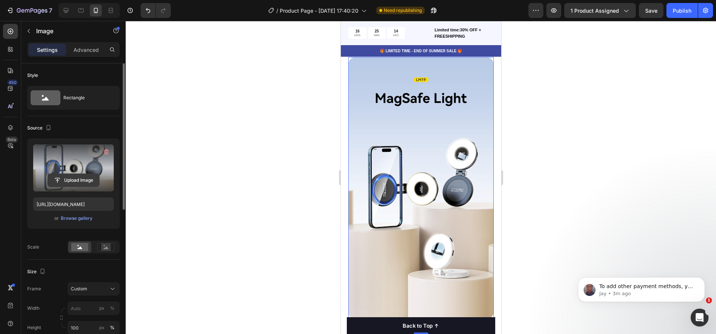
click at [77, 178] on input "file" at bounding box center [73, 180] width 51 height 13
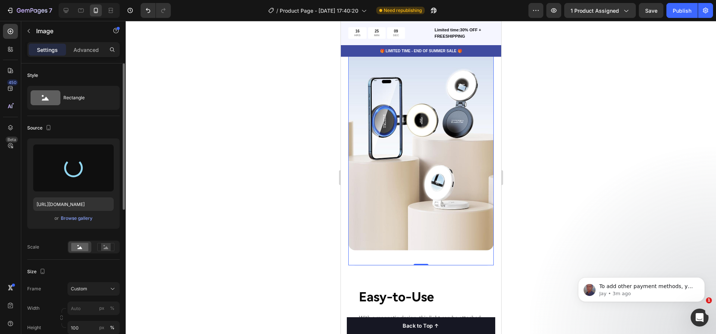
type input "https://cdn.shopify.com/s/files/1/0783/9734/1931/files/gempages_585783880997405…"
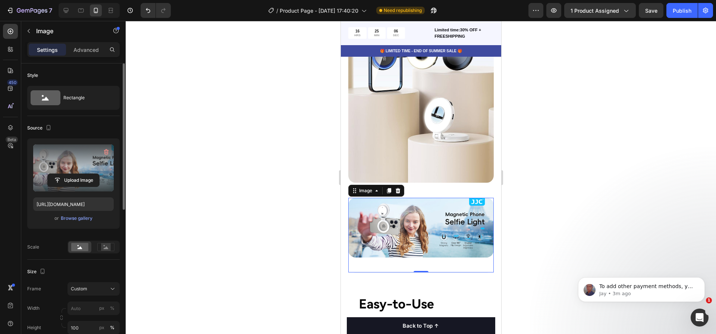
scroll to position [620, 0]
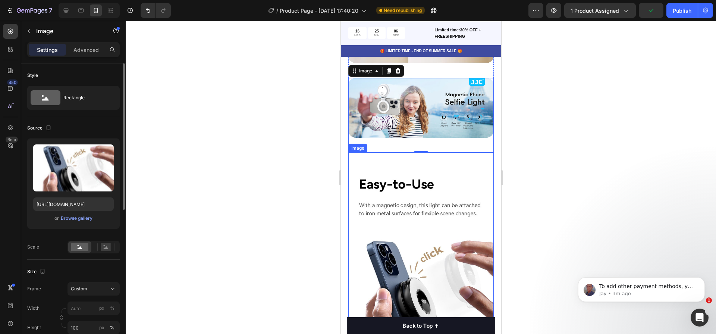
click at [436, 174] on img at bounding box center [421, 281] width 146 height 257
click at [437, 78] on img at bounding box center [421, 108] width 146 height 60
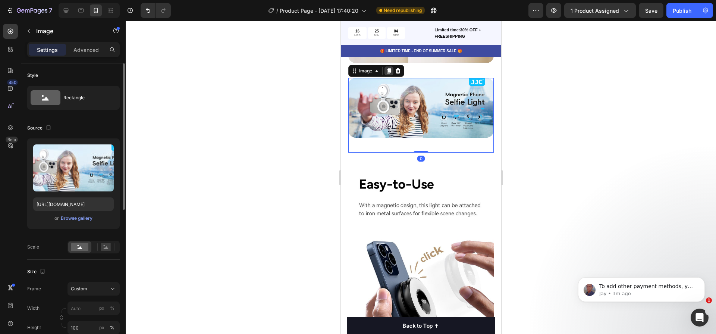
click at [388, 68] on icon at bounding box center [389, 70] width 4 height 5
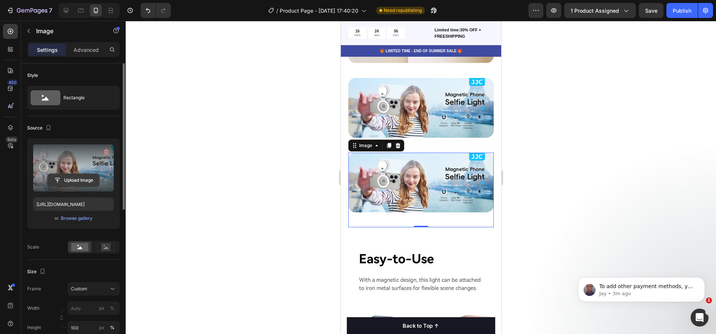
click at [82, 176] on input "file" at bounding box center [73, 180] width 51 height 13
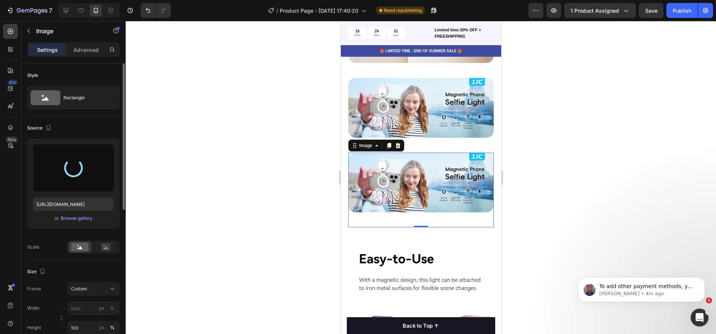
type input "https://cdn.shopify.com/s/files/1/0783/9734/1931/files/gempages_585783880997405…"
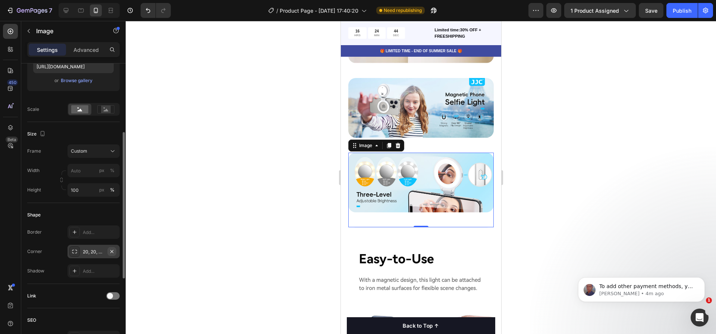
scroll to position [206, 0]
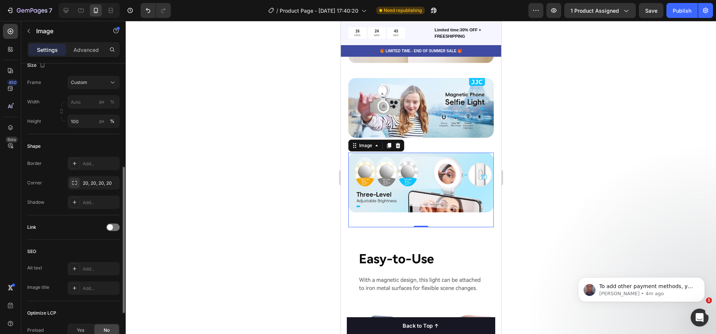
click at [90, 91] on div "Frame Custom Width px % Height 100 px %" at bounding box center [73, 102] width 93 height 52
click at [90, 88] on button "Custom" at bounding box center [94, 82] width 52 height 13
click at [84, 148] on div "Original" at bounding box center [87, 142] width 60 height 13
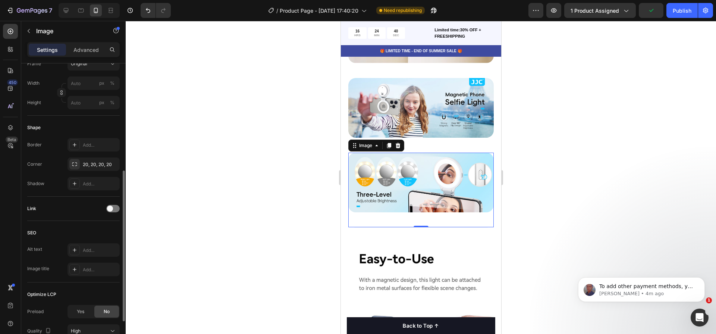
click at [243, 143] on div at bounding box center [421, 177] width 591 height 313
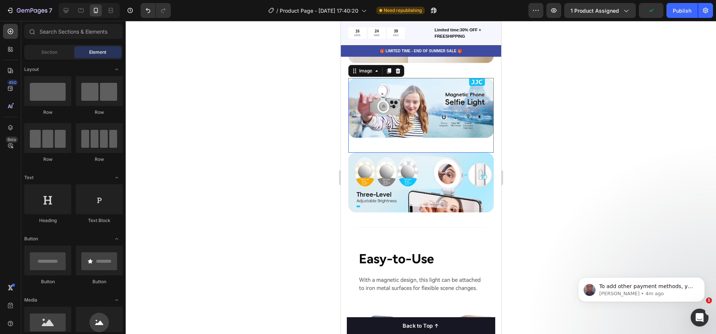
click at [415, 111] on img at bounding box center [421, 108] width 146 height 60
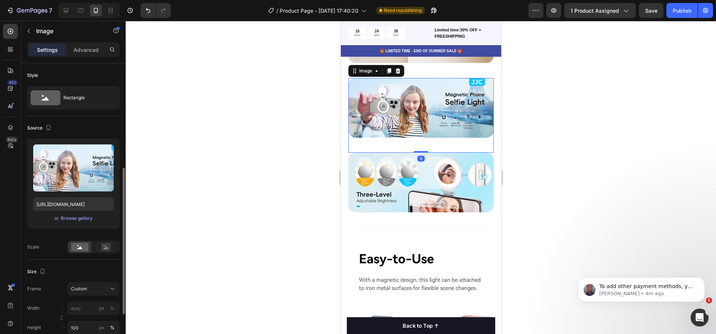
scroll to position [70, 0]
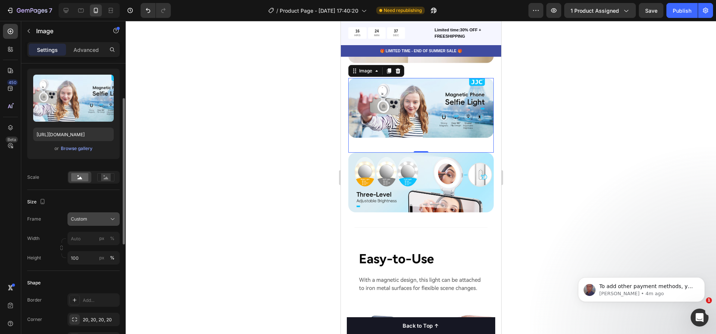
click at [112, 222] on icon at bounding box center [112, 218] width 7 height 7
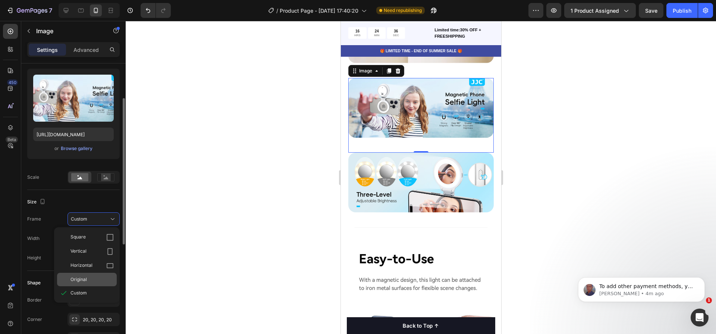
click at [92, 275] on div "Original" at bounding box center [87, 279] width 60 height 13
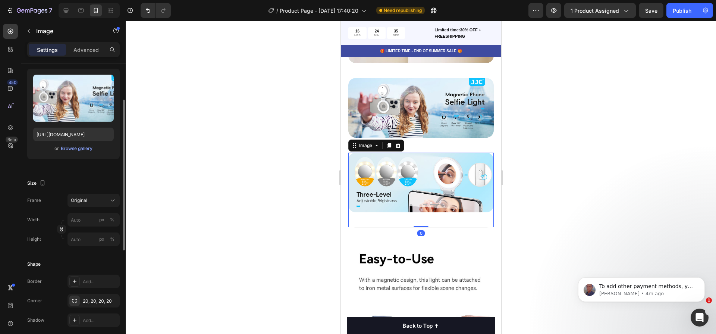
click at [437, 166] on img at bounding box center [421, 183] width 146 height 60
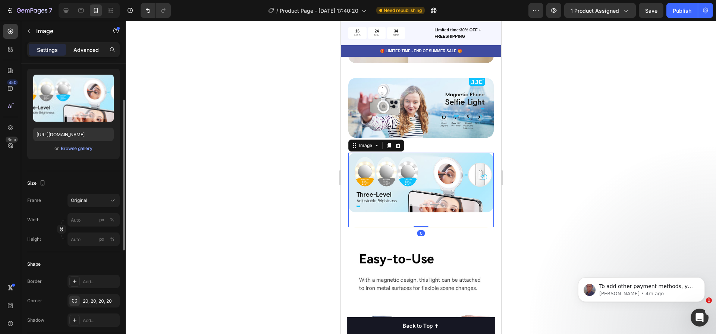
click at [75, 52] on p "Advanced" at bounding box center [86, 50] width 25 height 8
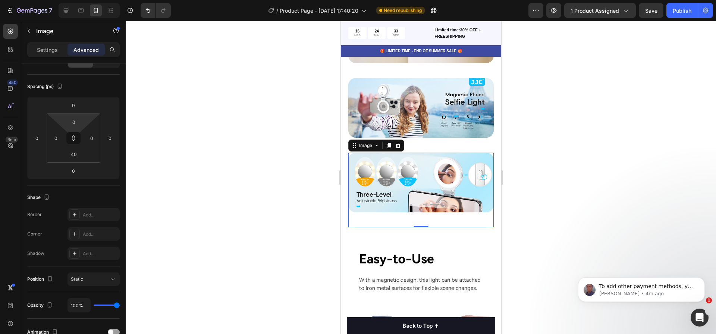
click at [78, 0] on html "7 Version history / Product Page - Sep 24, 17:40:20 Need republishing Preview 1…" at bounding box center [358, 0] width 716 height 0
click at [78, 124] on input "0" at bounding box center [73, 121] width 15 height 11
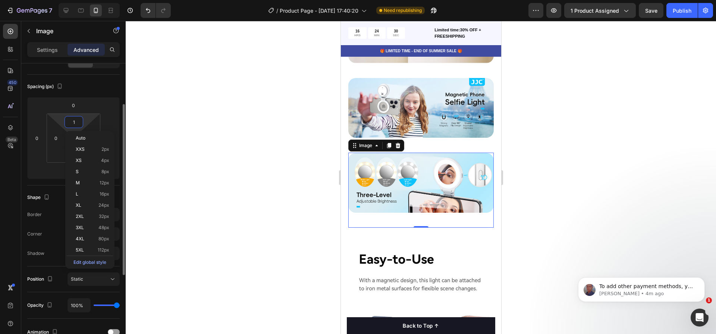
type input "0"
click at [76, 105] on input "0" at bounding box center [73, 105] width 15 height 11
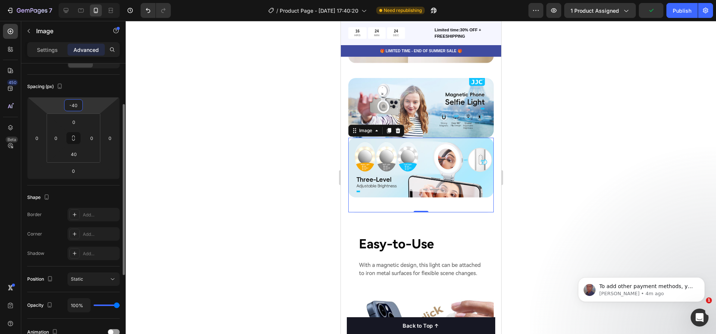
type input "-41"
click at [576, 157] on div at bounding box center [421, 177] width 591 height 313
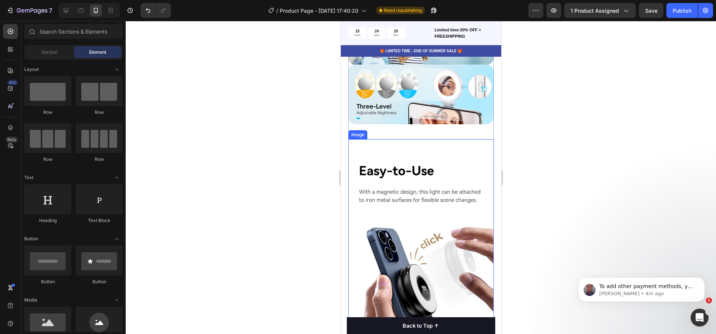
scroll to position [623, 0]
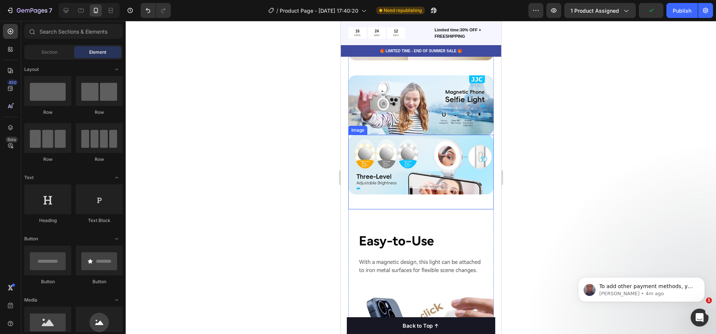
click at [432, 159] on img at bounding box center [421, 165] width 146 height 60
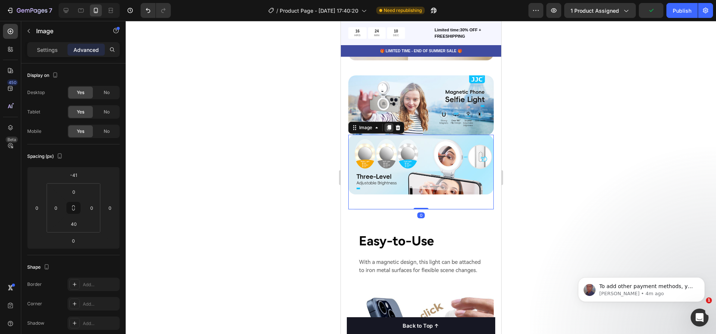
click at [390, 125] on icon at bounding box center [389, 128] width 6 height 6
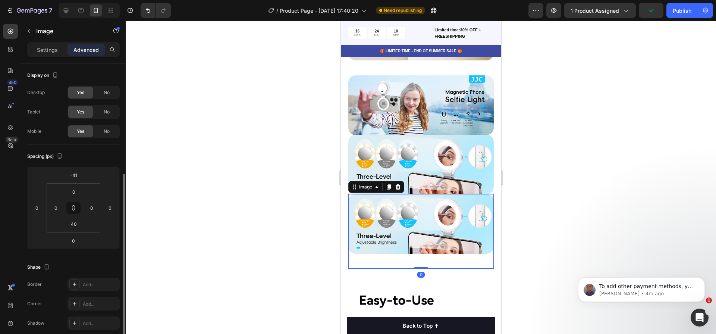
scroll to position [70, 0]
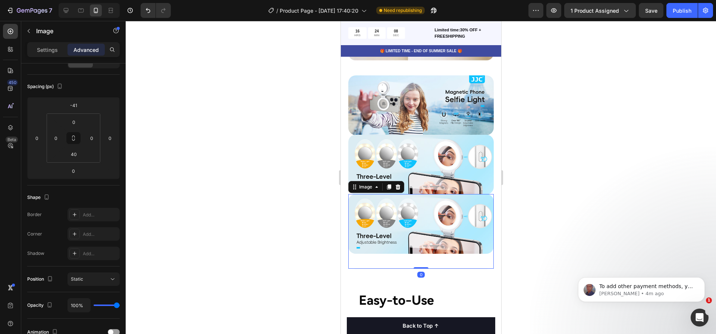
drag, startPoint x: 428, startPoint y: 232, endPoint x: 424, endPoint y: 231, distance: 3.8
click at [427, 232] on img at bounding box center [421, 224] width 146 height 60
click at [648, 176] on div at bounding box center [421, 177] width 591 height 313
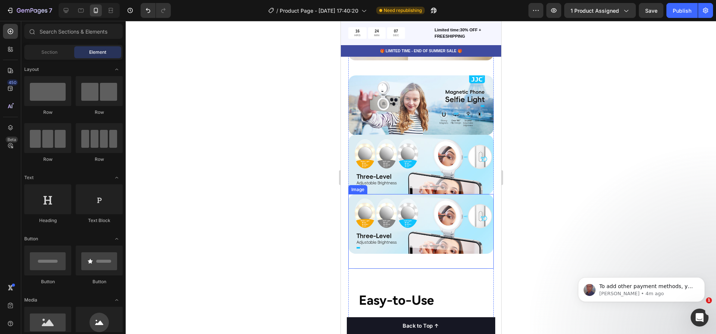
click at [460, 202] on img at bounding box center [421, 224] width 146 height 60
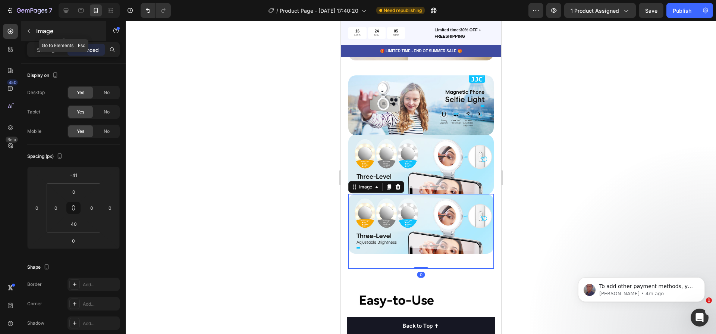
click at [31, 31] on icon "button" at bounding box center [29, 31] width 6 height 6
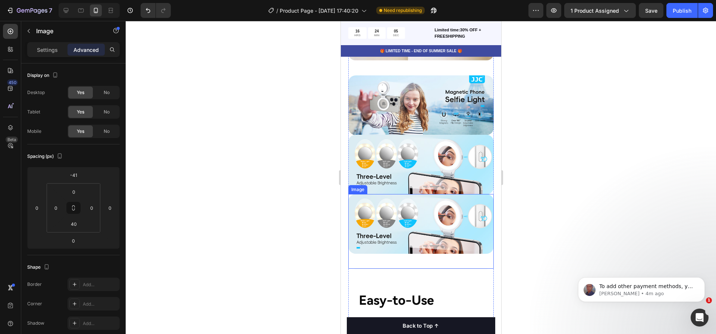
click at [416, 200] on img at bounding box center [421, 224] width 146 height 60
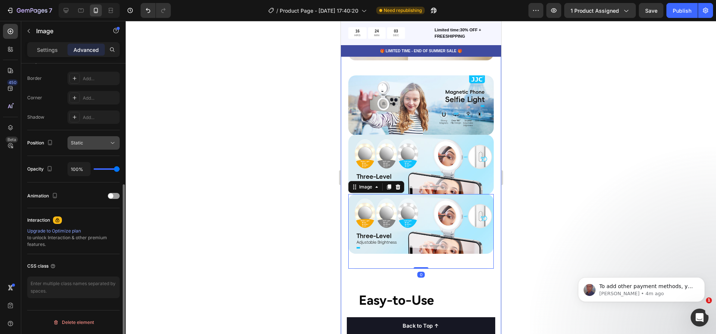
scroll to position [0, 0]
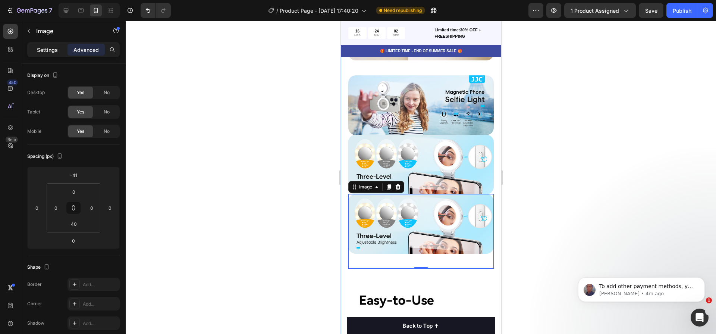
click at [42, 44] on div "Settings" at bounding box center [47, 50] width 37 height 12
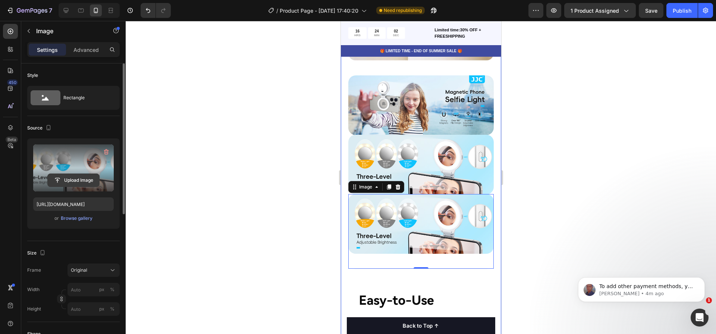
click at [67, 180] on input "file" at bounding box center [73, 180] width 51 height 13
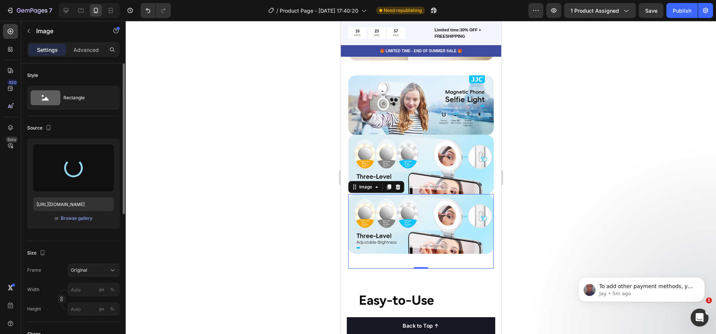
type input "https://cdn.shopify.com/s/files/1/0783/9734/1931/files/gempages_585783880997405…"
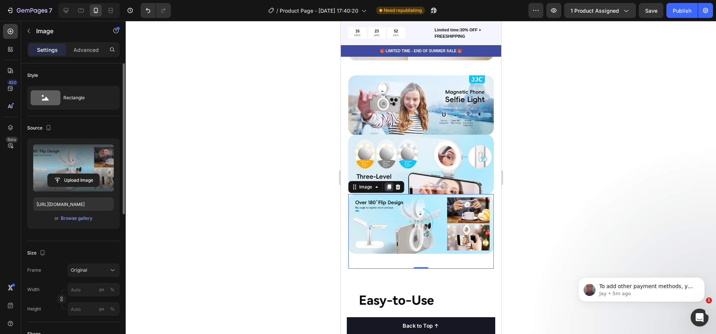
click at [388, 182] on div at bounding box center [388, 186] width 9 height 9
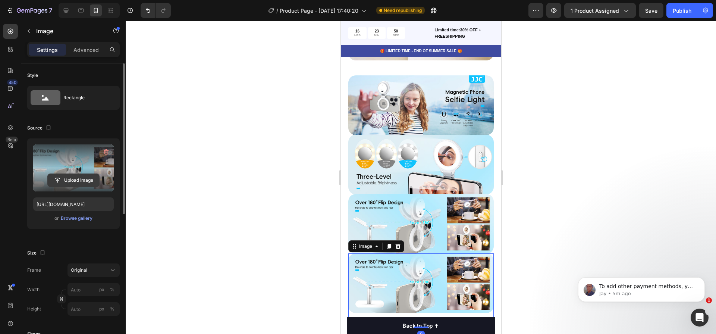
click at [68, 183] on input "file" at bounding box center [73, 180] width 51 height 13
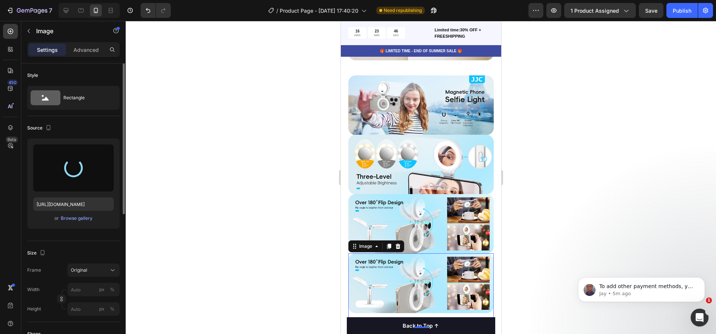
type input "https://cdn.shopify.com/s/files/1/0783/9734/1931/files/gempages_585783880997405…"
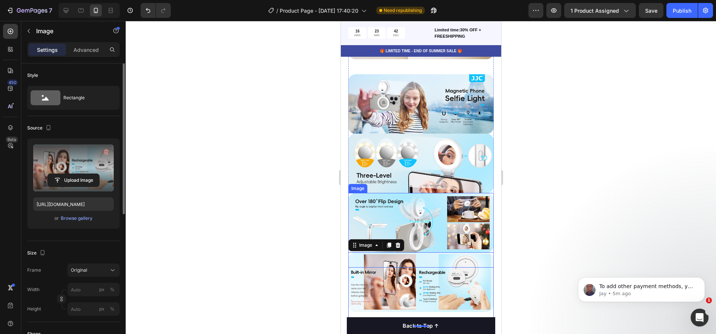
scroll to position [624, 0]
click at [385, 240] on div at bounding box center [388, 244] width 9 height 9
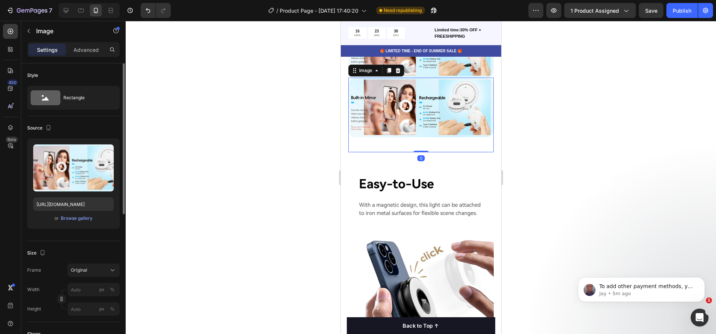
scroll to position [856, 0]
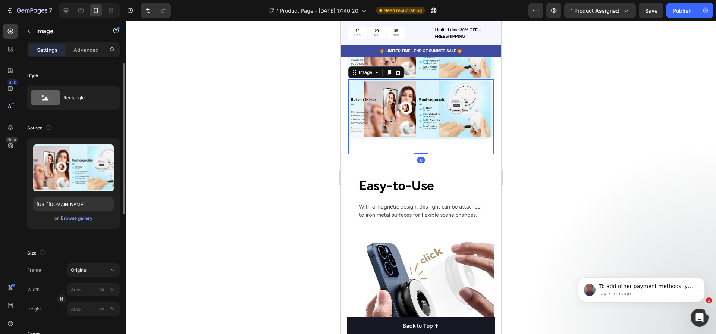
click at [410, 88] on img at bounding box center [421, 109] width 146 height 60
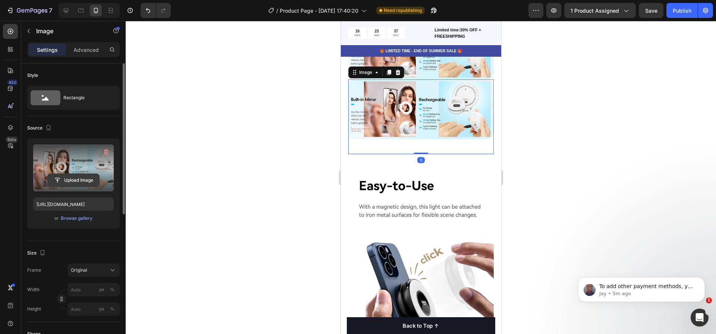
click at [66, 177] on input "file" at bounding box center [73, 180] width 51 height 13
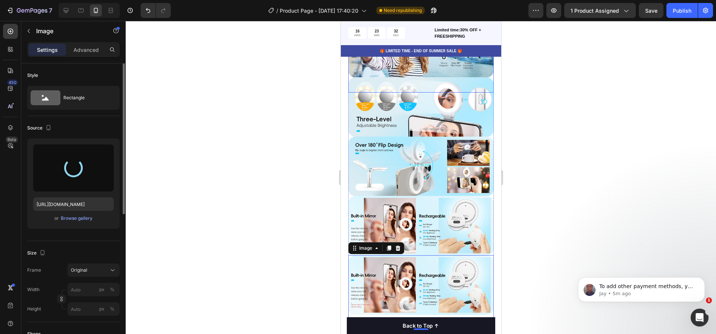
type input "https://cdn.shopify.com/s/files/1/0783/9734/1931/files/gempages_585783880997405…"
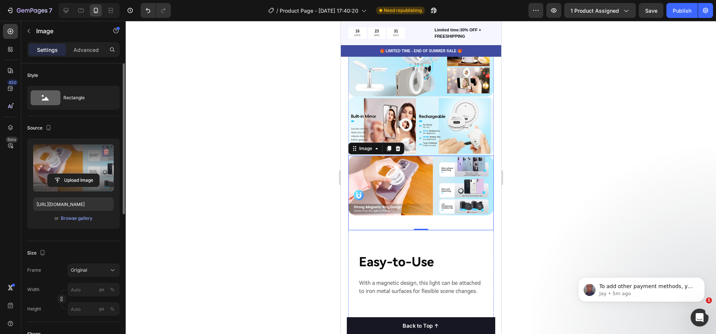
scroll to position [778, 0]
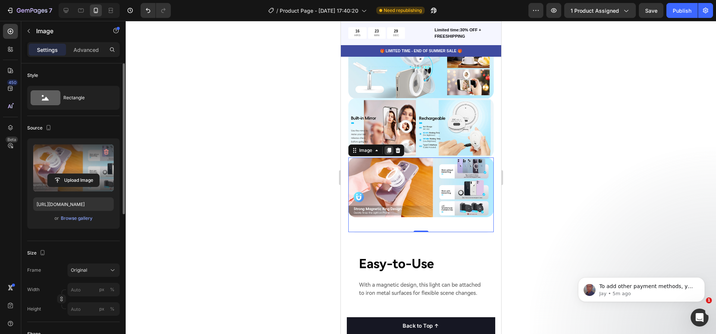
click at [392, 146] on div at bounding box center [388, 150] width 9 height 9
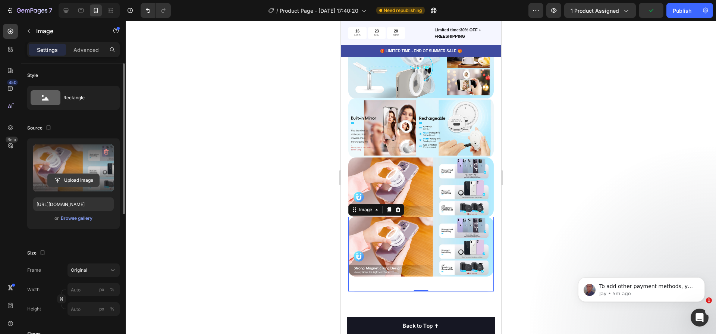
click at [87, 174] on input "file" at bounding box center [73, 180] width 51 height 13
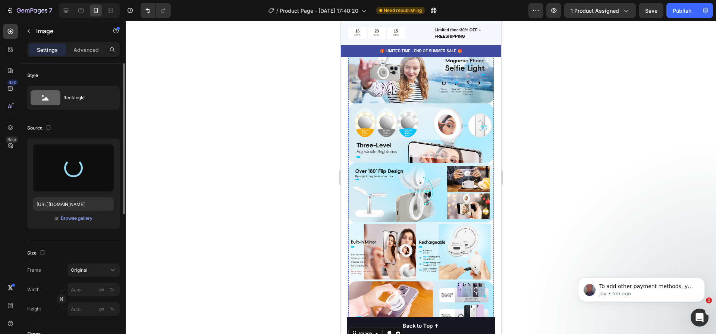
type input "https://cdn.shopify.com/s/files/1/0783/9734/1931/files/gempages_585783880997405…"
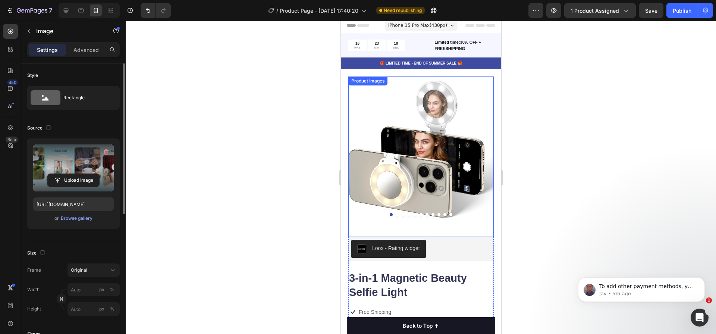
scroll to position [0, 0]
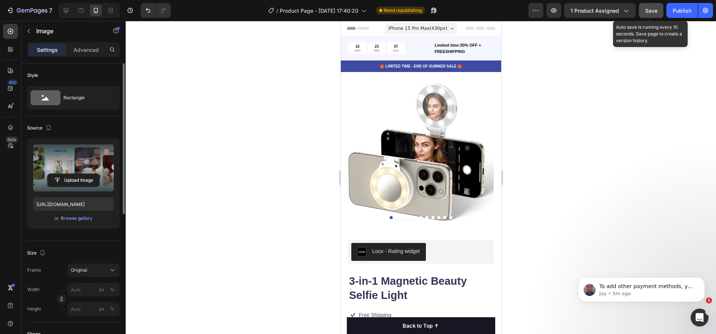
click at [650, 9] on span "Save" at bounding box center [652, 10] width 12 height 6
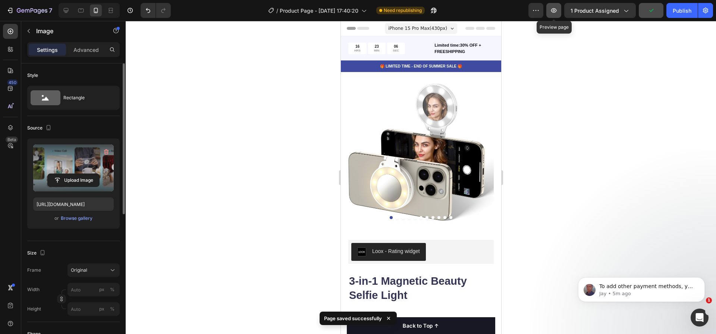
click at [553, 10] on icon "button" at bounding box center [553, 10] width 7 height 7
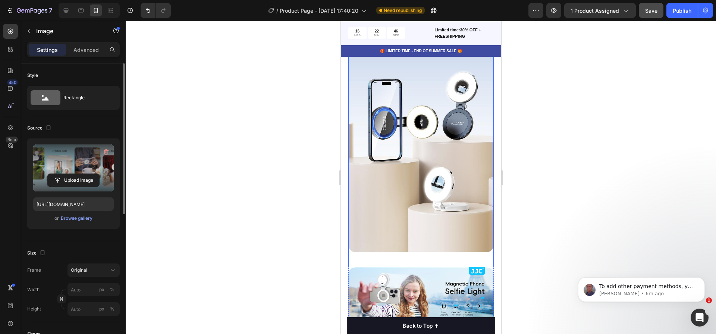
scroll to position [680, 0]
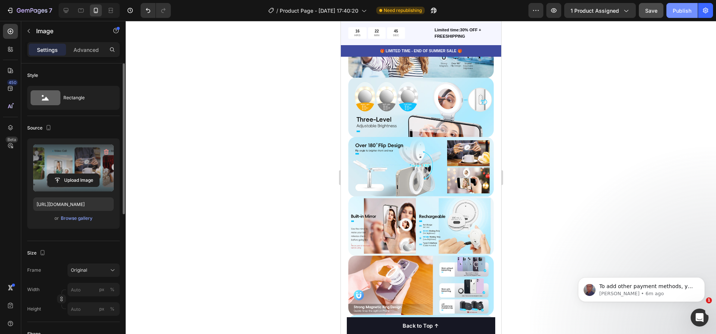
click at [681, 9] on div "Publish" at bounding box center [682, 11] width 19 height 8
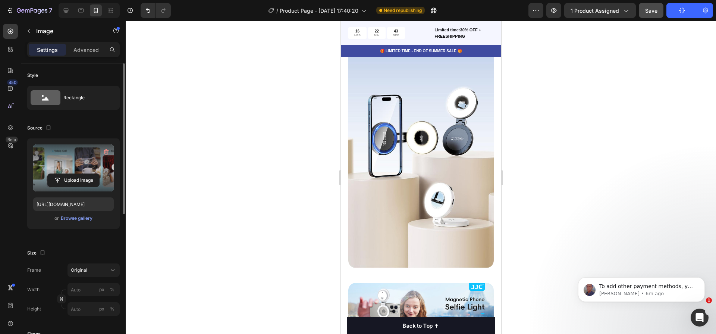
scroll to position [328, 0]
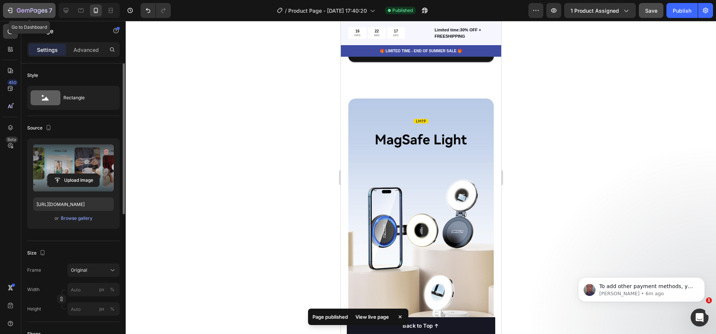
click at [27, 8] on icon "button" at bounding box center [32, 11] width 31 height 6
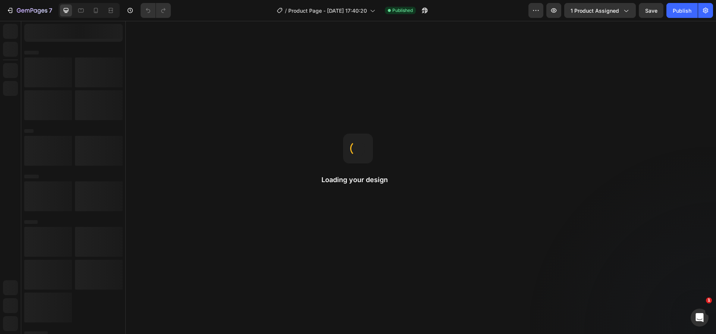
radio input "false"
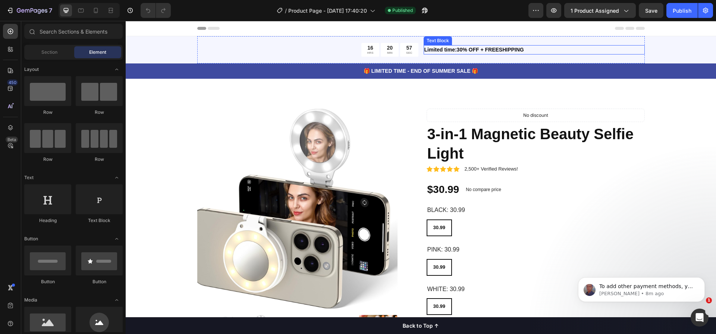
click at [535, 46] on p "Limited time:30% OFF + FREESHIPPING" at bounding box center [535, 50] width 220 height 8
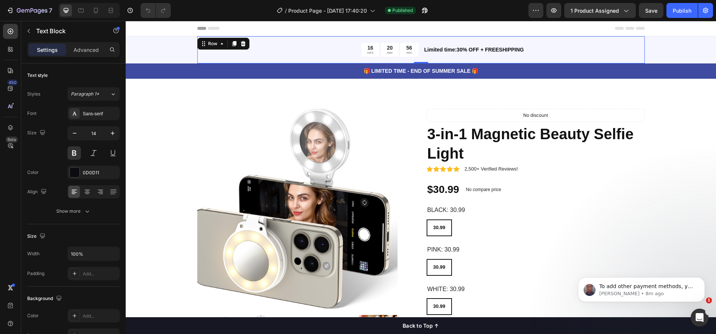
click at [537, 39] on div "16 HRS 20 MIN 56 SEC Countdown Timer Limited time:30% OFF + FREESHIPPING Text B…" at bounding box center [421, 49] width 448 height 27
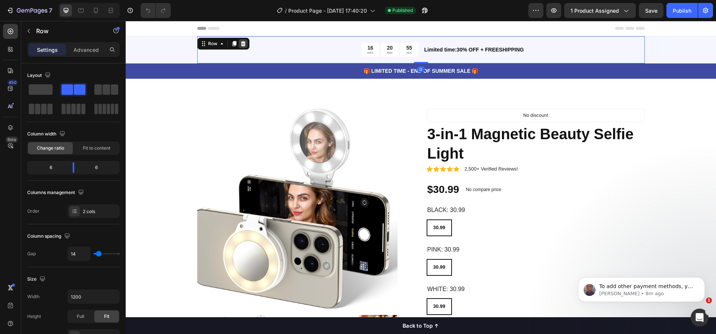
click at [243, 40] on div at bounding box center [243, 43] width 9 height 9
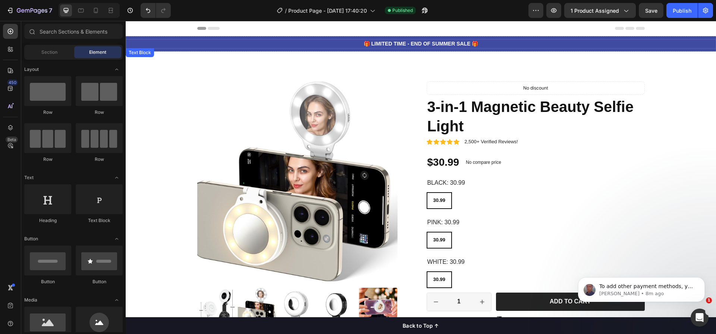
click at [261, 40] on p "🎁 LIMITED TIME - END OF SUMMER SALE 🎁" at bounding box center [421, 44] width 589 height 8
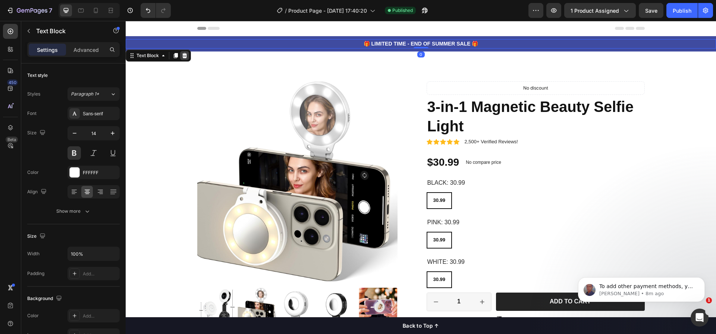
click at [188, 56] on div at bounding box center [184, 55] width 9 height 9
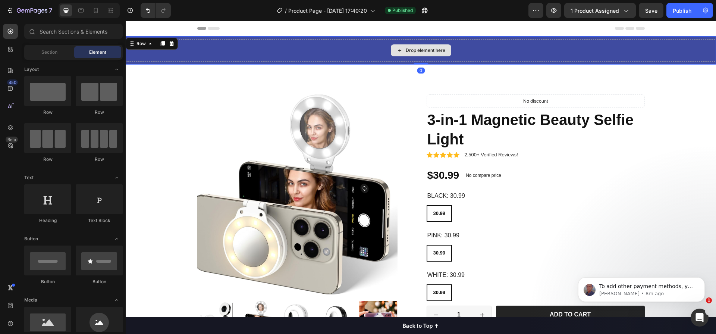
click at [194, 46] on div "Drop element here" at bounding box center [421, 50] width 591 height 22
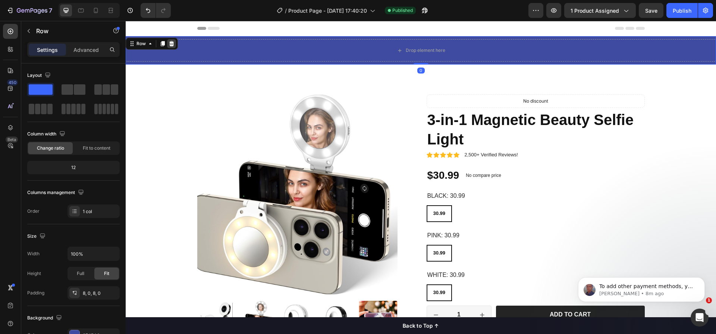
click at [172, 41] on icon at bounding box center [171, 43] width 5 height 5
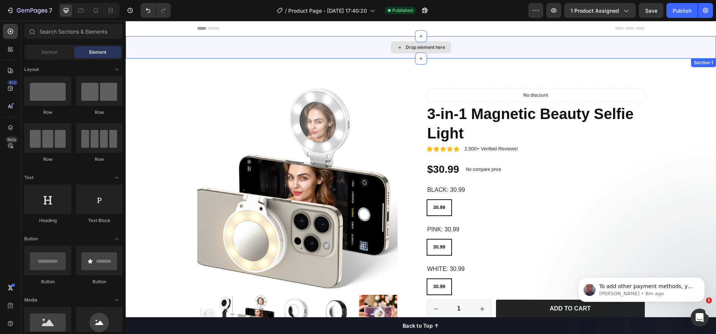
click at [448, 39] on div "Drop element here" at bounding box center [421, 47] width 591 height 22
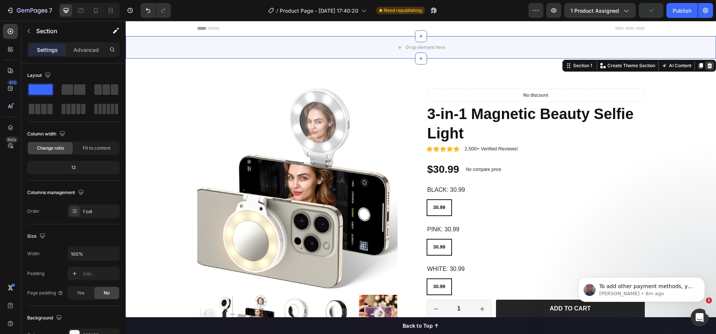
click at [706, 62] on div at bounding box center [710, 65] width 9 height 9
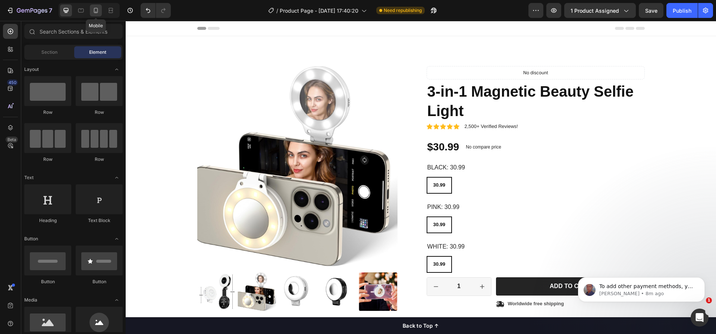
click at [96, 16] on div at bounding box center [96, 10] width 12 height 12
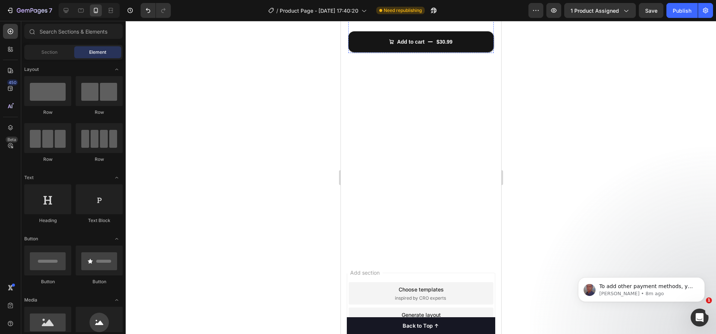
scroll to position [323, 0]
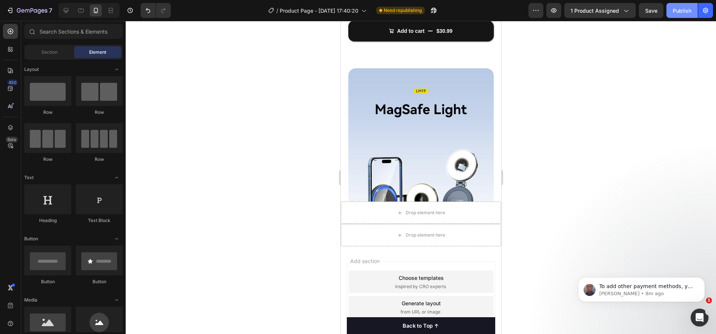
click at [674, 14] on button "Publish" at bounding box center [682, 10] width 31 height 15
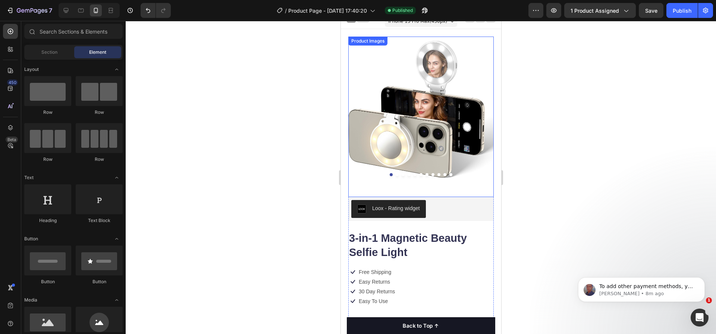
scroll to position [4, 0]
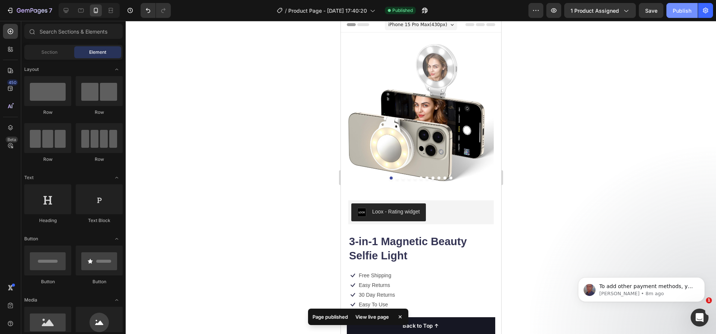
click at [680, 12] on div "Publish" at bounding box center [682, 11] width 19 height 8
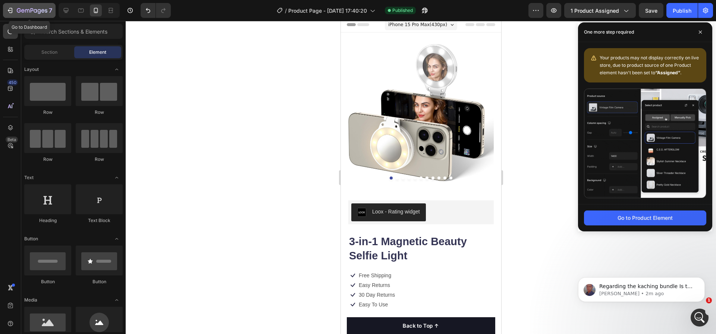
click at [15, 4] on button "7" at bounding box center [29, 10] width 53 height 15
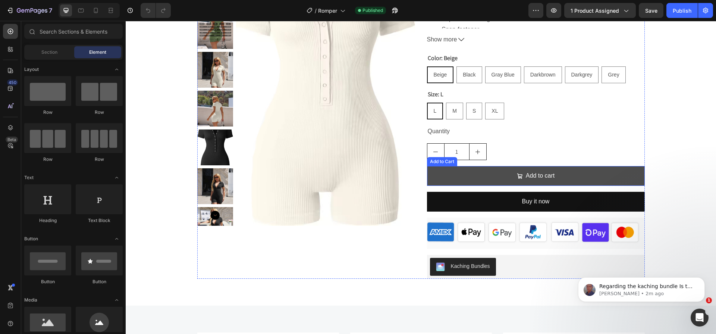
scroll to position [199, 0]
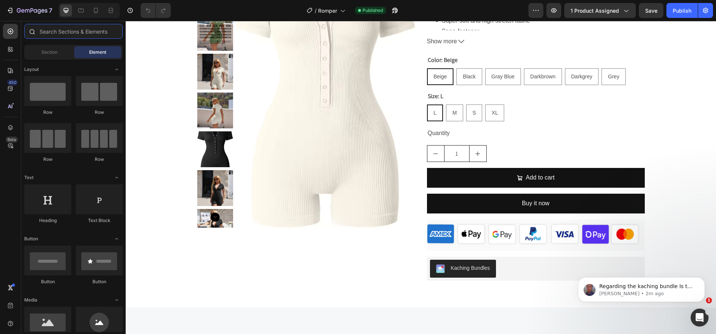
click at [42, 36] on input "text" at bounding box center [73, 31] width 99 height 15
click at [6, 50] on div at bounding box center [10, 49] width 15 height 15
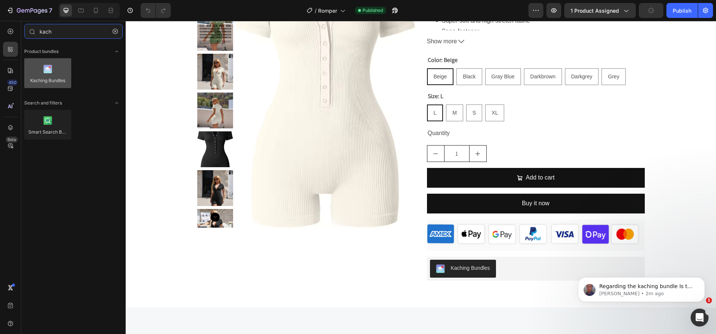
type input "kach"
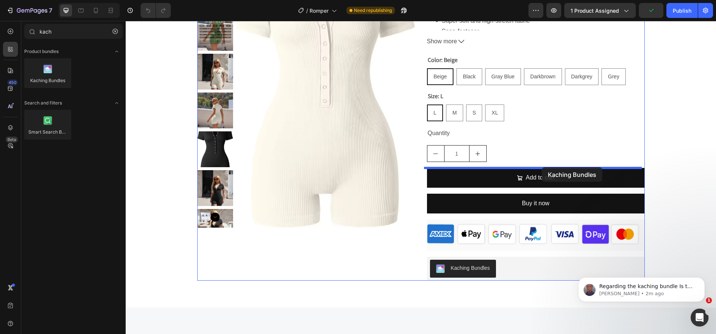
drag, startPoint x: 183, startPoint y: 103, endPoint x: 542, endPoint y: 167, distance: 364.7
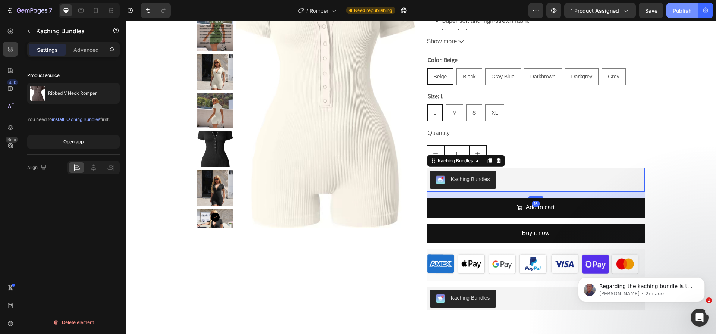
click at [677, 11] on div "Publish" at bounding box center [682, 11] width 19 height 8
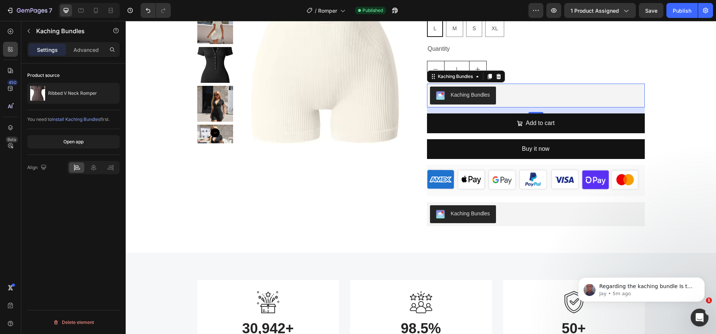
scroll to position [282, 0]
click at [681, 12] on div "Publish" at bounding box center [682, 11] width 19 height 8
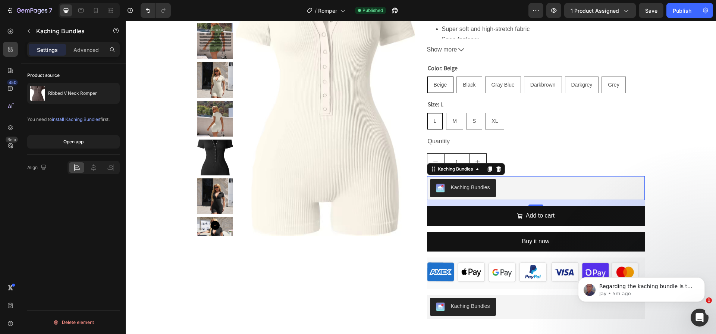
scroll to position [144, 0]
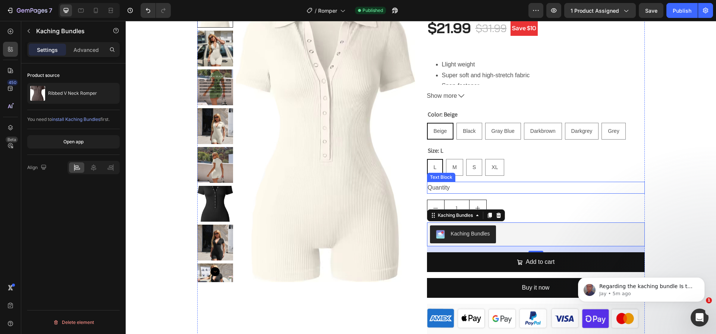
click at [561, 190] on div "Quantity" at bounding box center [536, 188] width 218 height 12
click at [532, 226] on div "Kaching Bundles" at bounding box center [536, 234] width 212 height 18
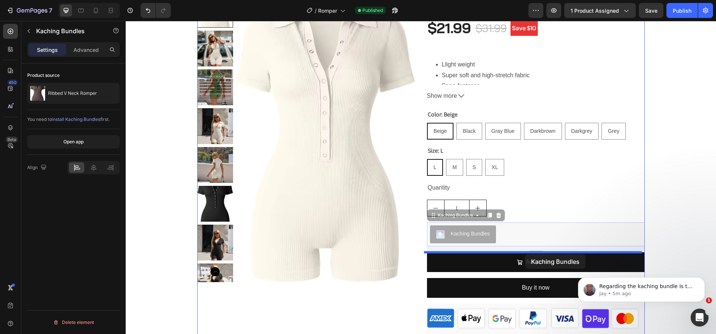
drag, startPoint x: 430, startPoint y: 215, endPoint x: 525, endPoint y: 254, distance: 103.4
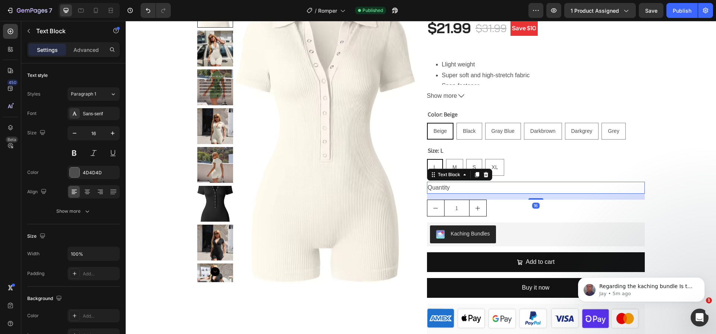
click at [575, 182] on div "Quantity" at bounding box center [536, 188] width 218 height 12
click at [621, 211] on div "1" at bounding box center [536, 208] width 218 height 17
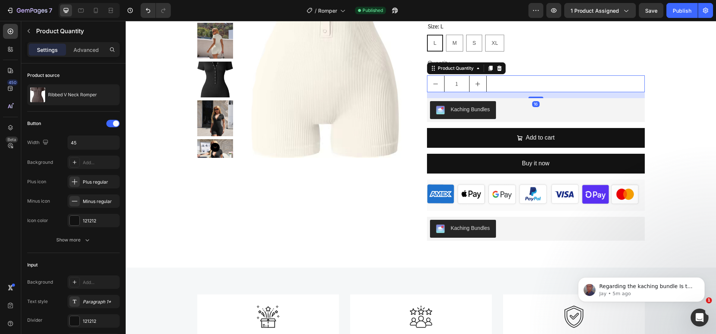
scroll to position [279, 0]
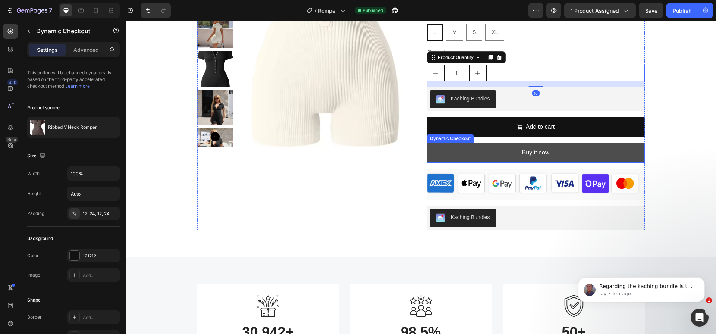
click at [638, 152] on button "Buy it now" at bounding box center [536, 153] width 218 height 20
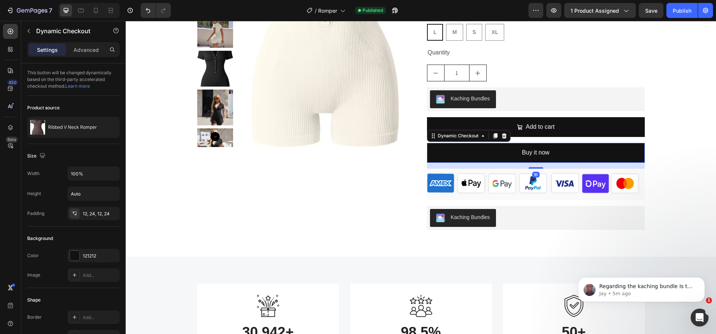
click at [506, 138] on div "Dynamic Checkout" at bounding box center [469, 136] width 84 height 12
click at [534, 206] on div "Kaching Bundles" at bounding box center [536, 218] width 218 height 24
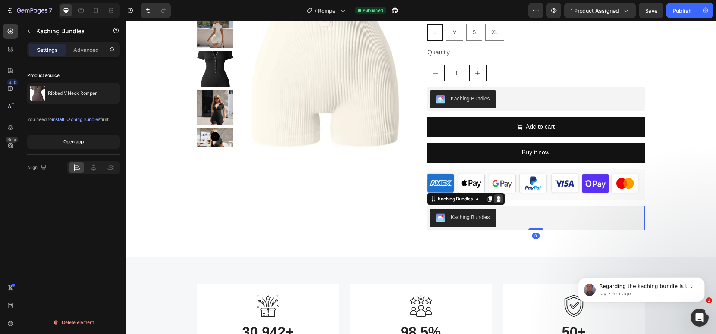
click at [499, 199] on icon at bounding box center [499, 199] width 6 height 6
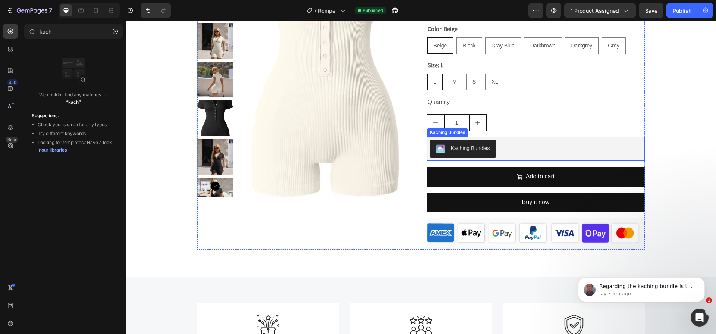
scroll to position [129, 0]
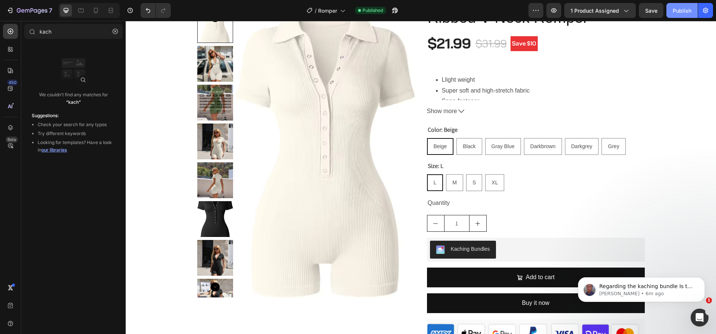
click at [678, 16] on button "Publish" at bounding box center [682, 10] width 31 height 15
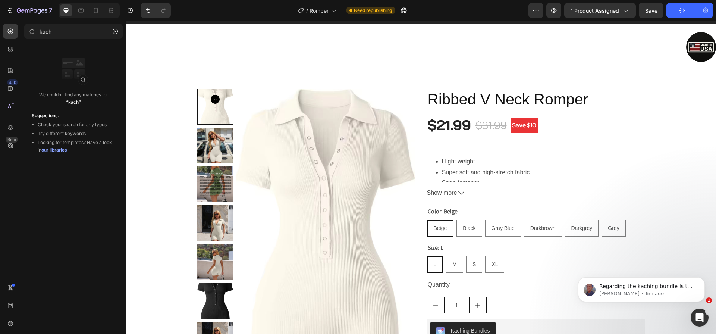
scroll to position [47, 0]
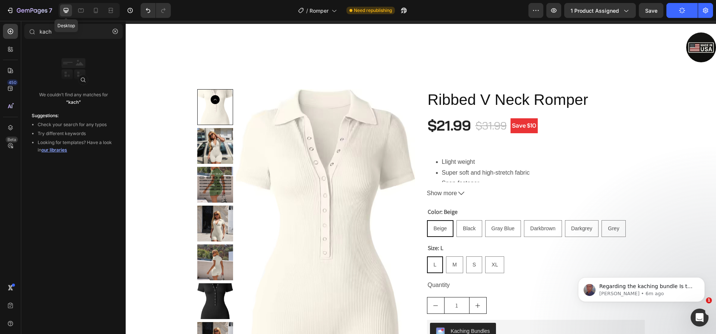
click at [69, 11] on icon at bounding box center [65, 10] width 7 height 7
click at [93, 10] on icon at bounding box center [95, 10] width 7 height 7
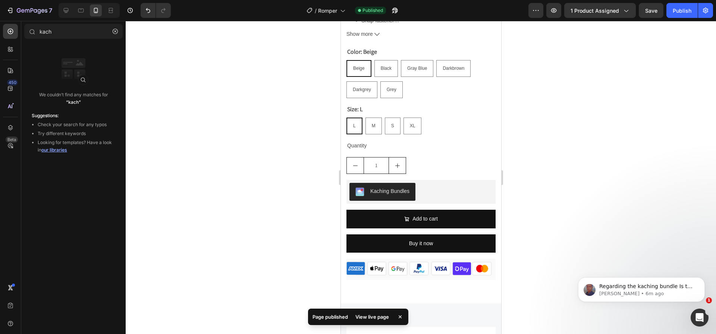
scroll to position [467, 0]
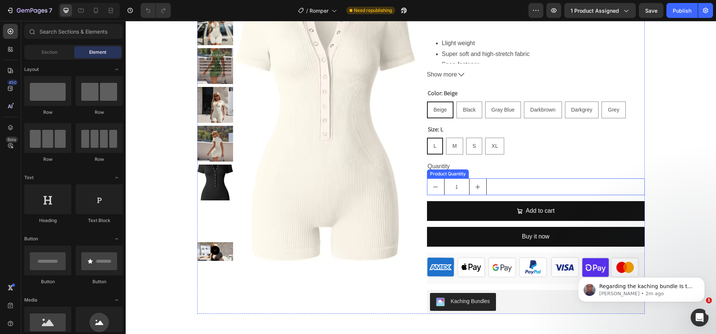
scroll to position [202, 0]
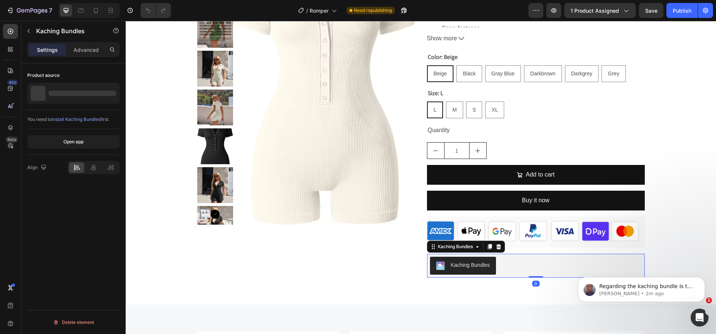
click at [503, 263] on div "Kaching Bundles" at bounding box center [536, 266] width 212 height 18
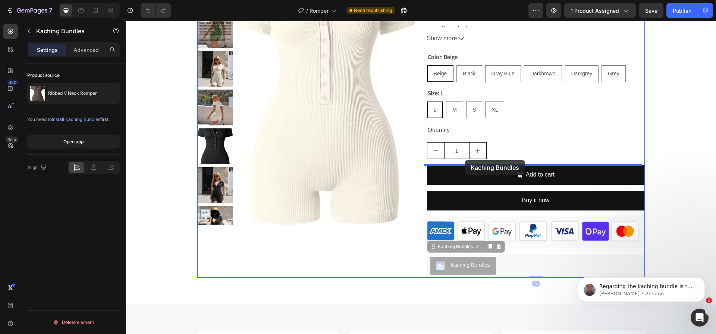
drag, startPoint x: 433, startPoint y: 249, endPoint x: 465, endPoint y: 160, distance: 94.0
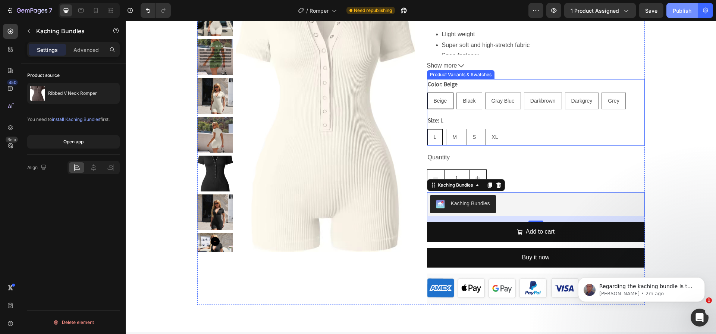
scroll to position [158, 0]
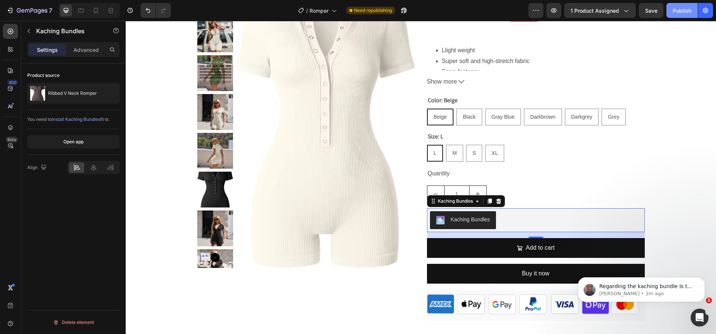
click at [672, 12] on button "Publish" at bounding box center [682, 10] width 31 height 15
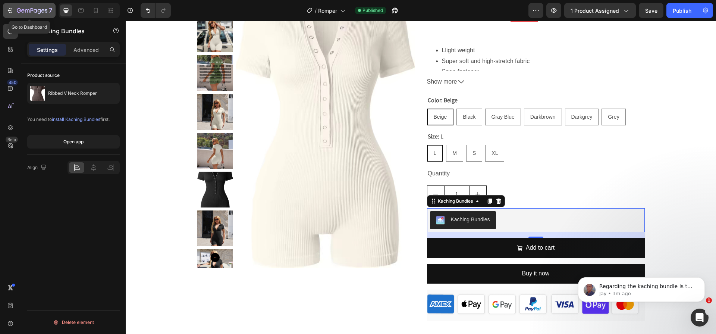
click at [22, 9] on icon "button" at bounding box center [22, 10] width 3 height 3
